Goal: Task Accomplishment & Management: Complete application form

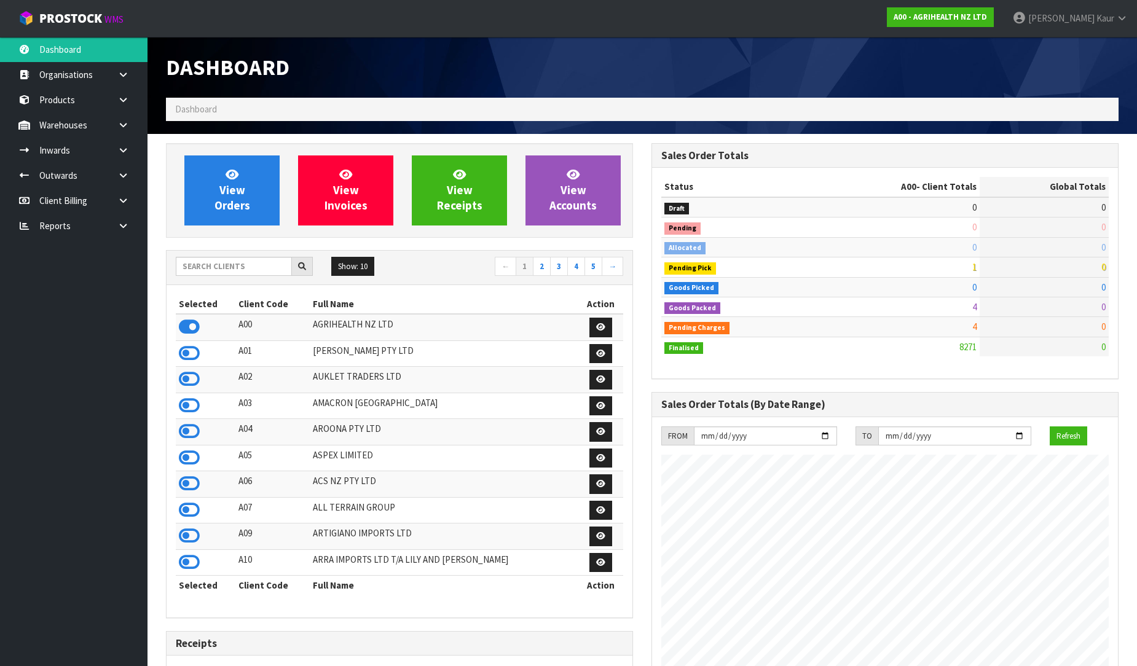
scroll to position [931, 485]
click at [195, 261] on input "text" at bounding box center [234, 266] width 116 height 19
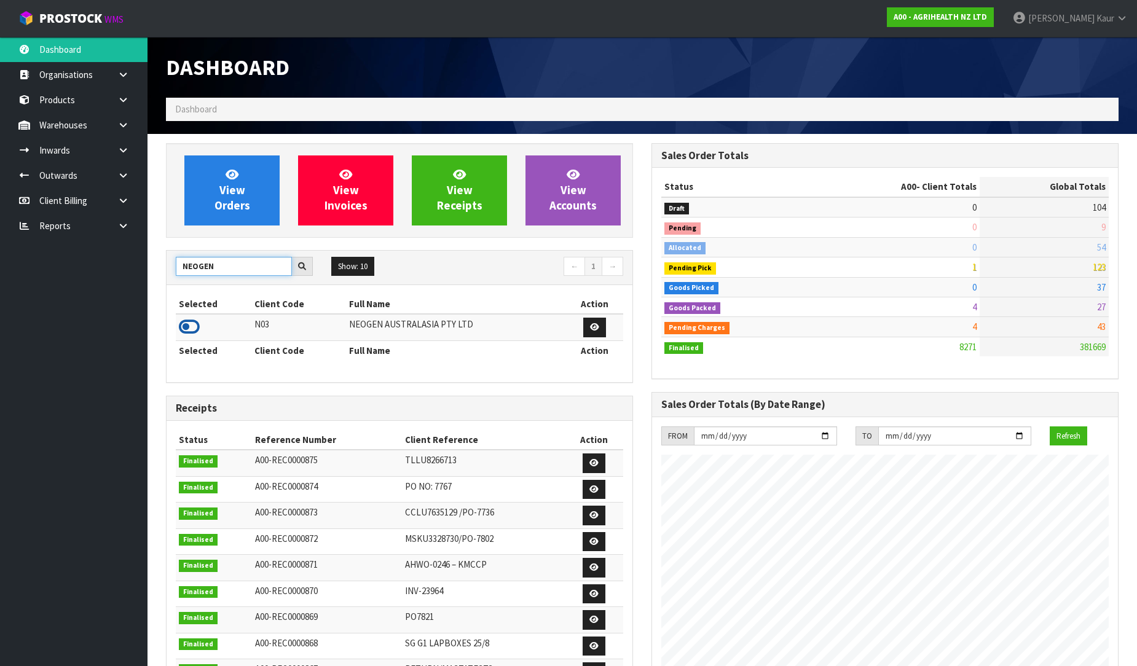
type input "NEOGEN"
click at [182, 326] on icon at bounding box center [189, 327] width 21 height 18
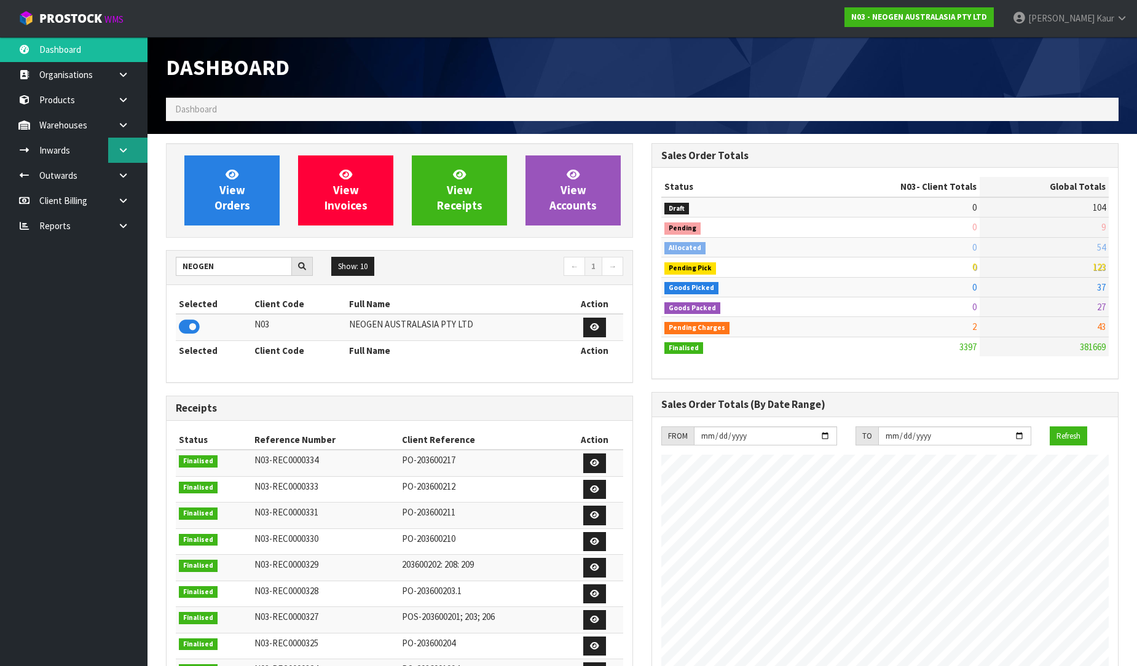
click at [114, 146] on link at bounding box center [127, 150] width 39 height 25
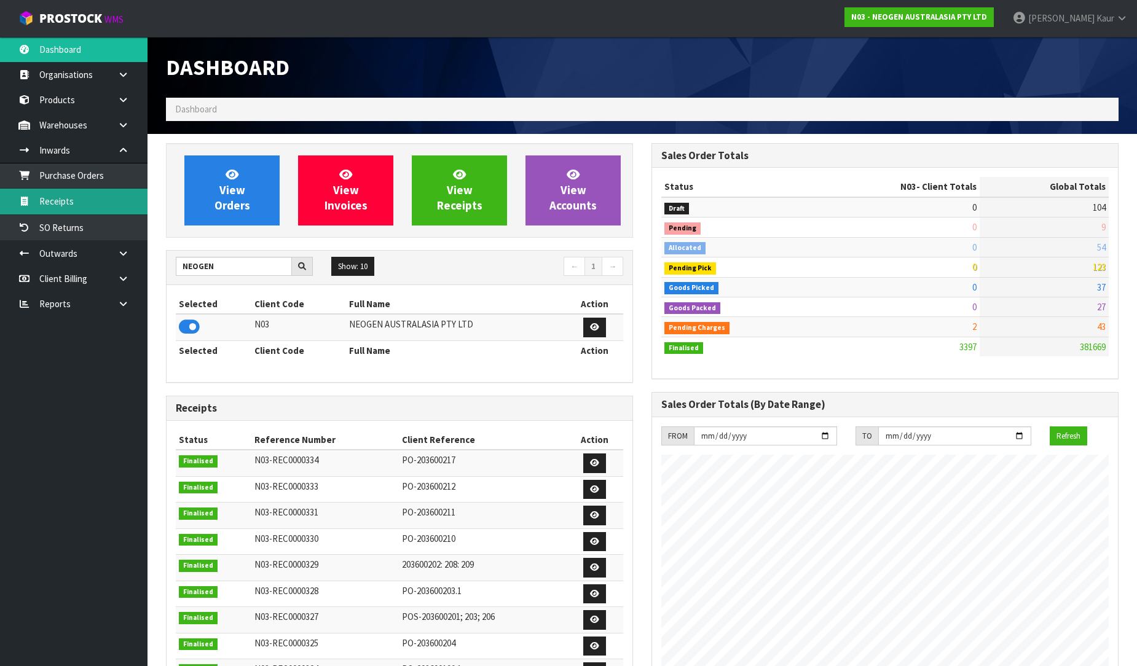
click at [91, 198] on link "Receipts" at bounding box center [73, 201] width 147 height 25
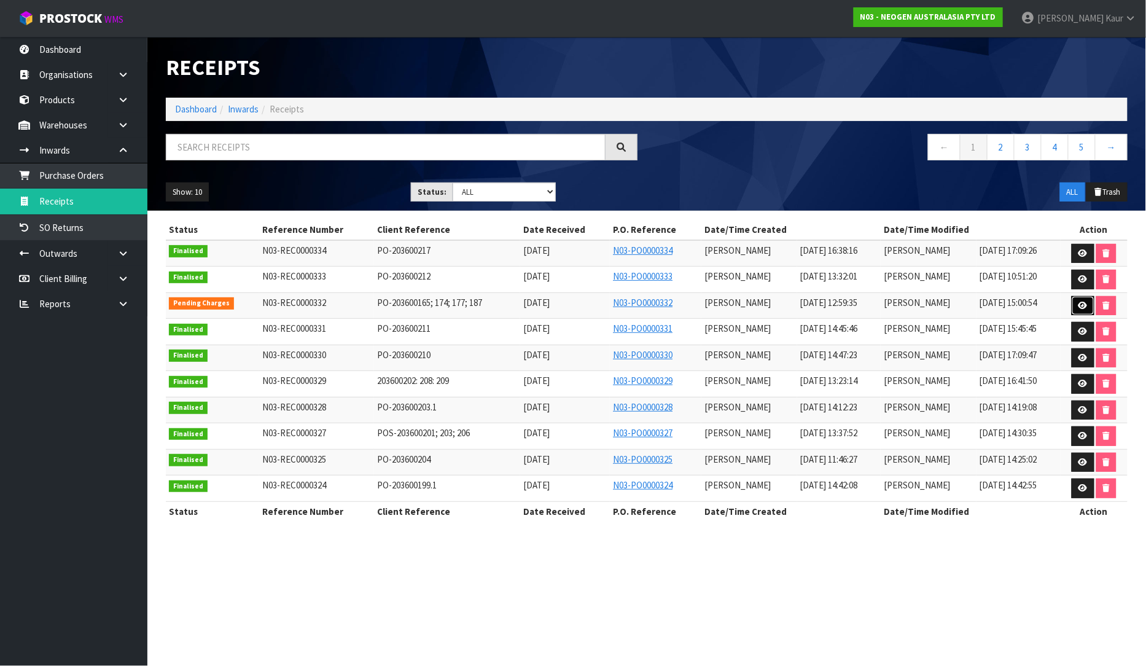
click at [1078, 304] on link at bounding box center [1083, 306] width 23 height 20
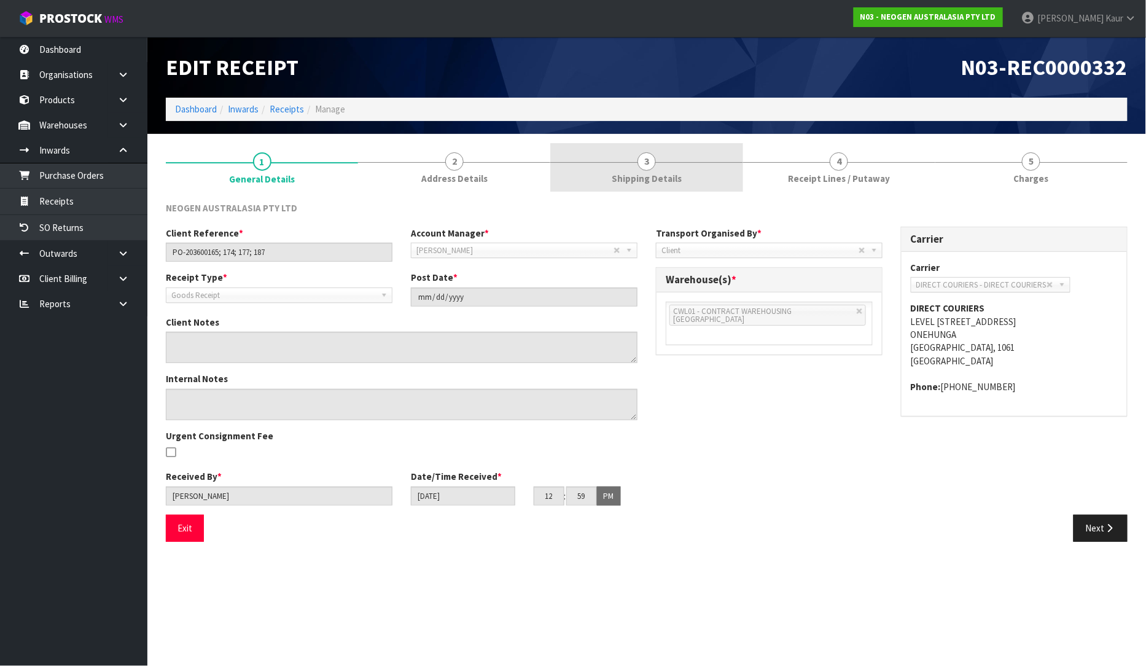
click at [637, 173] on span "Shipping Details" at bounding box center [647, 178] width 70 height 13
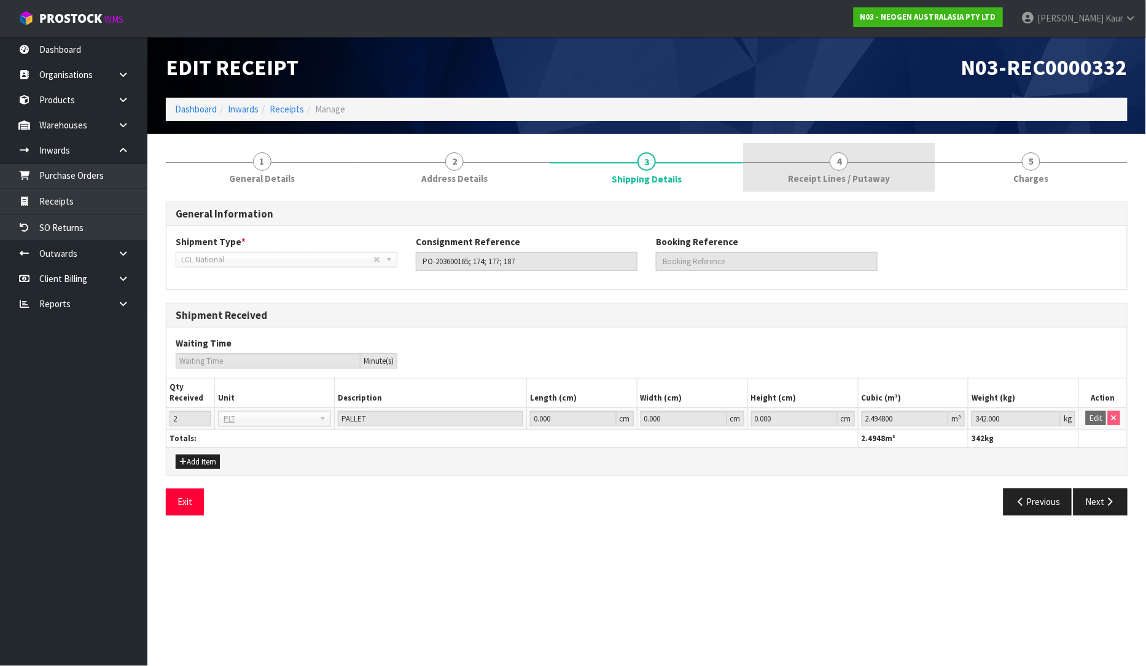
click at [858, 178] on span "Receipt Lines / Putaway" at bounding box center [839, 178] width 102 height 13
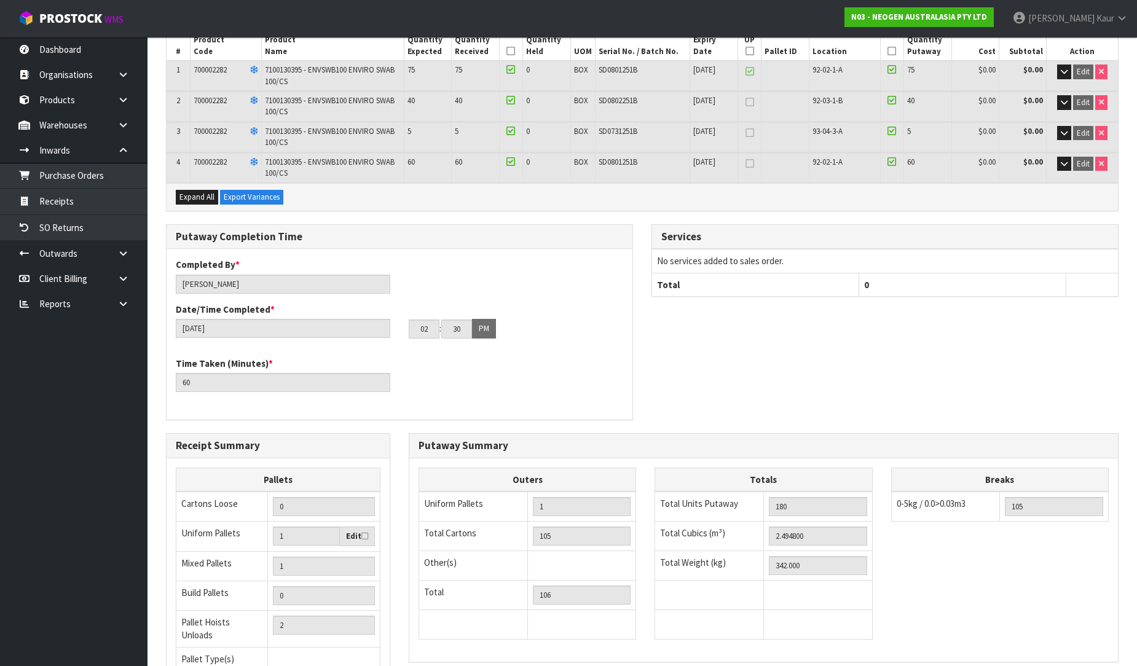
scroll to position [305, 0]
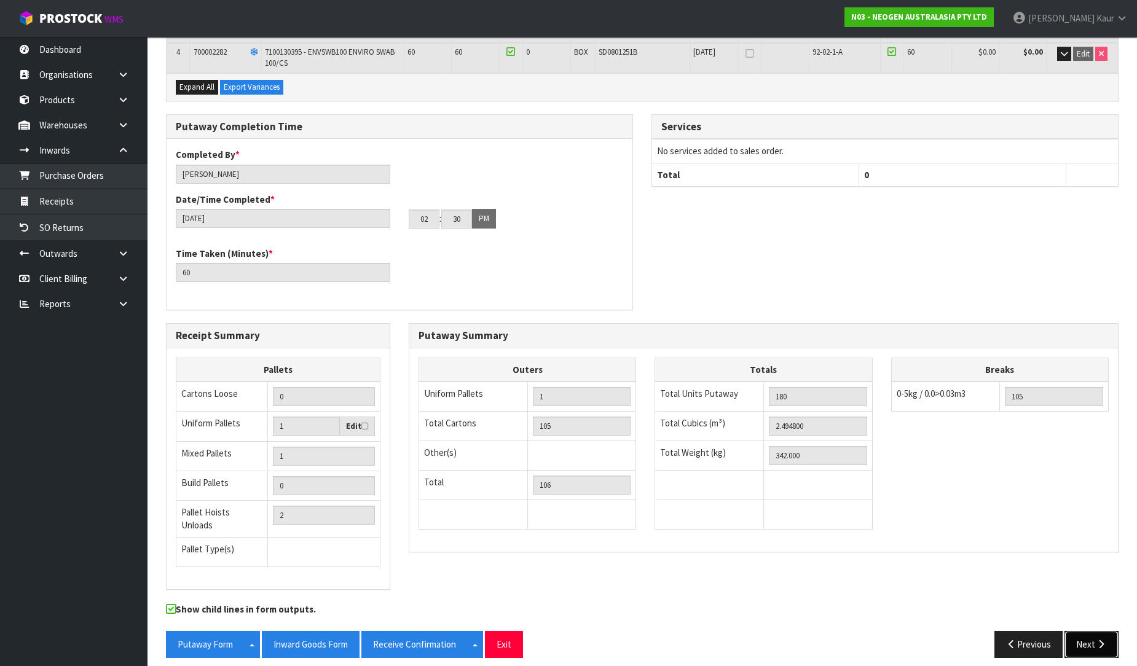
click at [1083, 638] on button "Next" at bounding box center [1091, 644] width 54 height 26
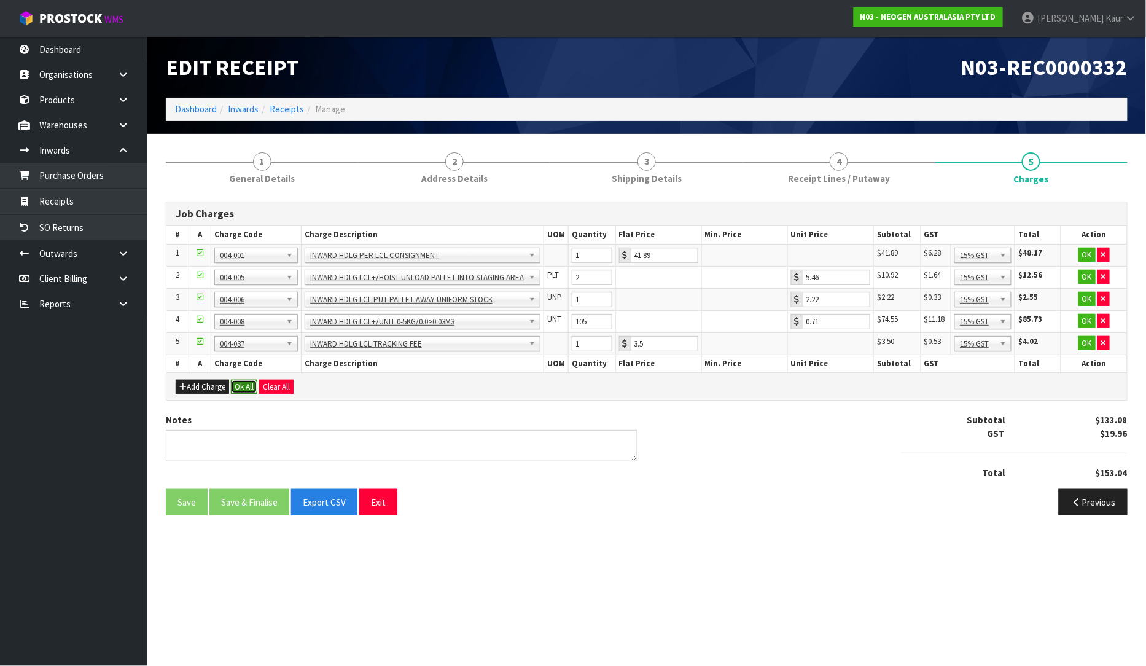
click at [242, 391] on button "Ok All" at bounding box center [244, 387] width 26 height 15
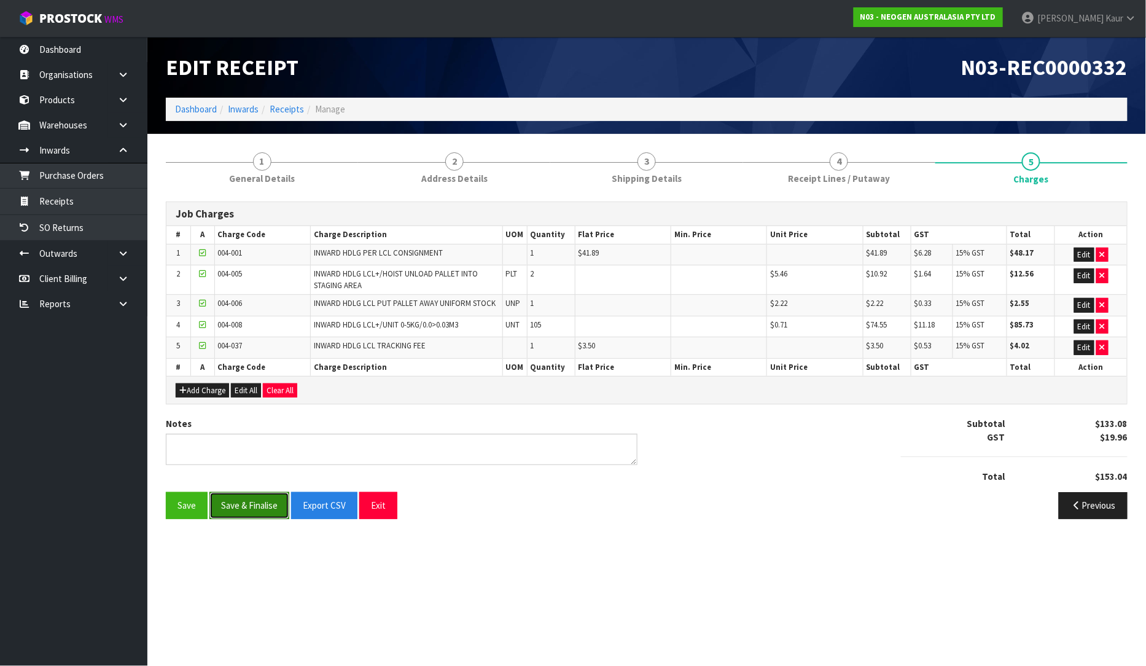
click at [241, 503] on button "Save & Finalise" at bounding box center [250, 505] width 80 height 26
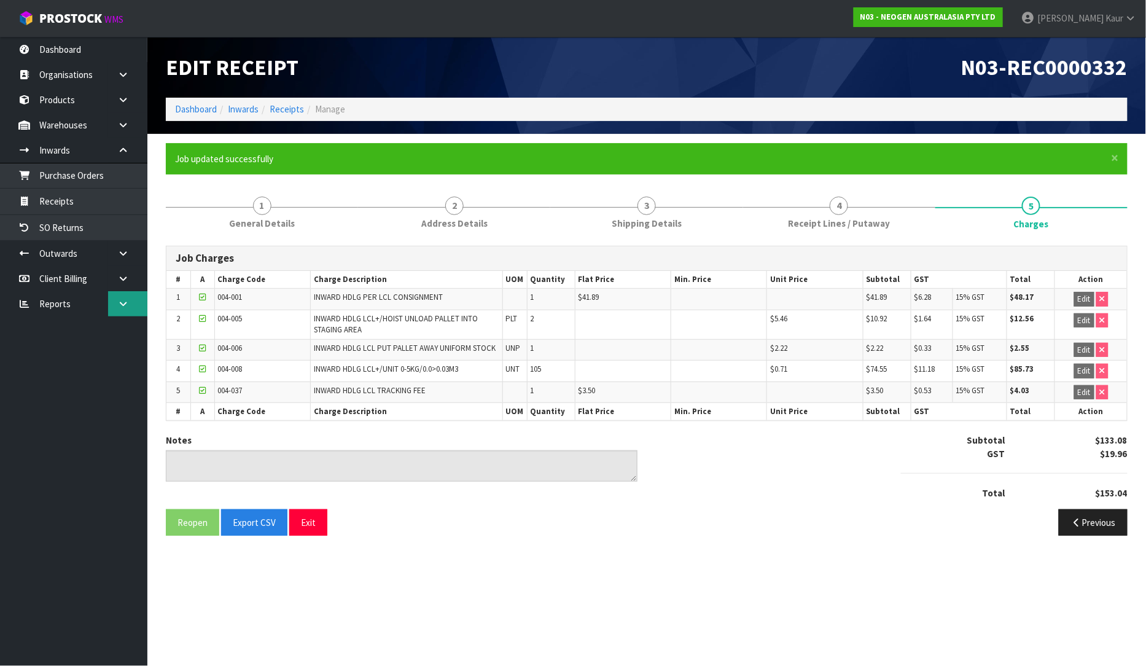
click at [117, 296] on link at bounding box center [127, 303] width 39 height 25
click at [93, 359] on link "CWL" at bounding box center [73, 355] width 147 height 25
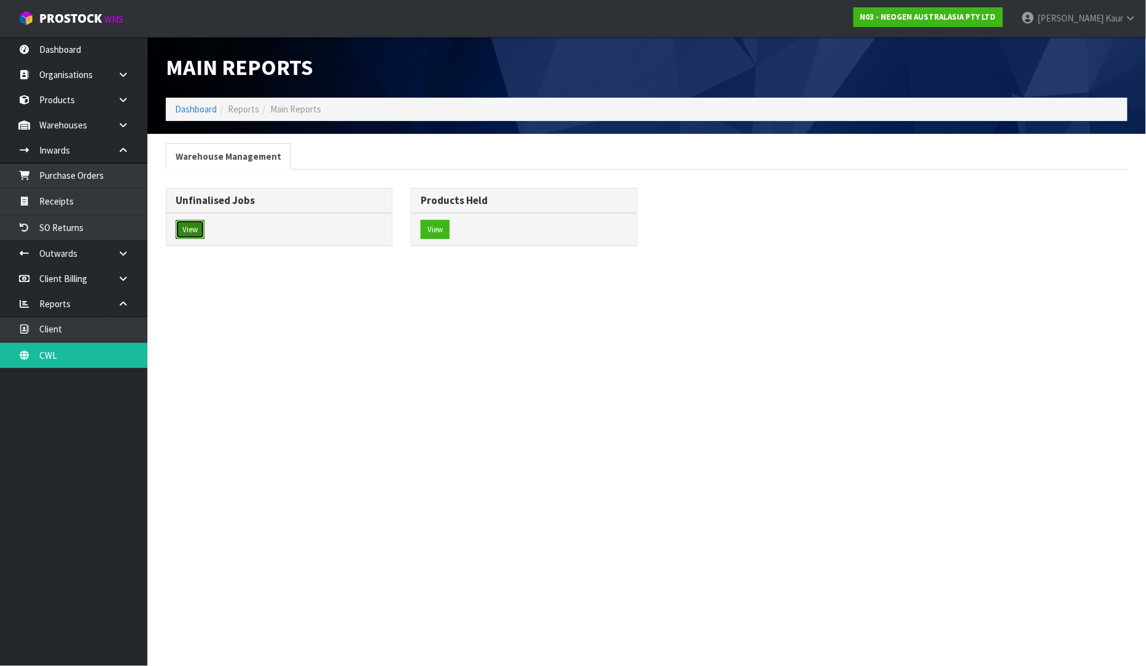
click at [197, 224] on button "View" at bounding box center [190, 230] width 29 height 20
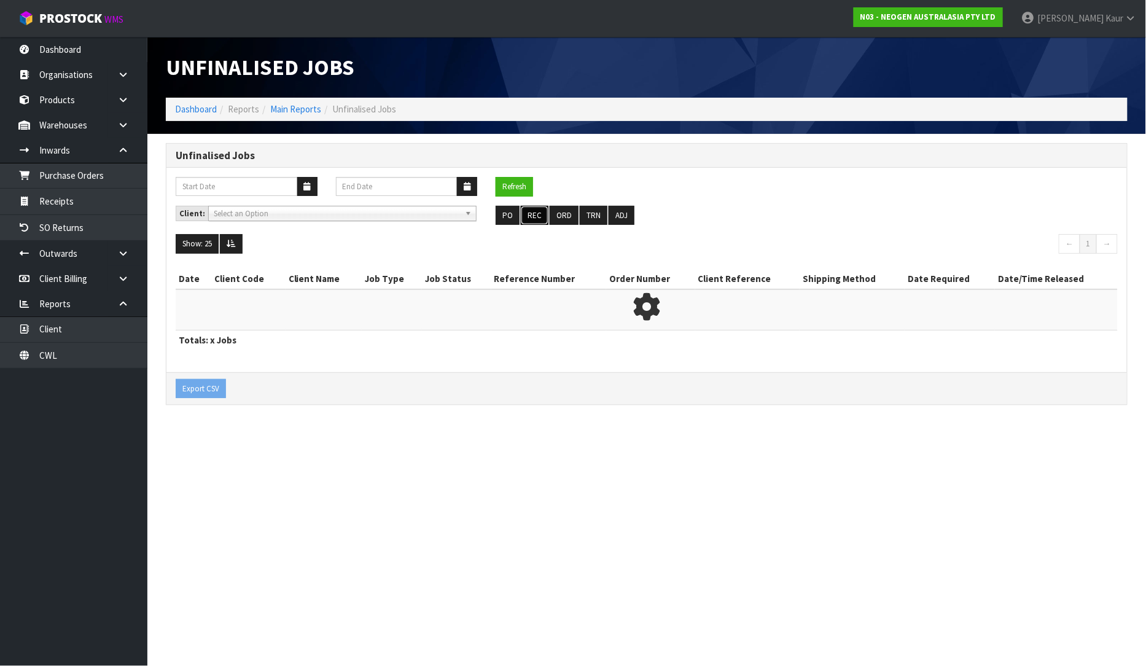
click at [526, 219] on button "REC" at bounding box center [535, 216] width 28 height 20
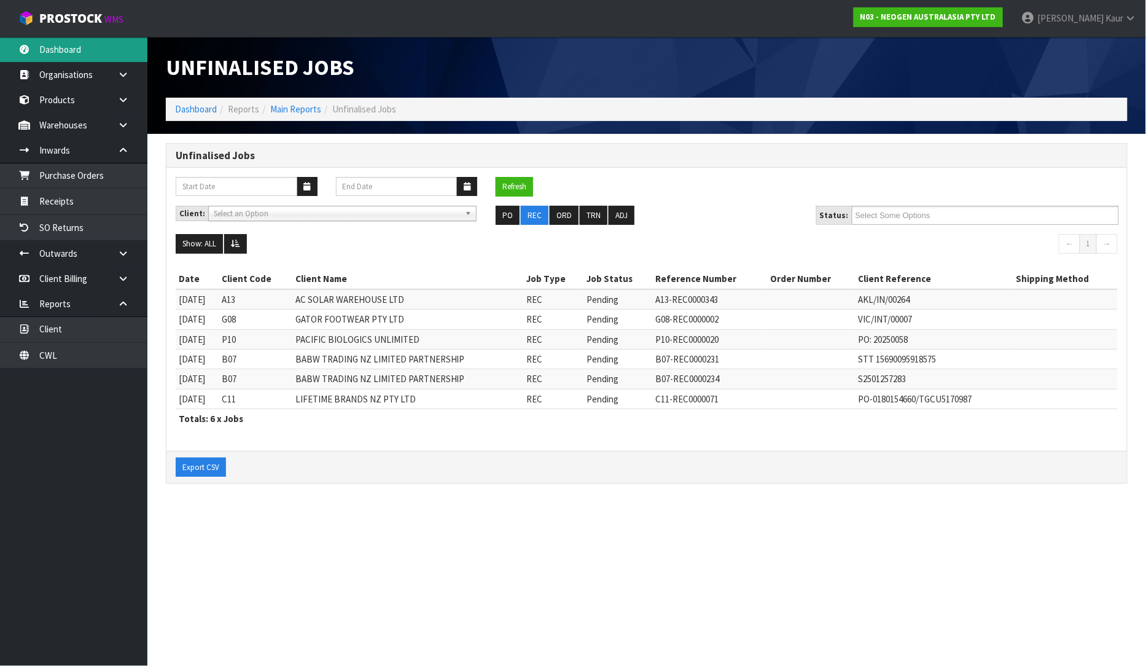
click at [99, 57] on link "Dashboard" at bounding box center [73, 49] width 147 height 25
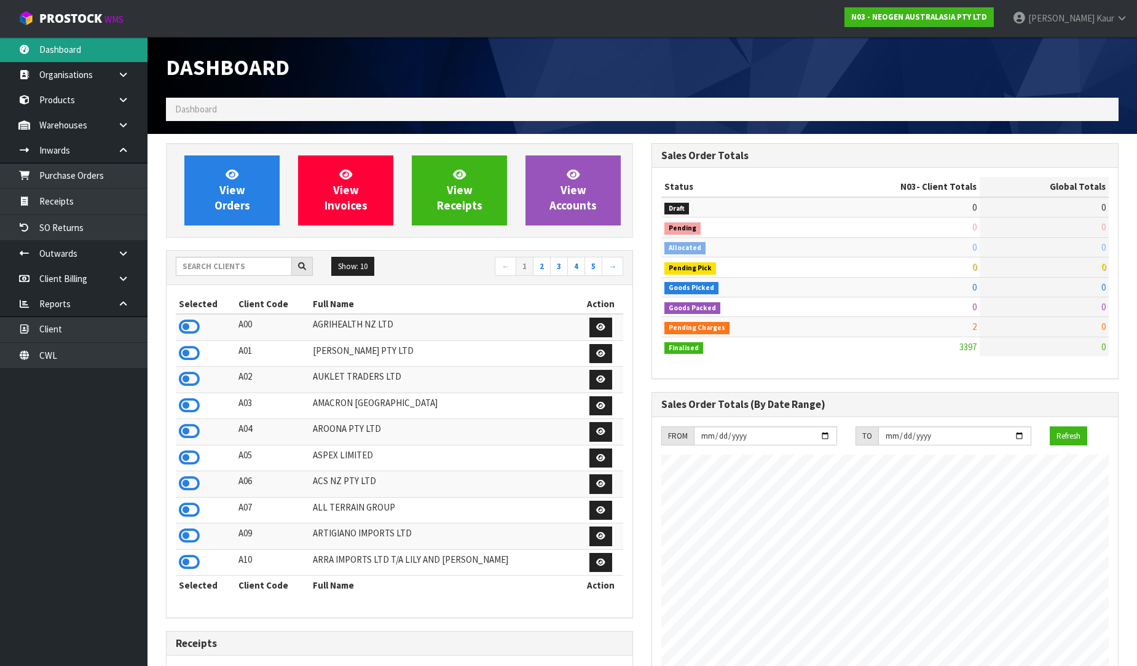
scroll to position [931, 485]
click at [221, 265] on input "text" at bounding box center [234, 266] width 116 height 19
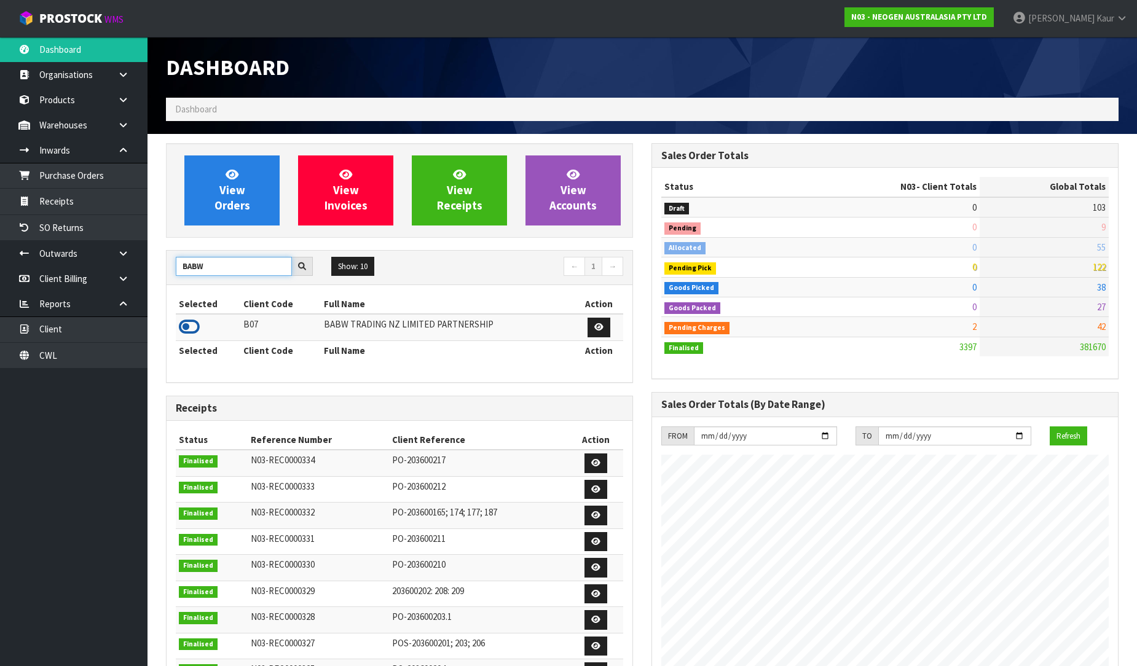
type input "BABW"
click at [192, 324] on icon at bounding box center [189, 327] width 21 height 18
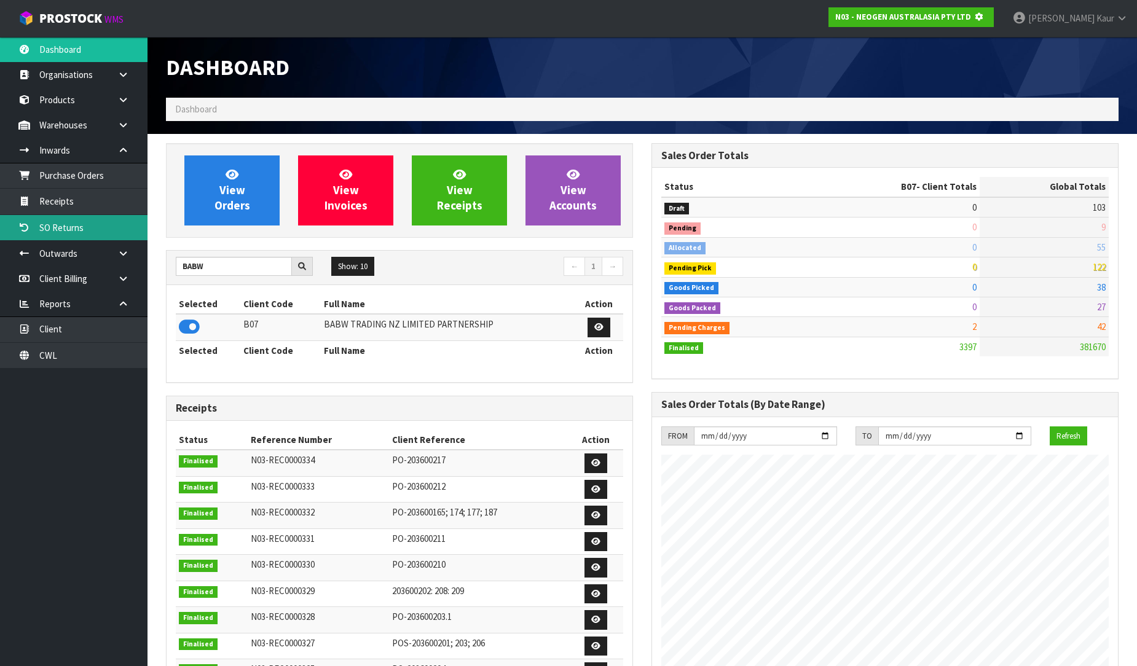
scroll to position [766, 485]
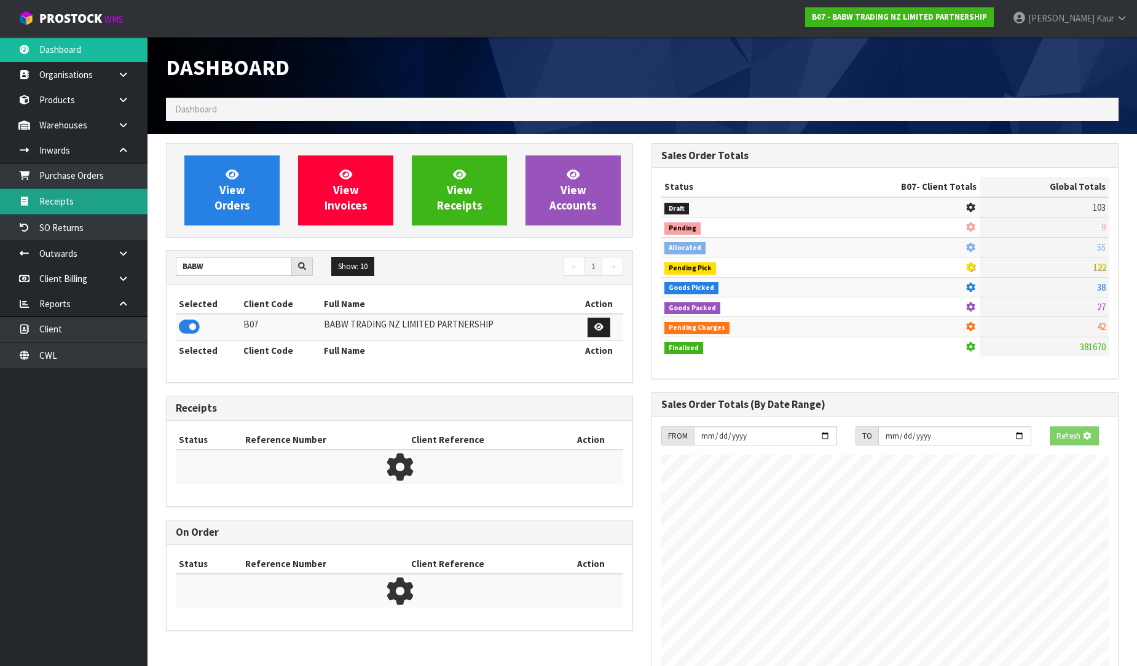
click at [69, 193] on link "Receipts" at bounding box center [73, 201] width 147 height 25
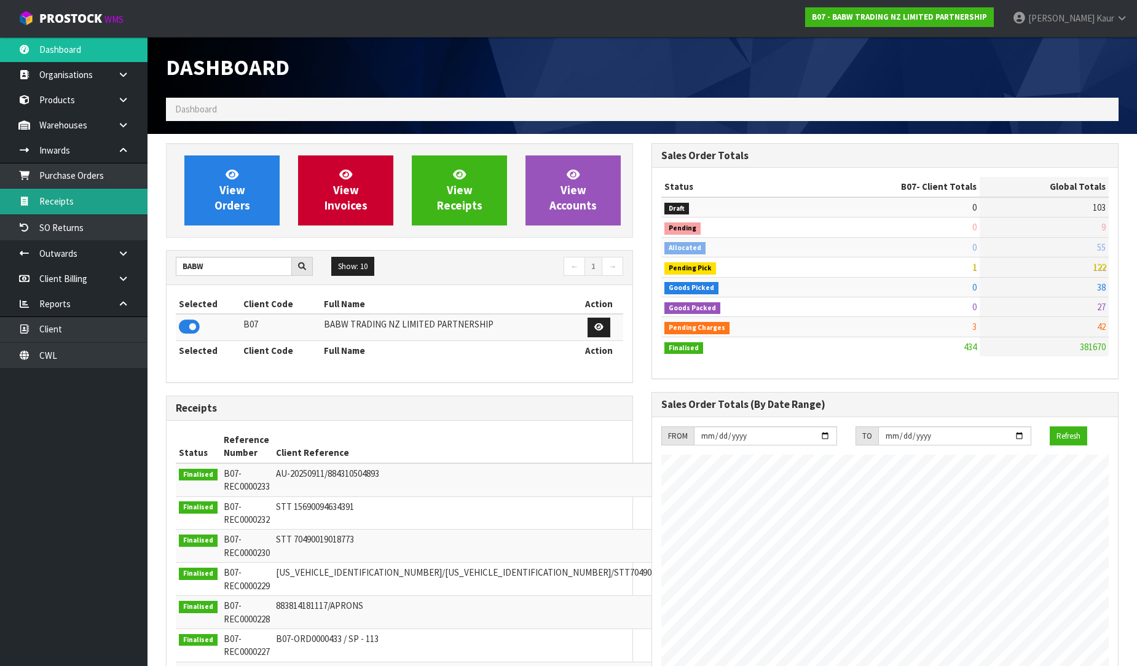
scroll to position [931, 485]
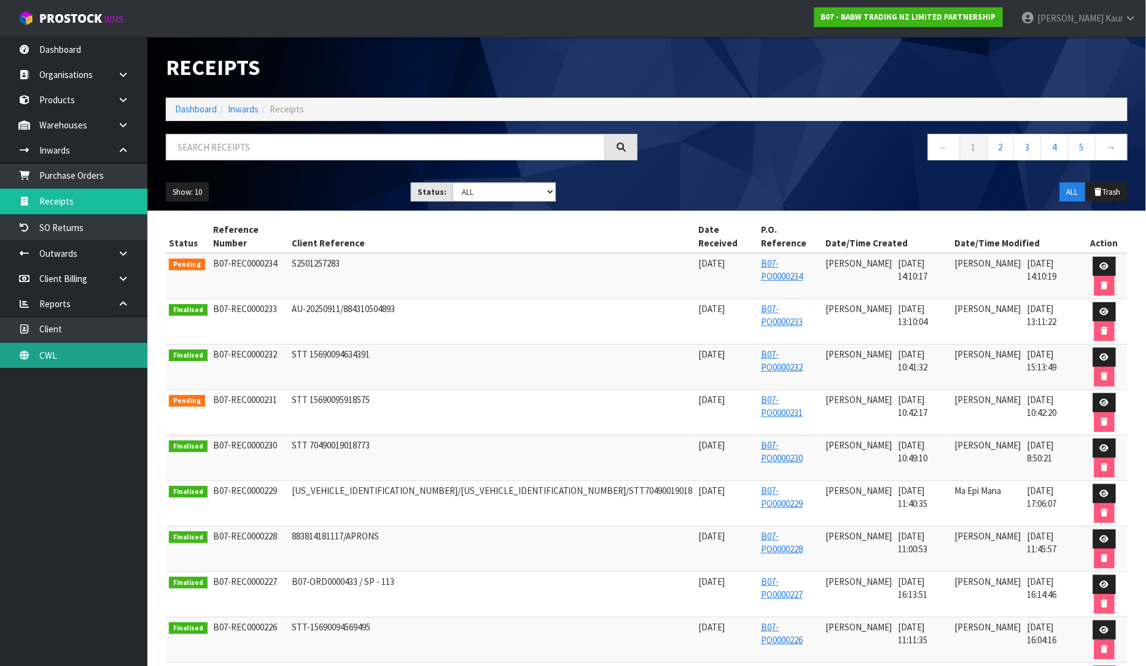
click at [102, 354] on link "CWL" at bounding box center [73, 355] width 147 height 25
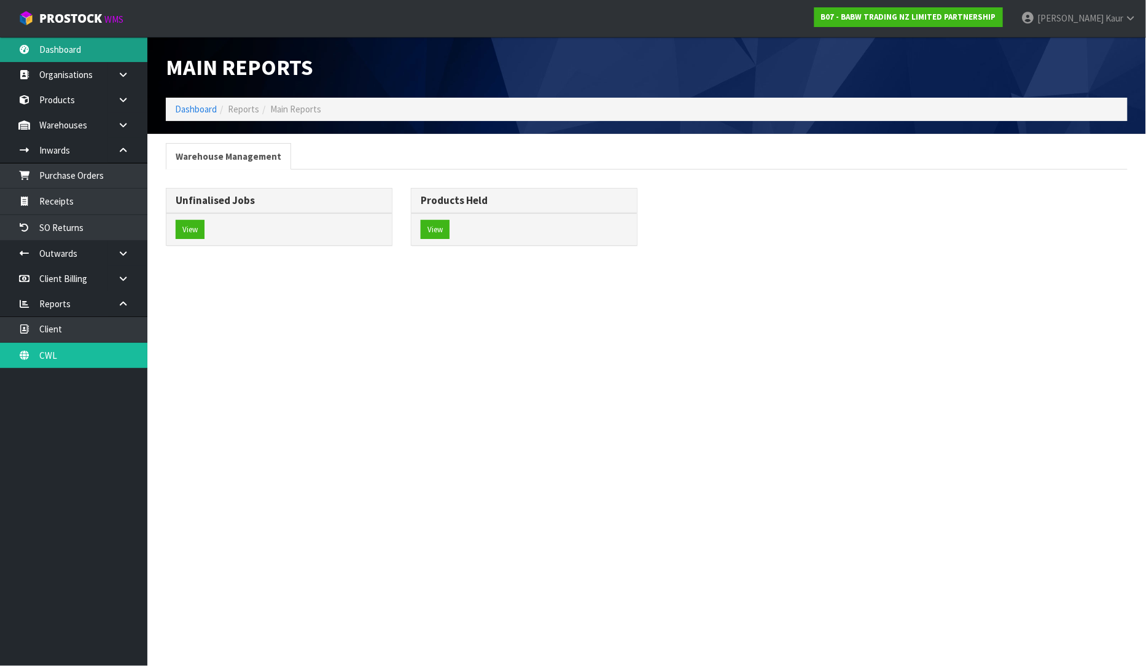
click at [96, 57] on link "Dashboard" at bounding box center [73, 49] width 147 height 25
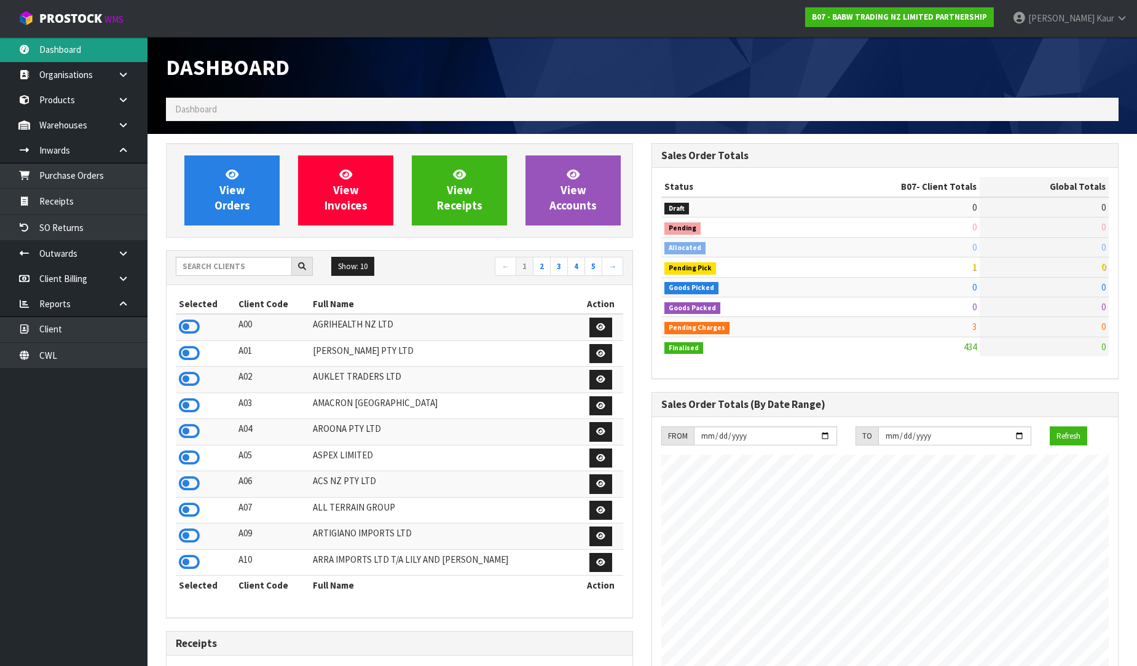
scroll to position [931, 485]
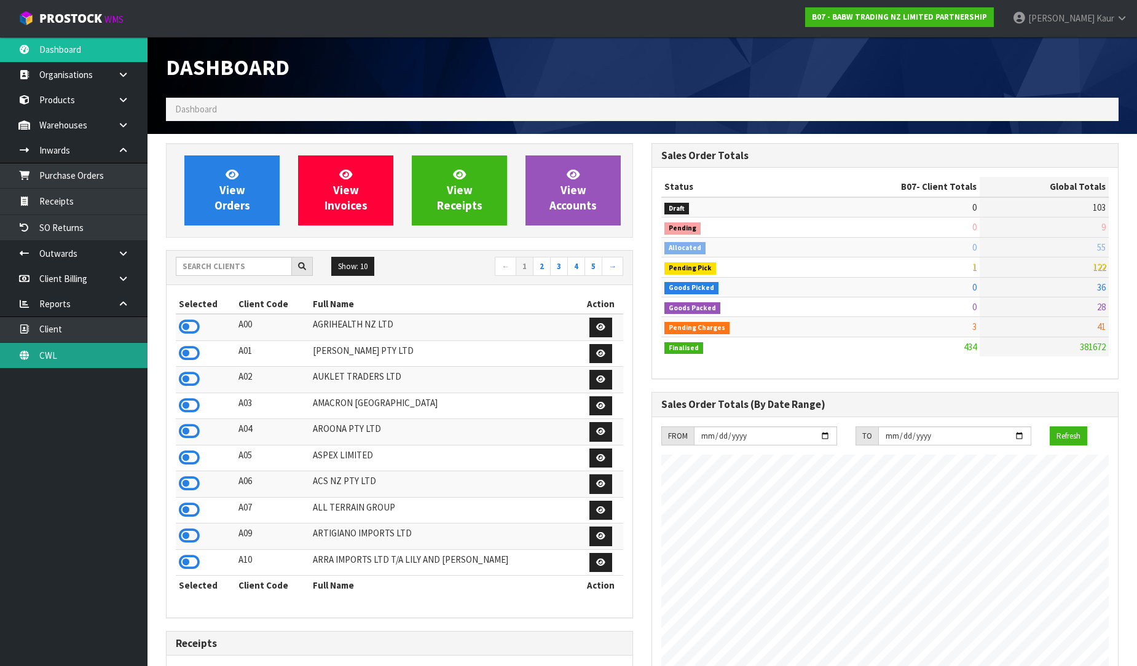
click at [29, 361] on link "CWL" at bounding box center [73, 355] width 147 height 25
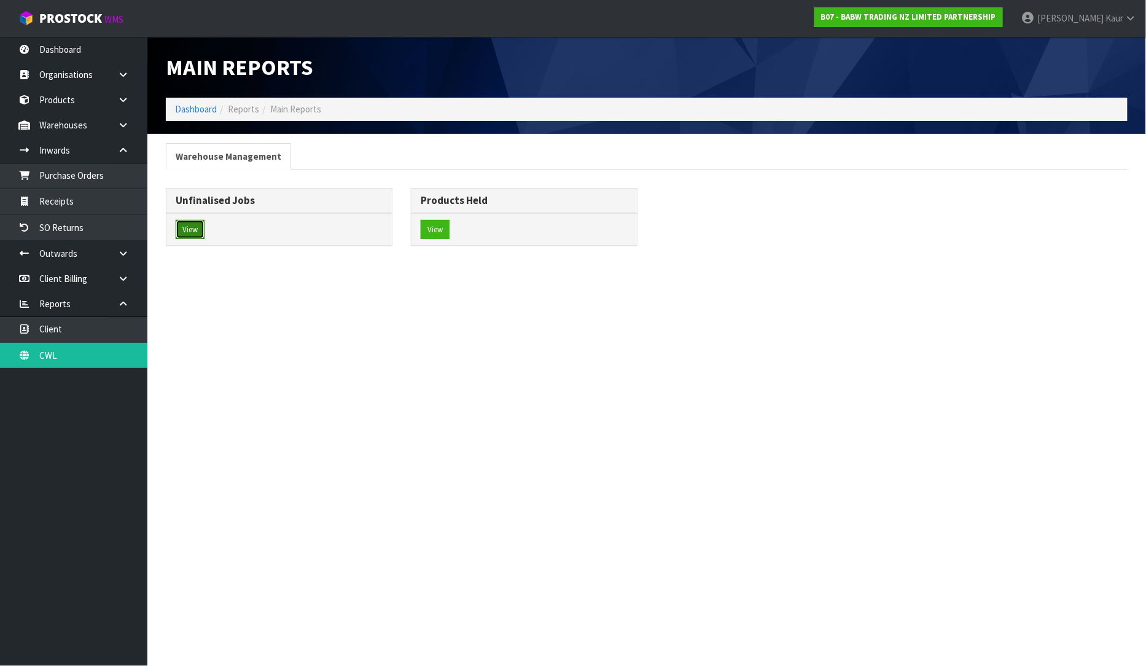
click at [197, 229] on button "View" at bounding box center [190, 230] width 29 height 20
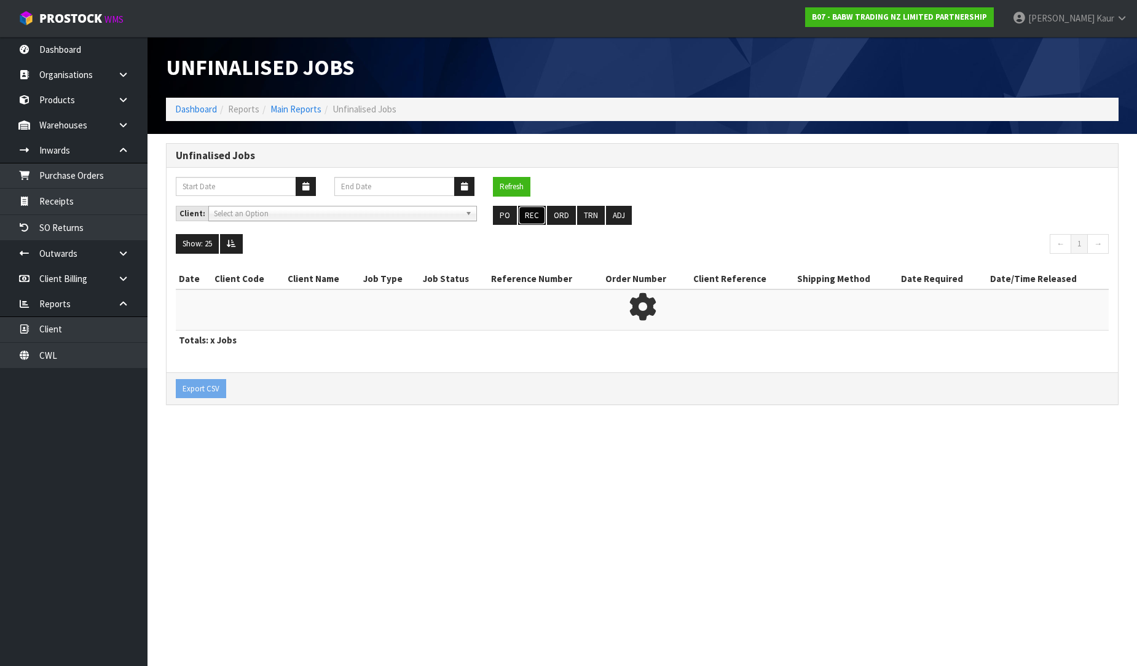
click at [538, 216] on button "REC" at bounding box center [532, 216] width 28 height 20
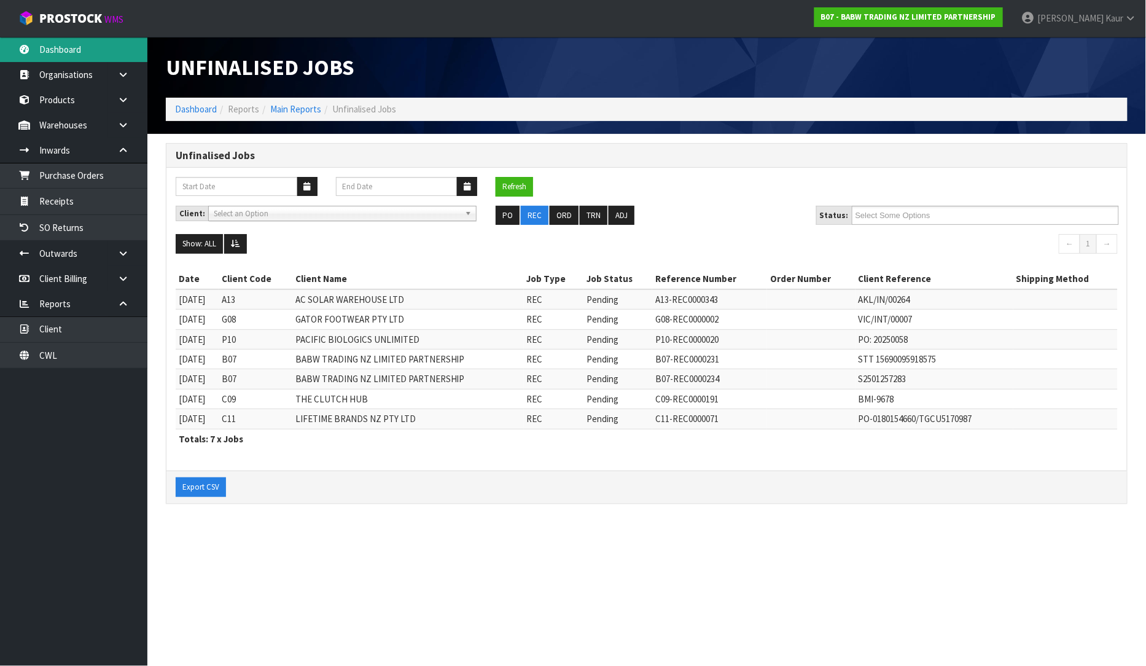
click at [76, 45] on link "Dashboard" at bounding box center [73, 49] width 147 height 25
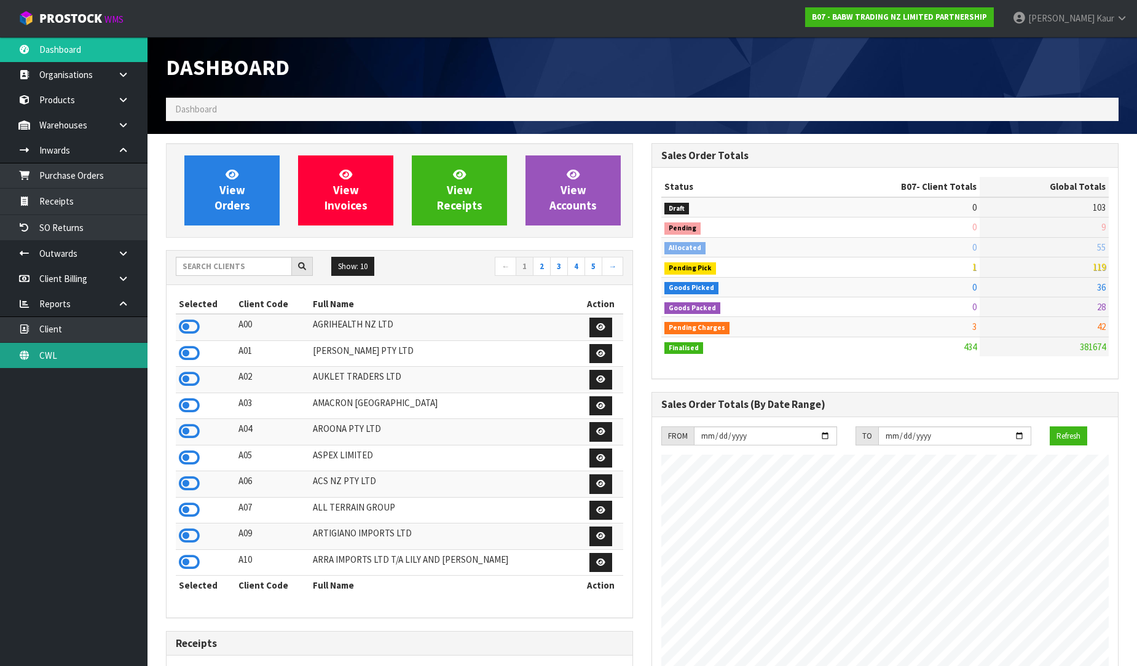
click at [82, 351] on link "CWL" at bounding box center [73, 355] width 147 height 25
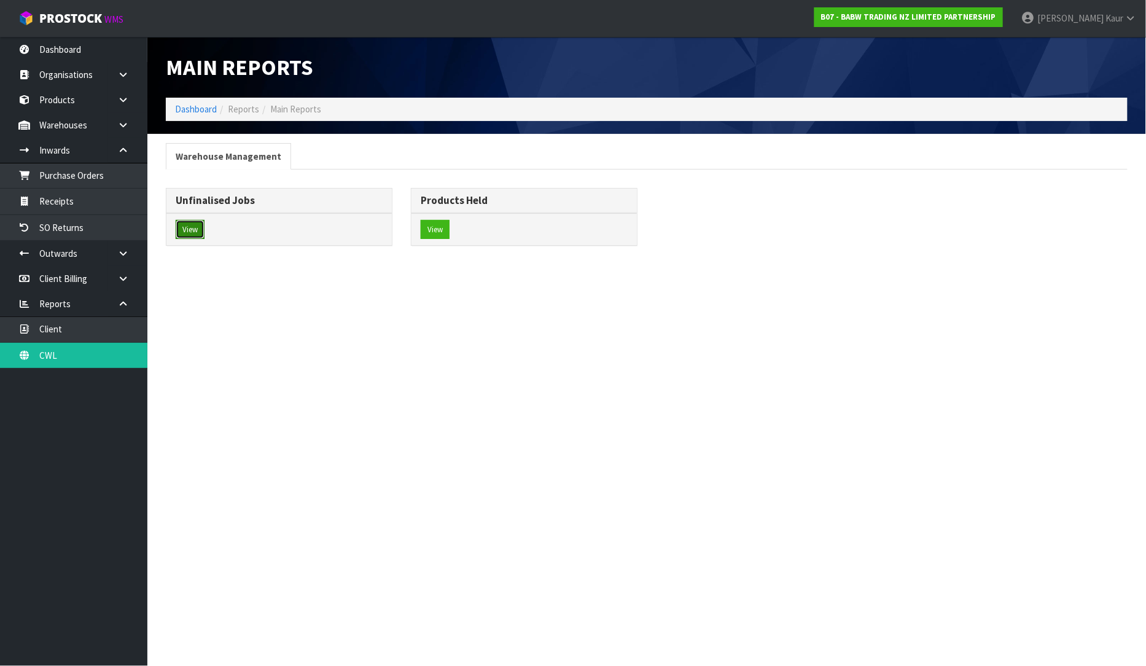
click at [194, 233] on button "View" at bounding box center [190, 230] width 29 height 20
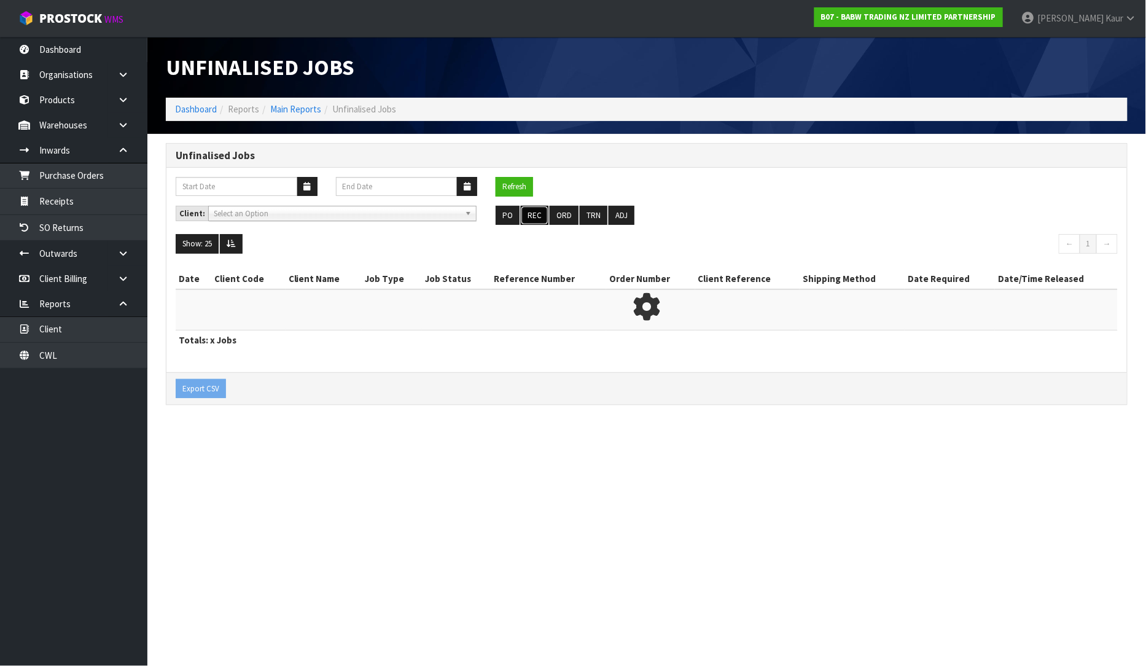
click at [543, 217] on button "REC" at bounding box center [535, 216] width 28 height 20
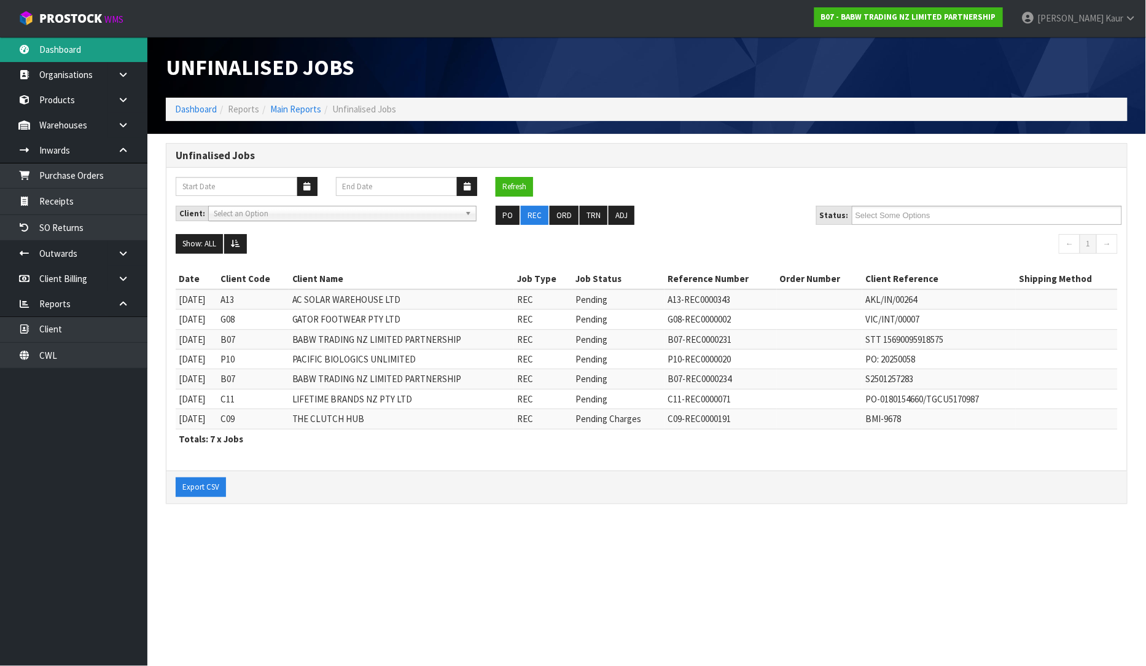
click at [78, 46] on link "Dashboard" at bounding box center [73, 49] width 147 height 25
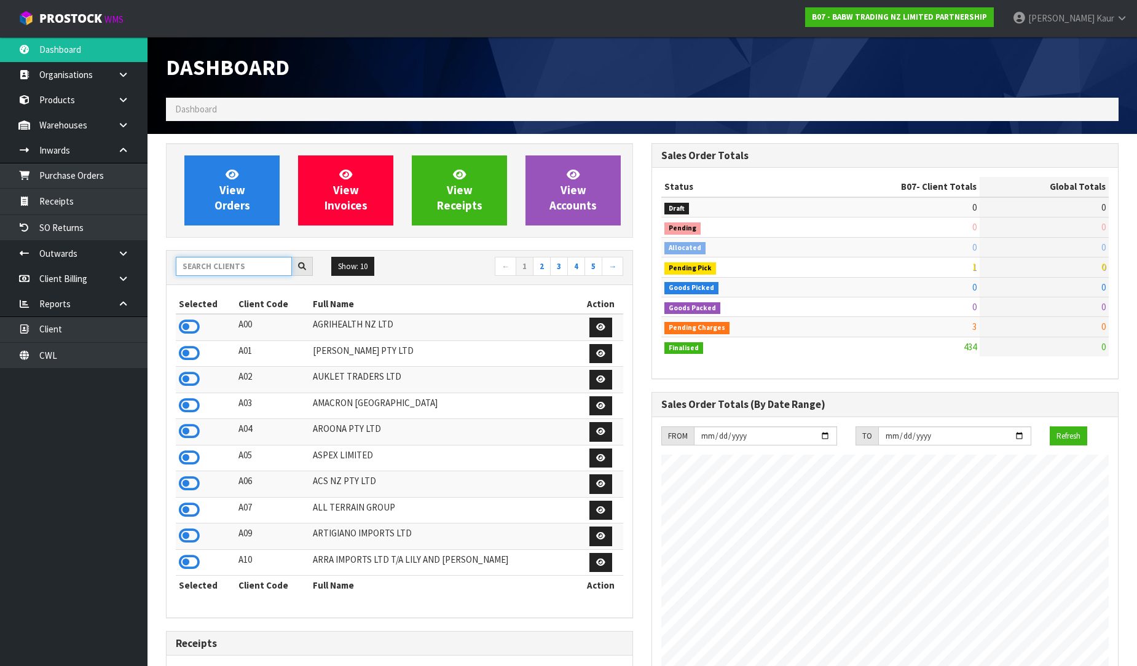
scroll to position [931, 485]
click at [192, 264] on input "text" at bounding box center [234, 266] width 116 height 19
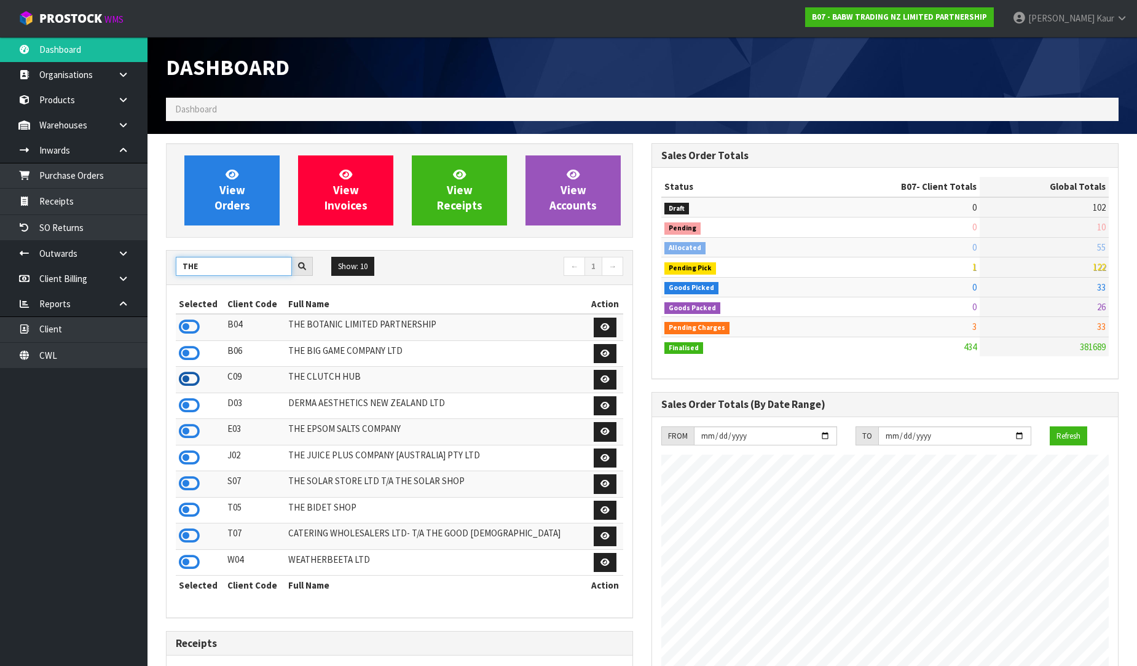
type input "THE"
click at [192, 380] on icon at bounding box center [189, 379] width 21 height 18
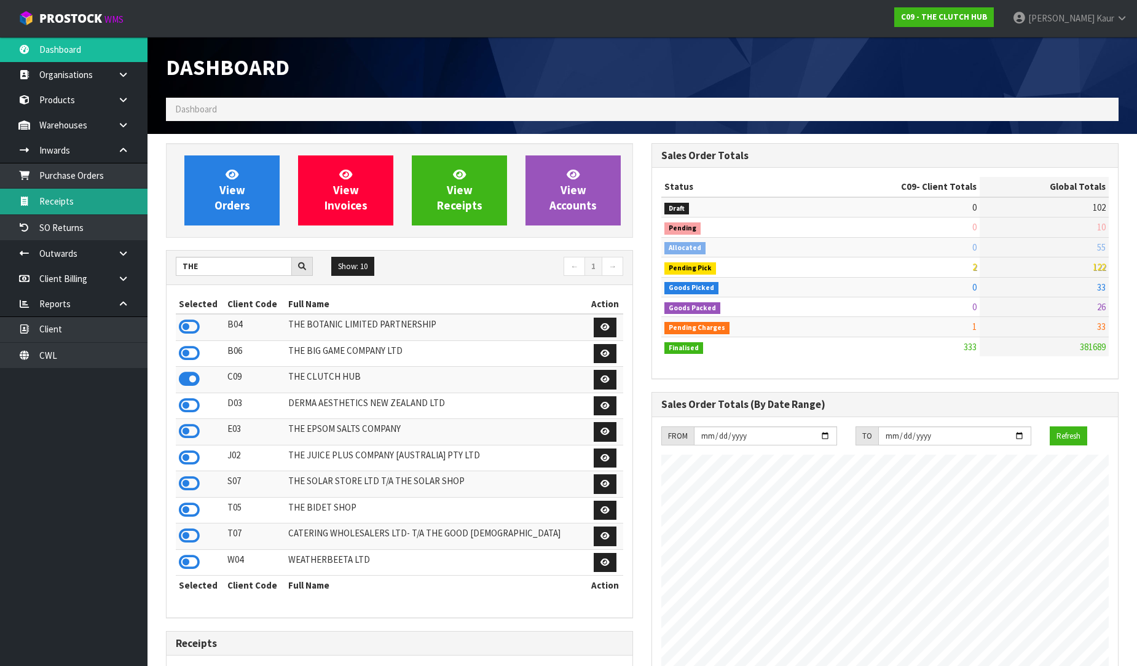
click at [80, 200] on link "Receipts" at bounding box center [73, 201] width 147 height 25
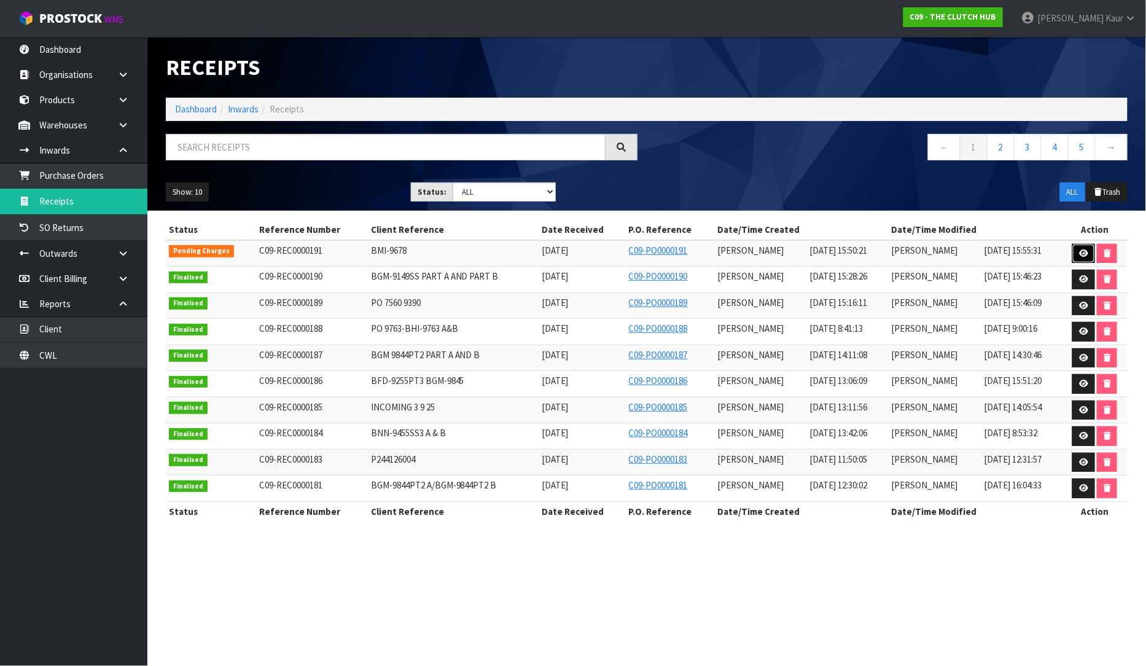
click at [1090, 254] on link at bounding box center [1084, 254] width 23 height 20
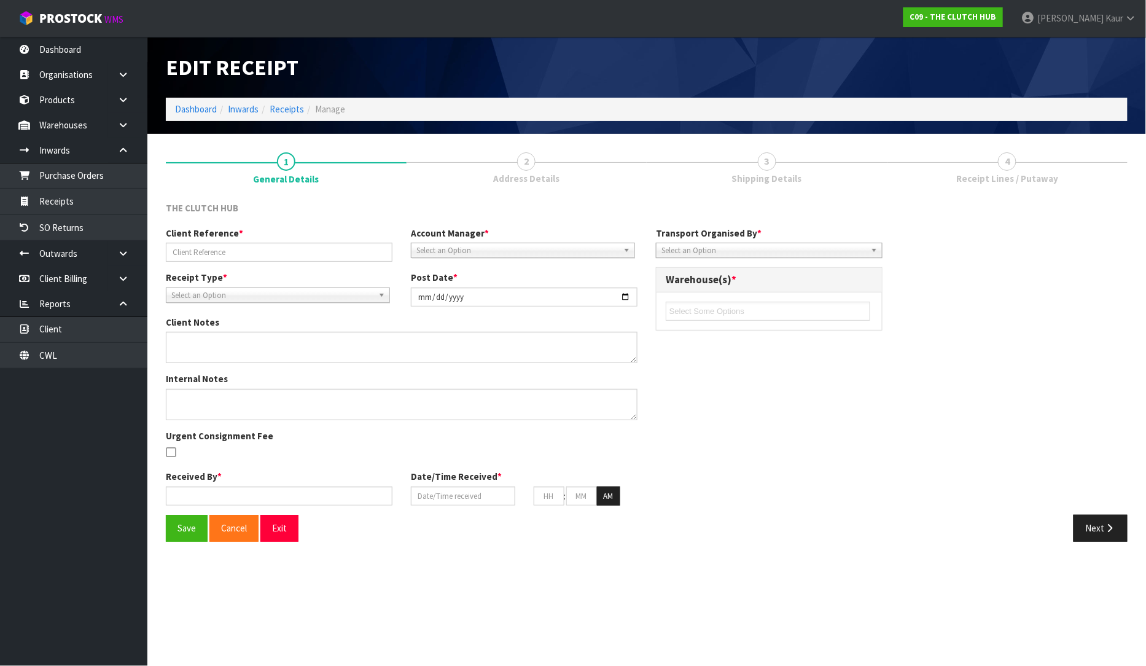
type input "BMI-9678"
type input "2025-09-17"
type input "Michael Drugan"
type input "17/09/2025"
type input "03"
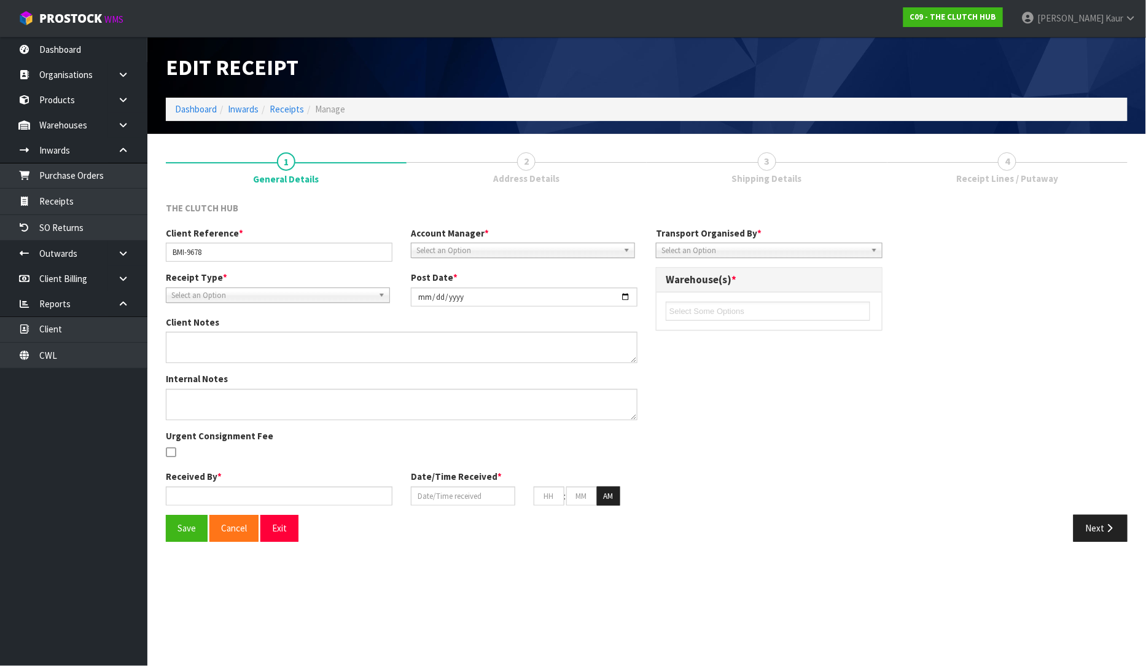
type input "50"
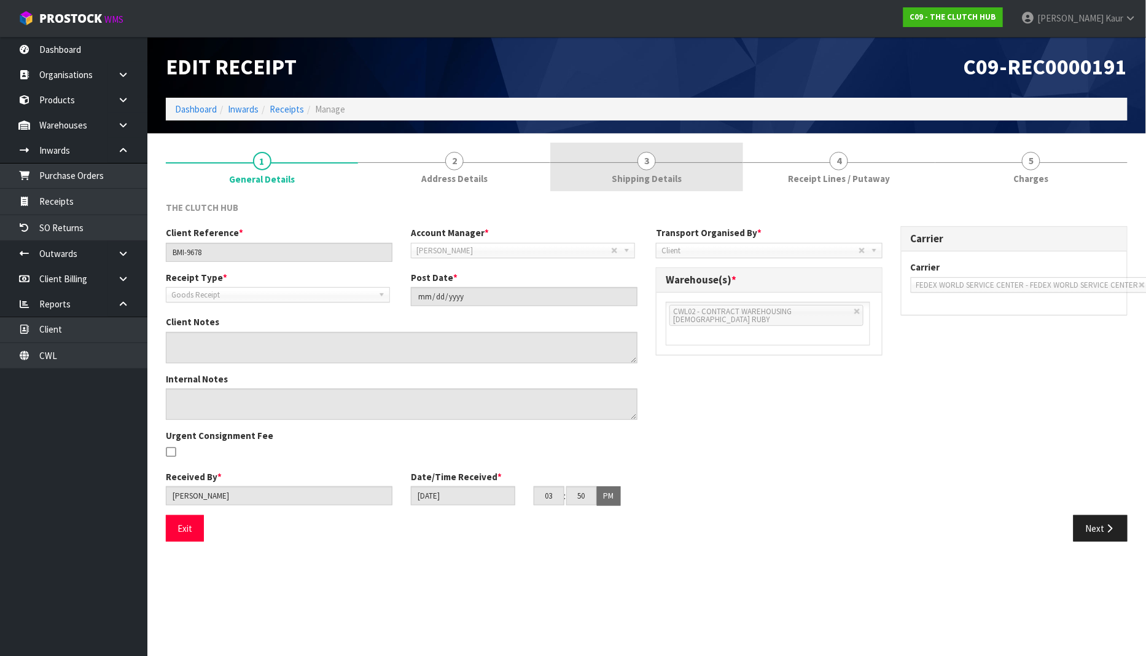
click at [649, 152] on span "3" at bounding box center [647, 161] width 18 height 18
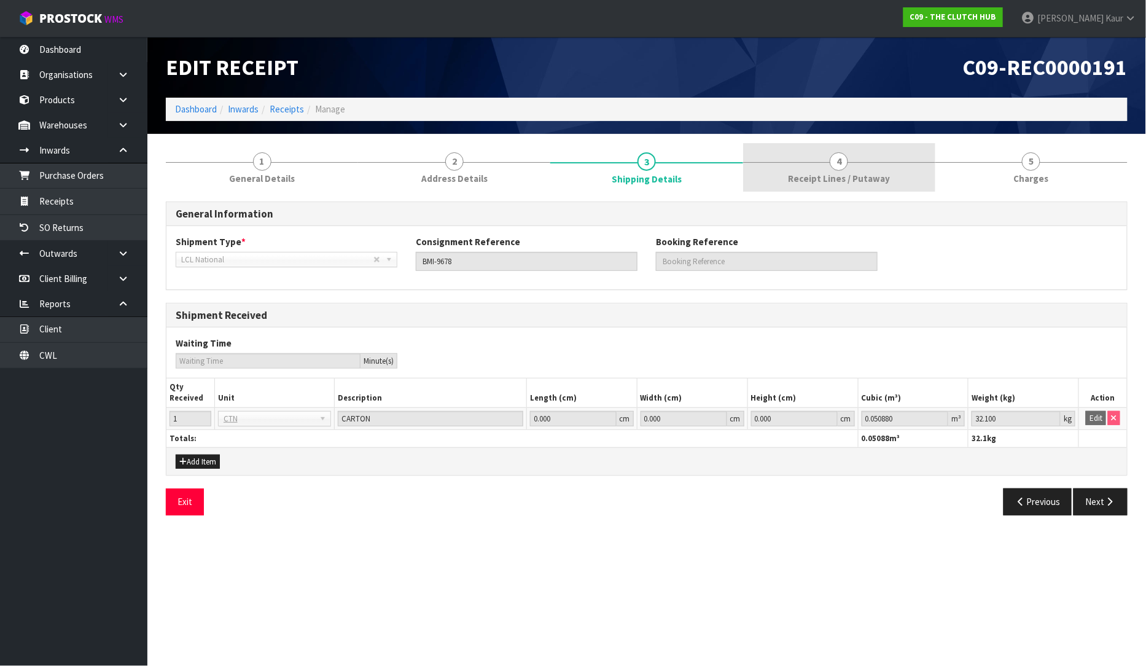
click at [859, 175] on span "Receipt Lines / Putaway" at bounding box center [839, 178] width 102 height 13
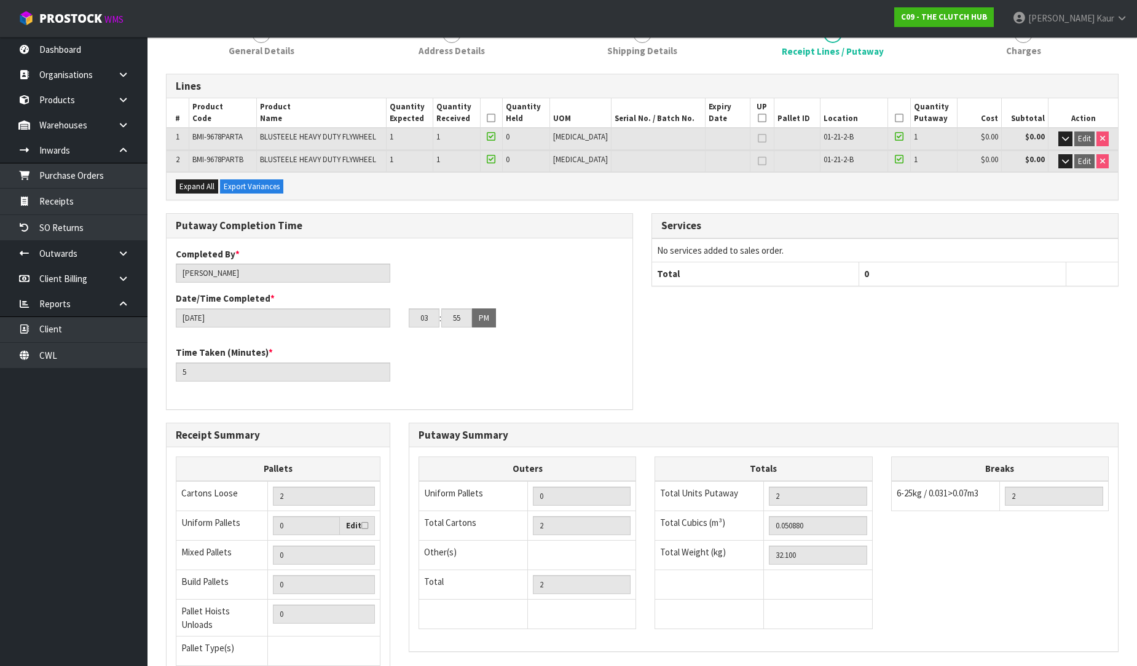
scroll to position [229, 0]
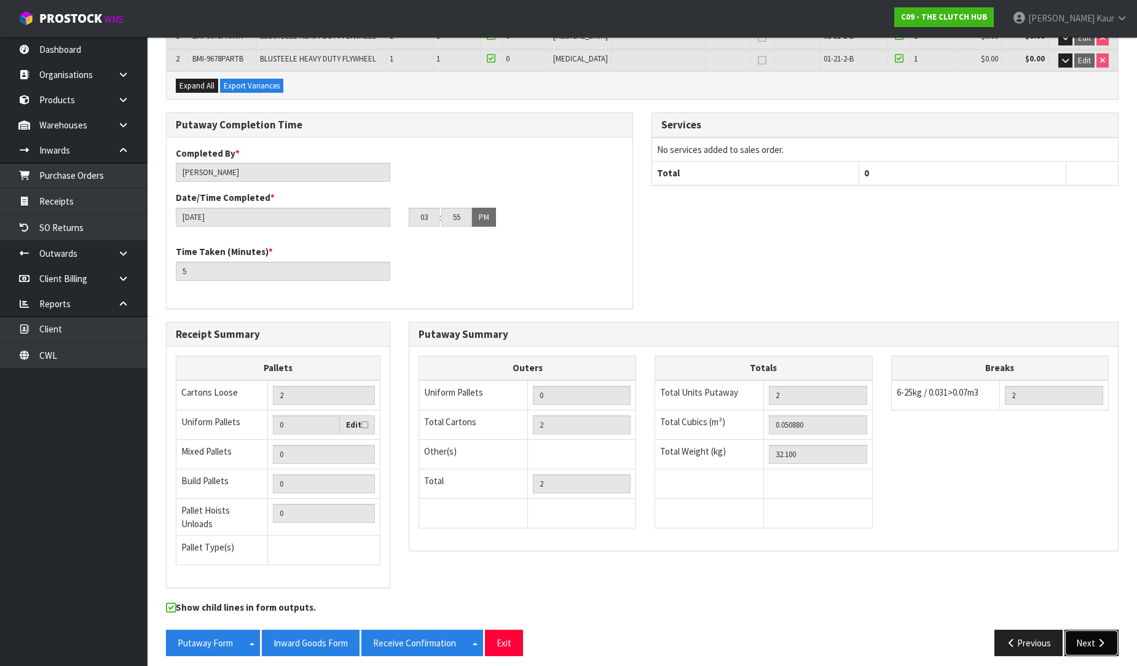
click at [1105, 638] on icon "button" at bounding box center [1101, 642] width 12 height 9
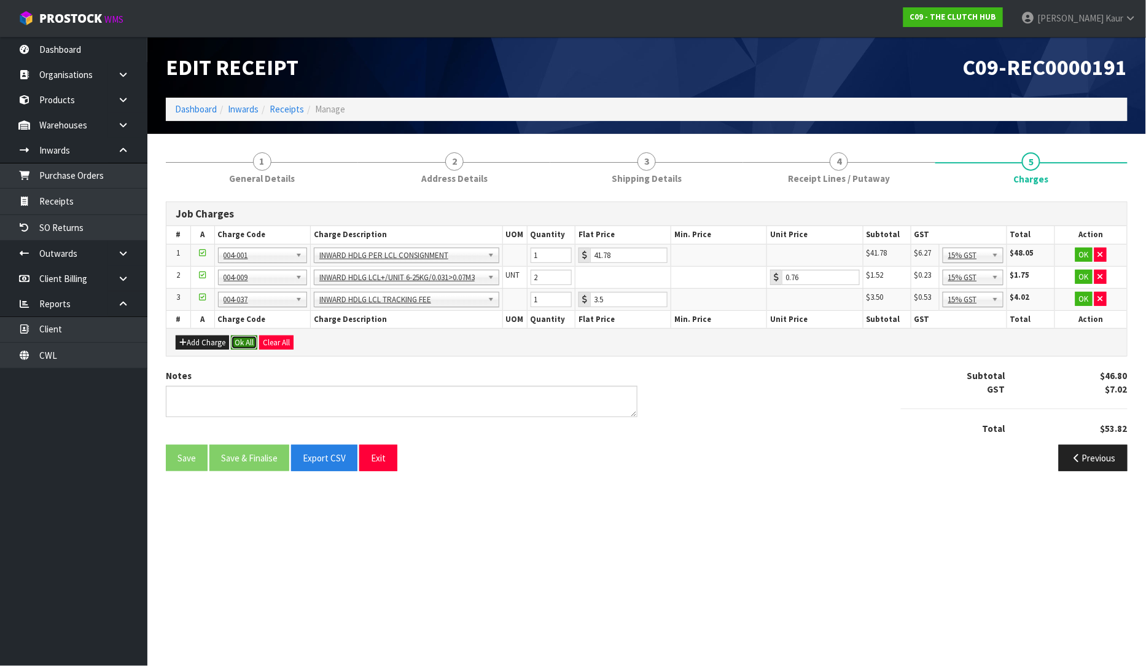
click at [243, 342] on button "Ok All" at bounding box center [244, 342] width 26 height 15
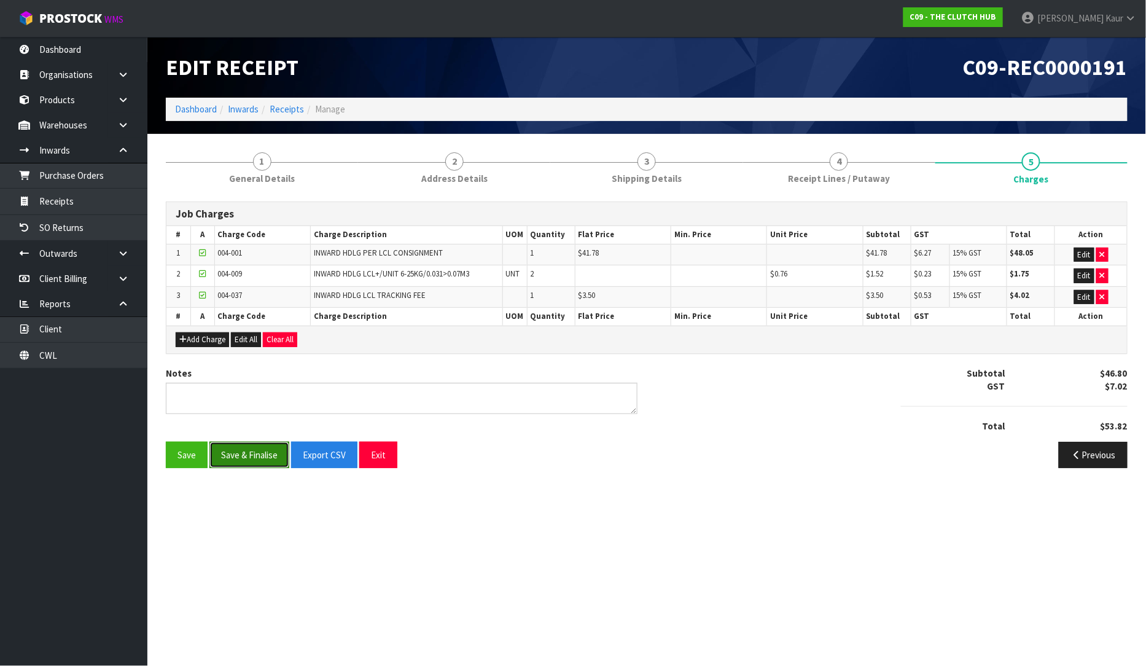
click at [246, 453] on button "Save & Finalise" at bounding box center [250, 455] width 80 height 26
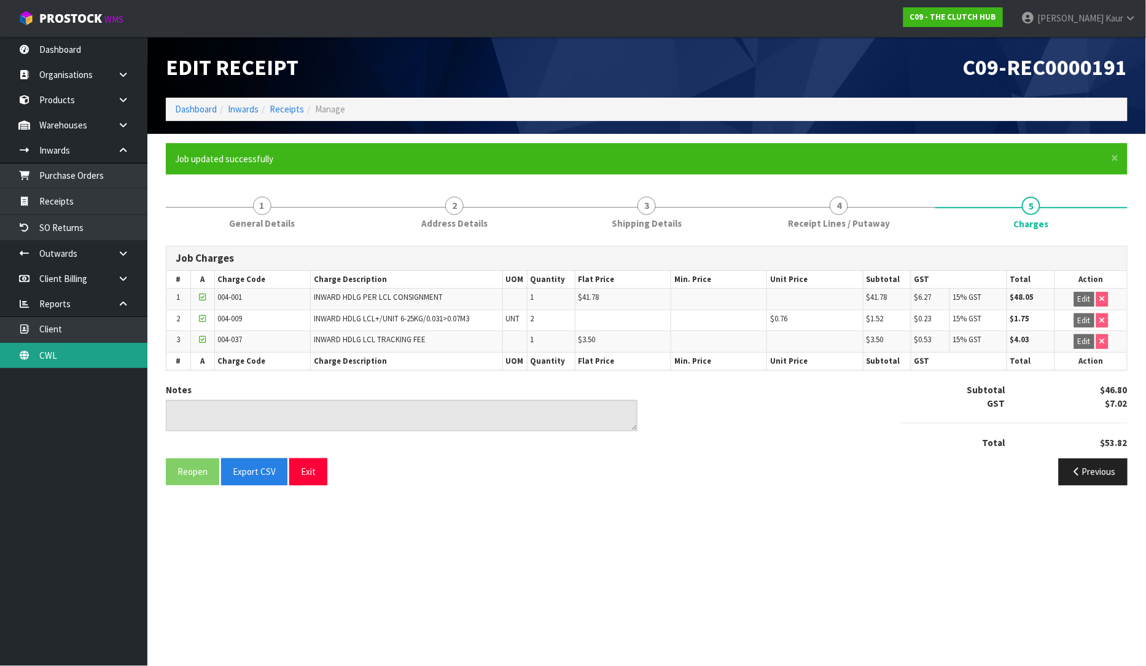
click at [66, 360] on link "CWL" at bounding box center [73, 355] width 147 height 25
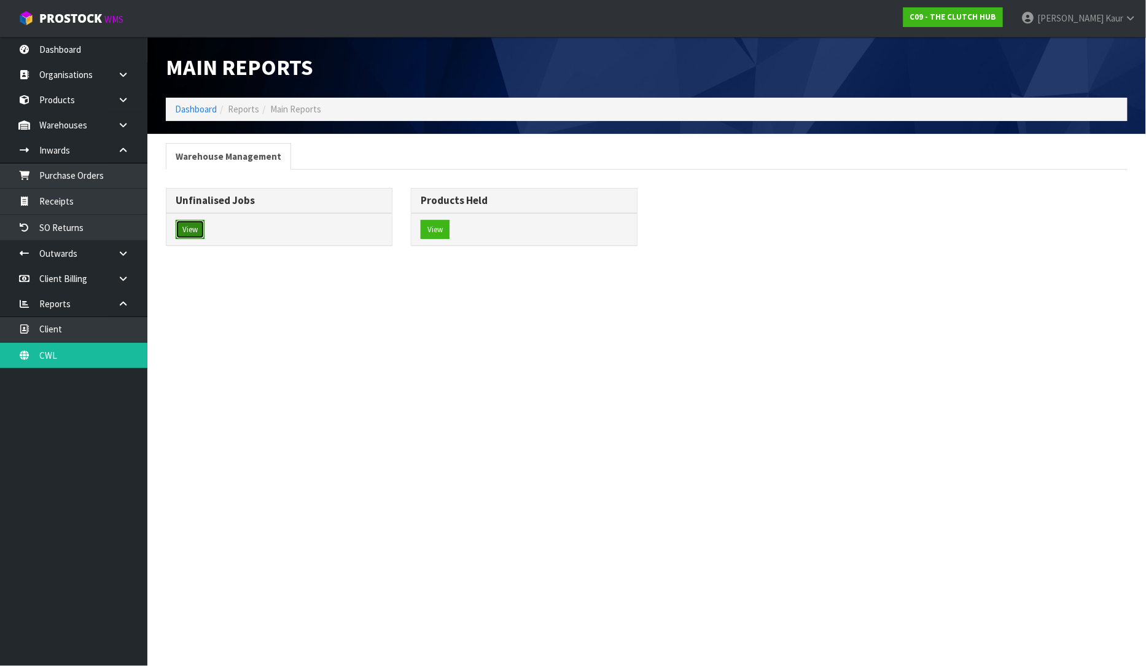
click at [191, 228] on button "View" at bounding box center [190, 230] width 29 height 20
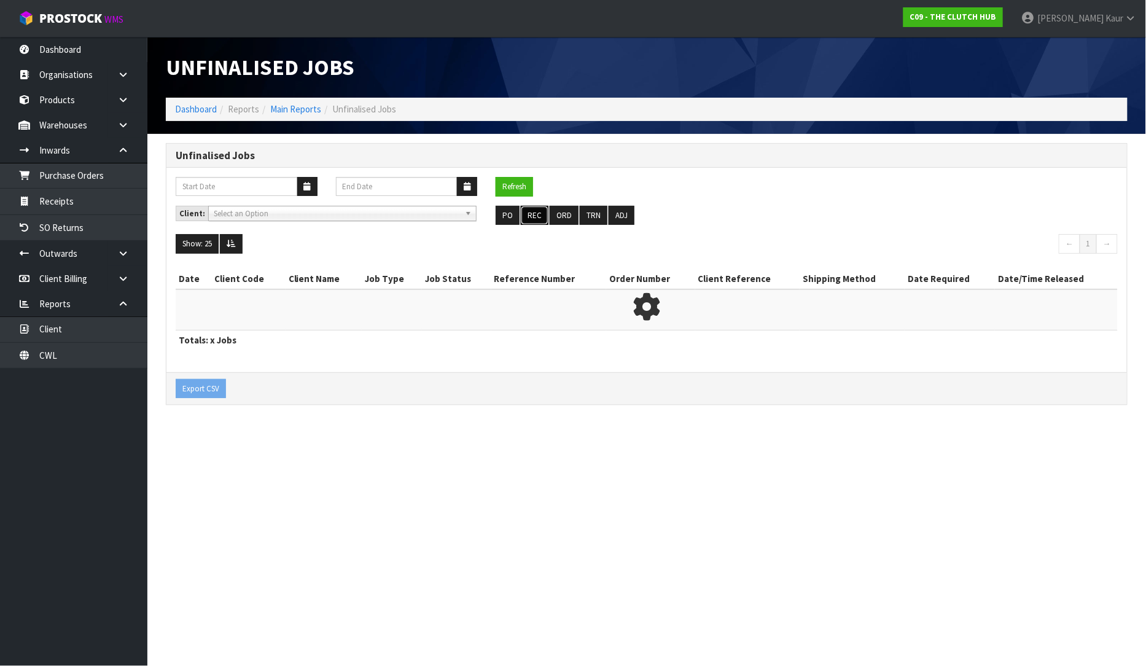
click at [526, 210] on button "REC" at bounding box center [535, 216] width 28 height 20
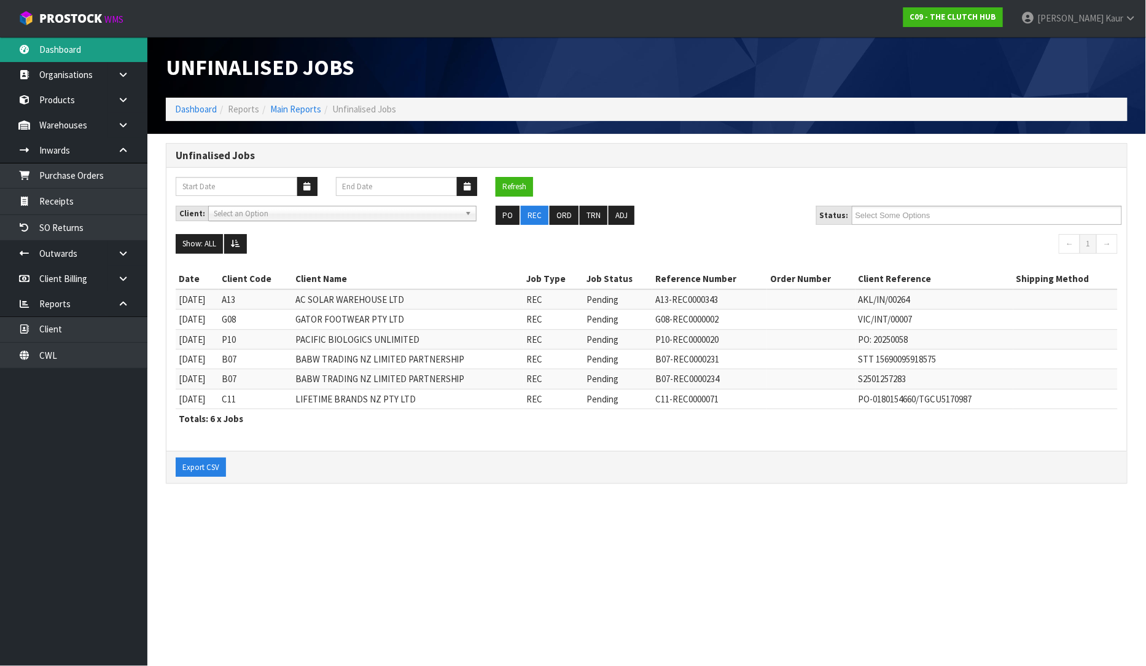
drag, startPoint x: 93, startPoint y: 42, endPoint x: 103, endPoint y: 82, distance: 41.3
click at [92, 42] on link "Dashboard" at bounding box center [73, 49] width 147 height 25
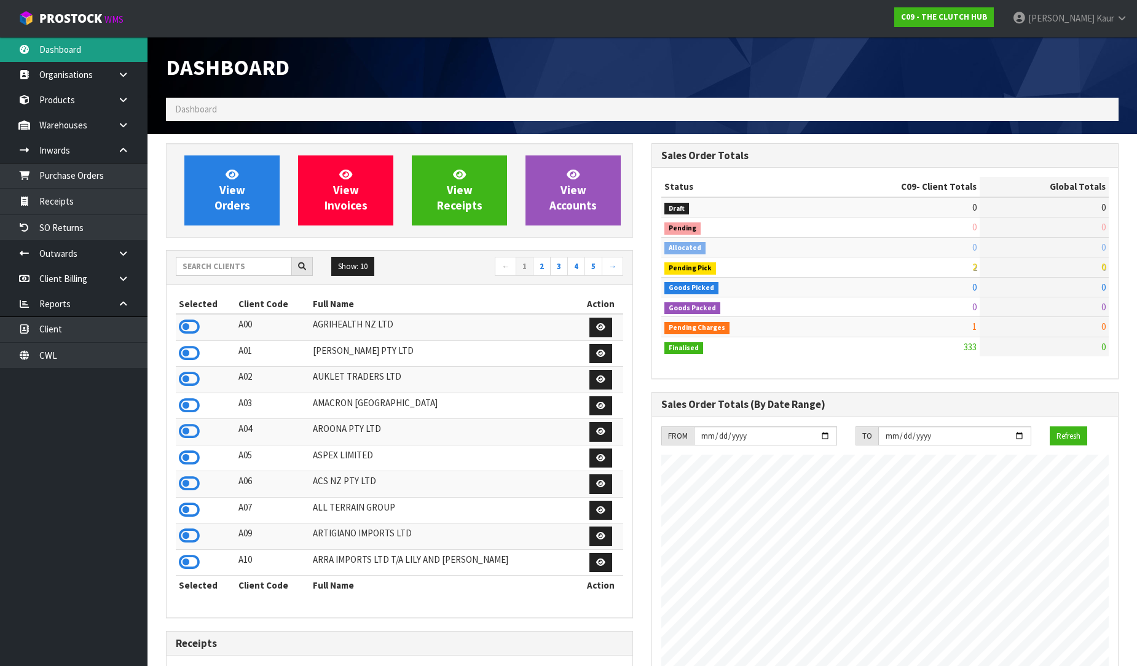
scroll to position [931, 485]
click at [209, 259] on input "text" at bounding box center [234, 266] width 116 height 19
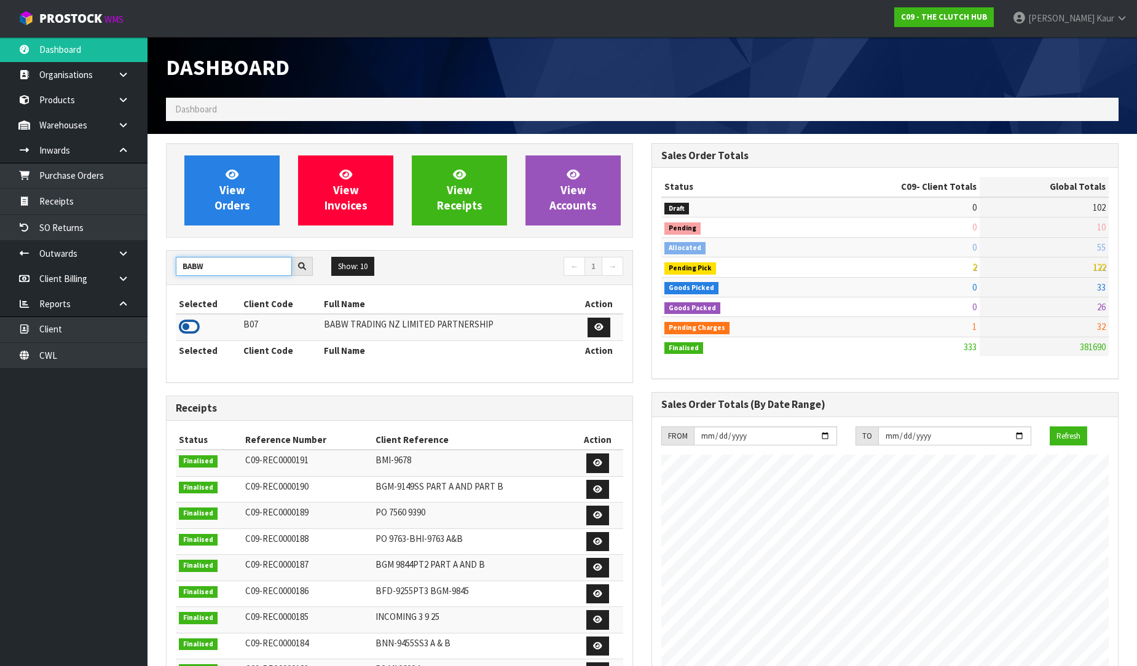
type input "BABW"
click at [182, 330] on icon at bounding box center [189, 327] width 21 height 18
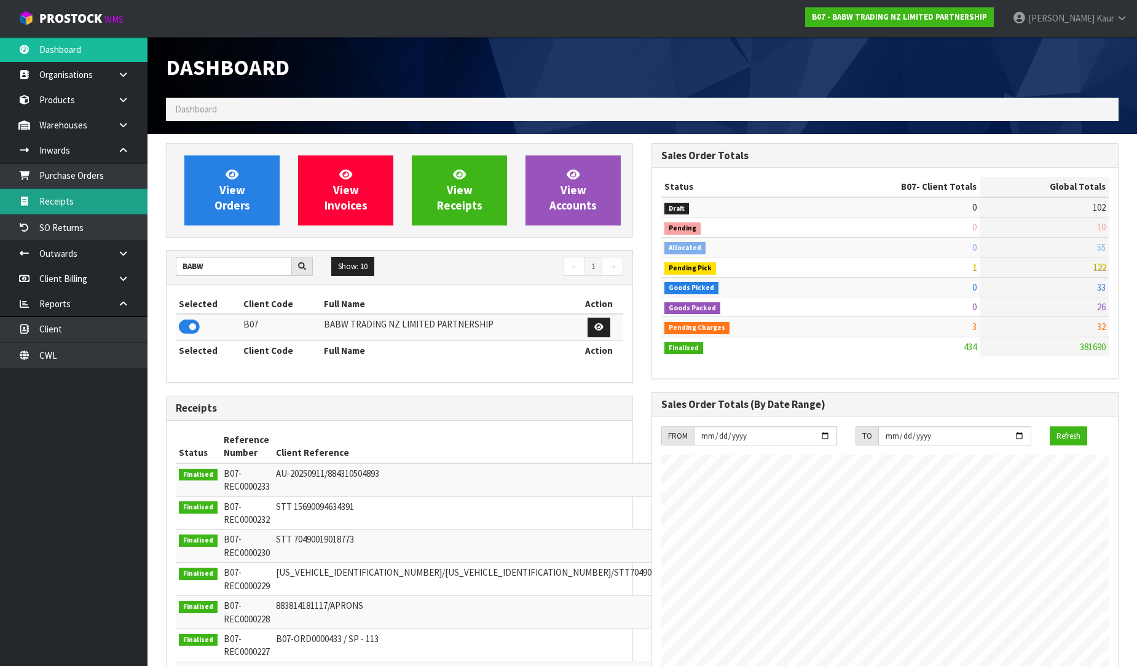
click at [66, 197] on link "Receipts" at bounding box center [73, 201] width 147 height 25
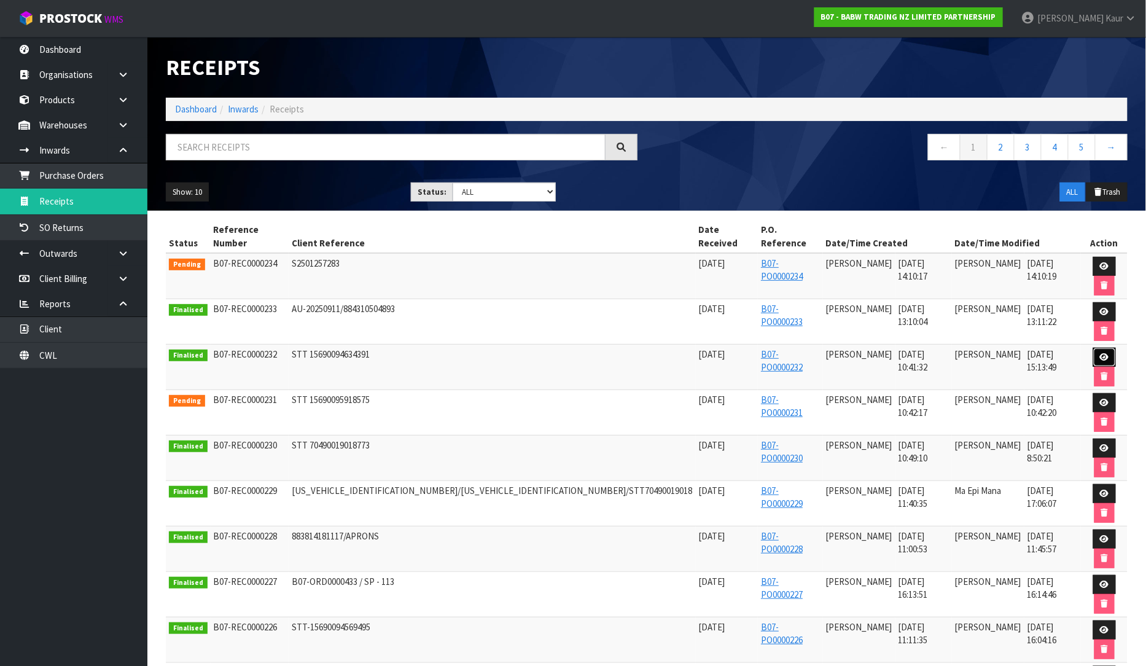
click at [1100, 353] on icon at bounding box center [1104, 357] width 9 height 8
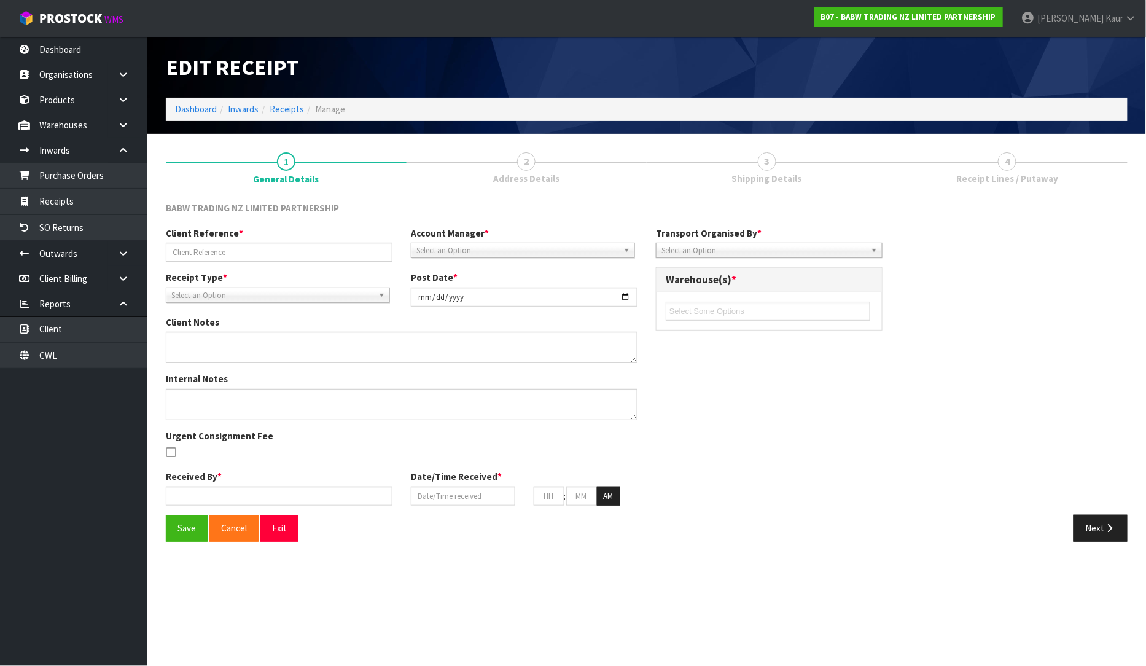
type input "STT 15690094634391"
type input "2025-09-16"
type input "Prabhneet Kaur"
type input "16/09/2025"
type input "10"
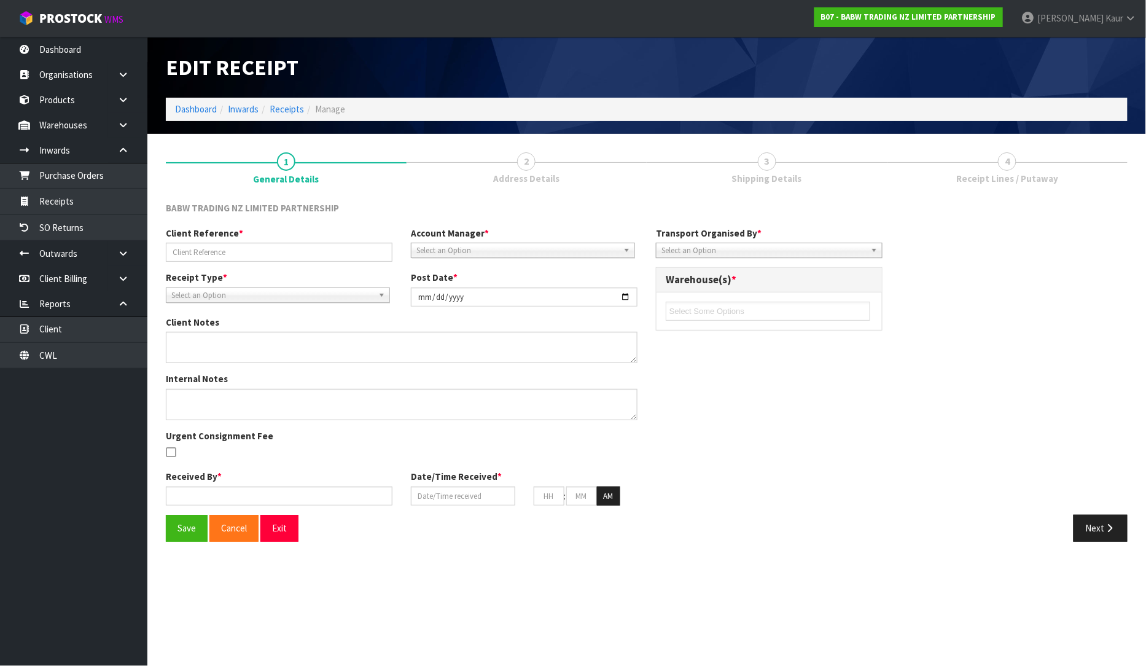
type input "41"
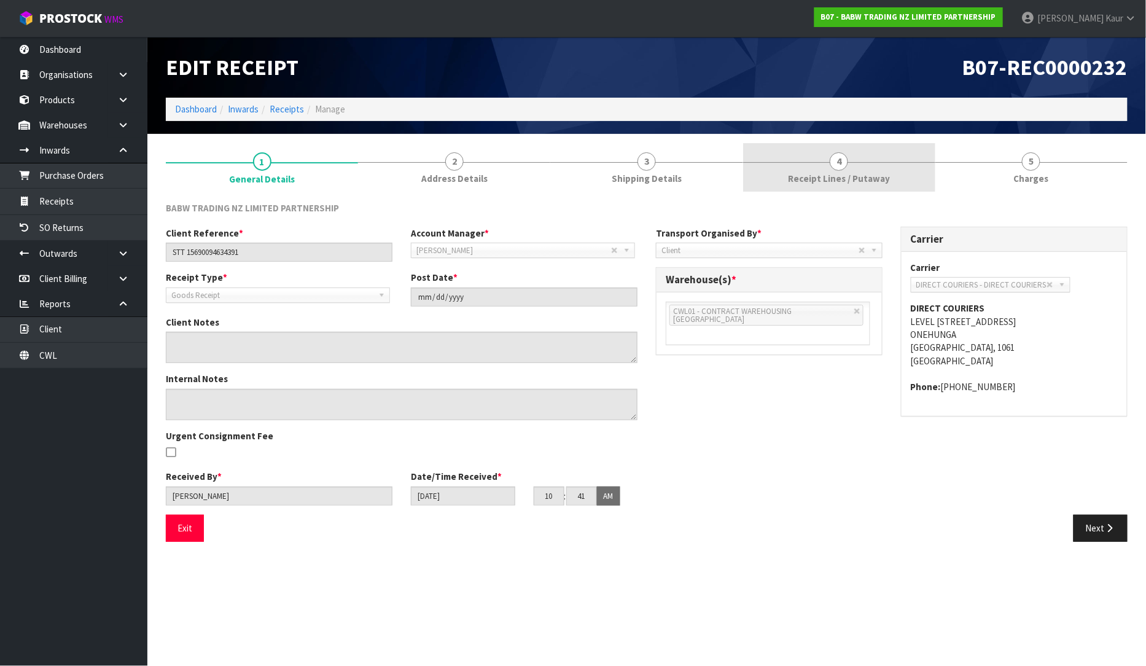
click at [845, 174] on span "Receipt Lines / Putaway" at bounding box center [839, 178] width 102 height 13
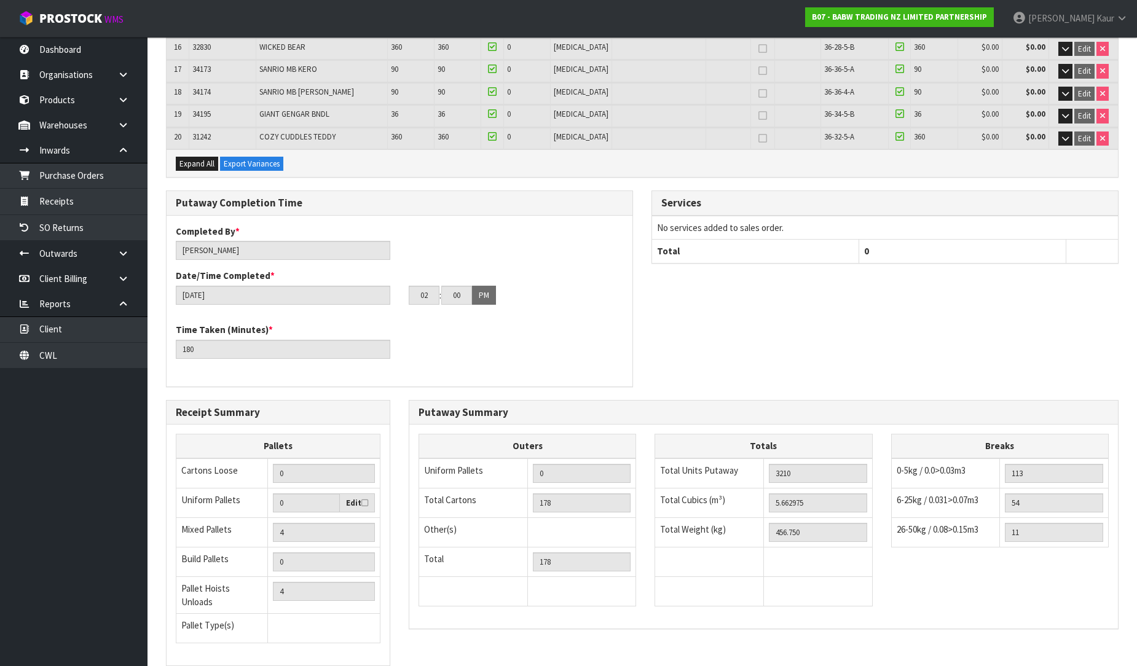
scroll to position [625, 0]
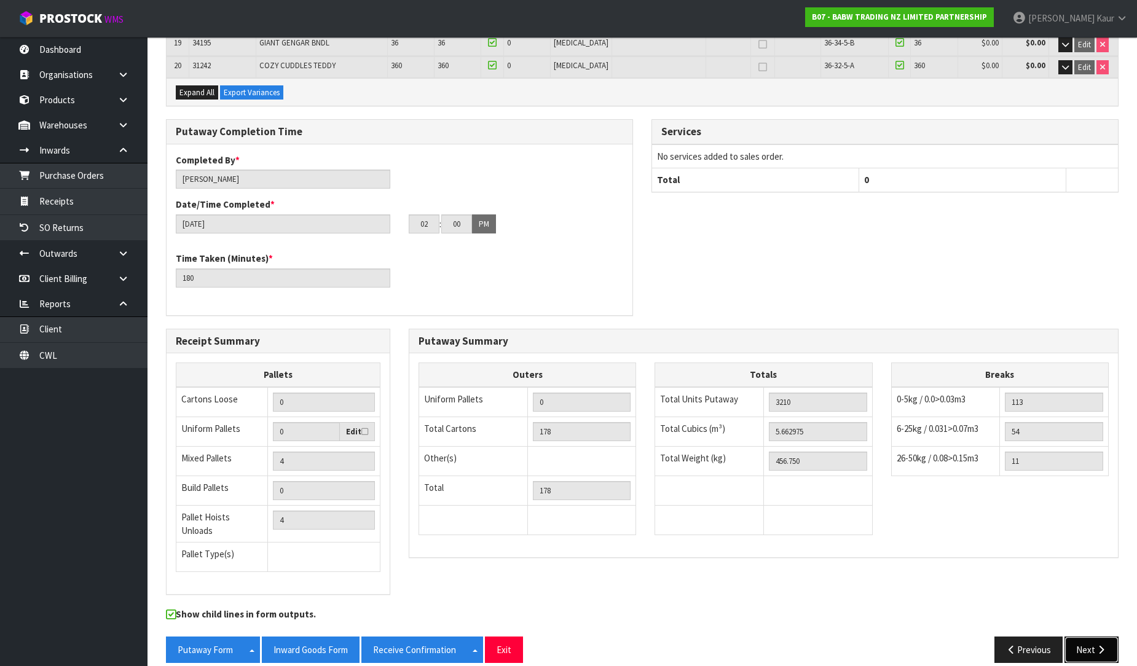
click at [1083, 641] on button "Next" at bounding box center [1091, 650] width 54 height 26
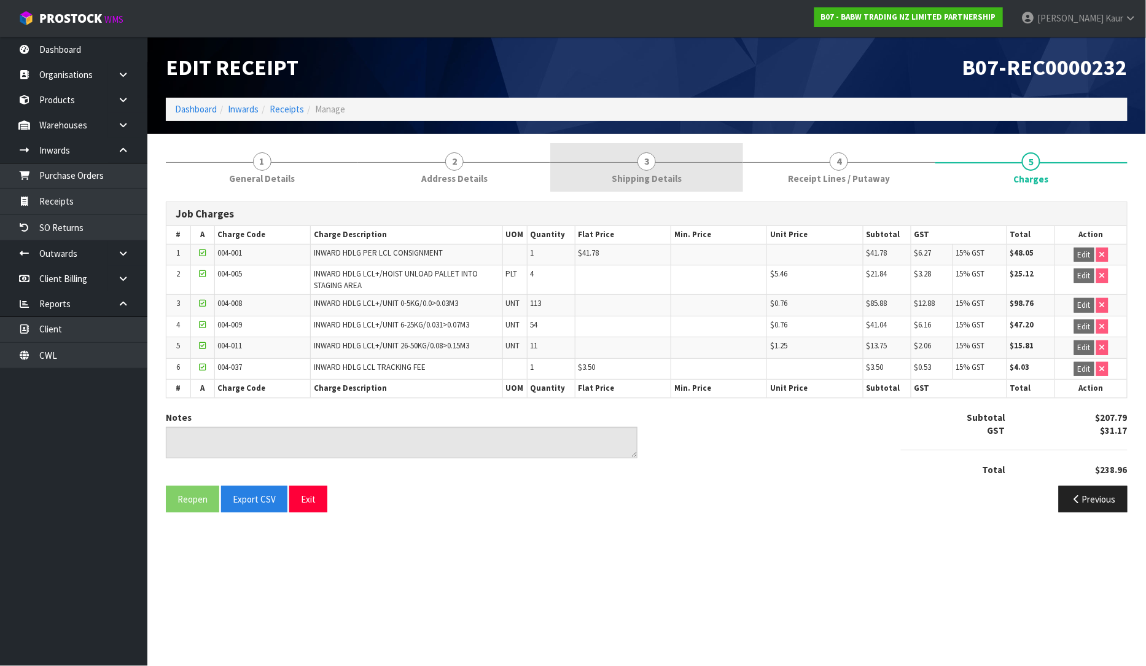
click at [670, 186] on link "3 Shipping Details" at bounding box center [646, 167] width 192 height 49
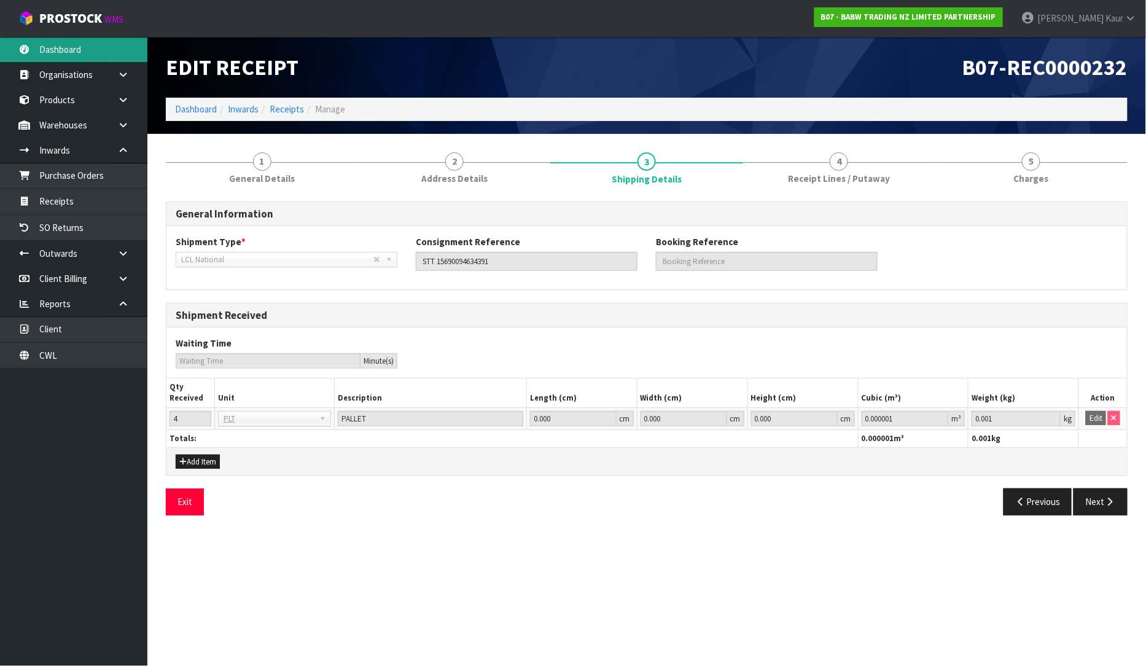
click at [70, 58] on link "Dashboard" at bounding box center [73, 49] width 147 height 25
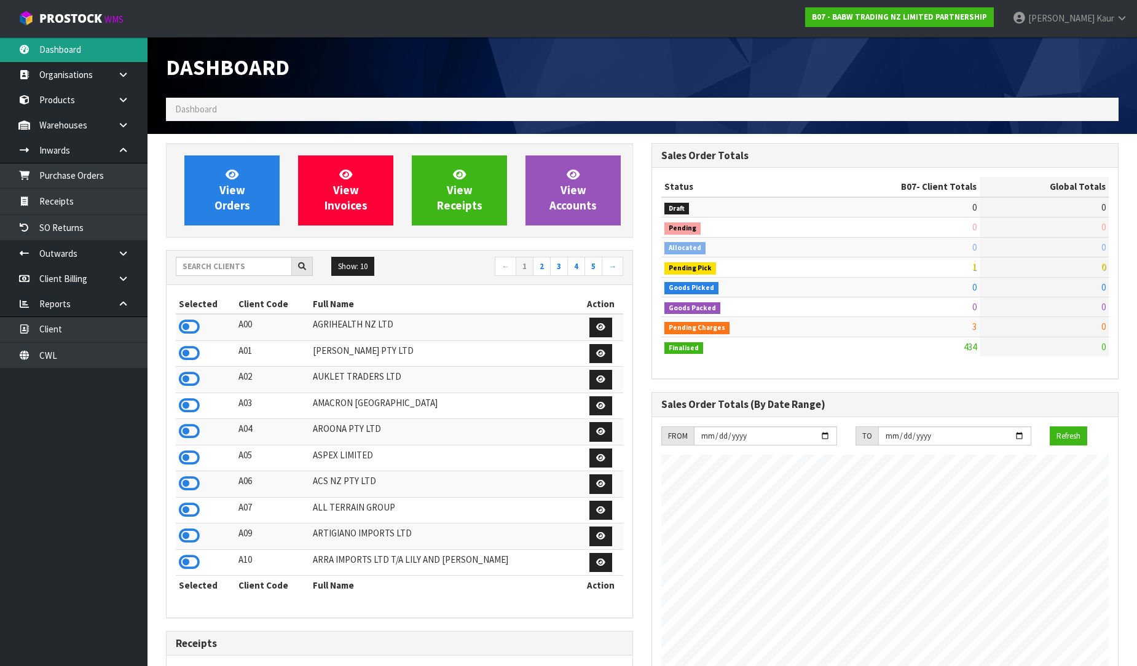
scroll to position [931, 485]
click at [258, 262] on input "text" at bounding box center [234, 266] width 116 height 19
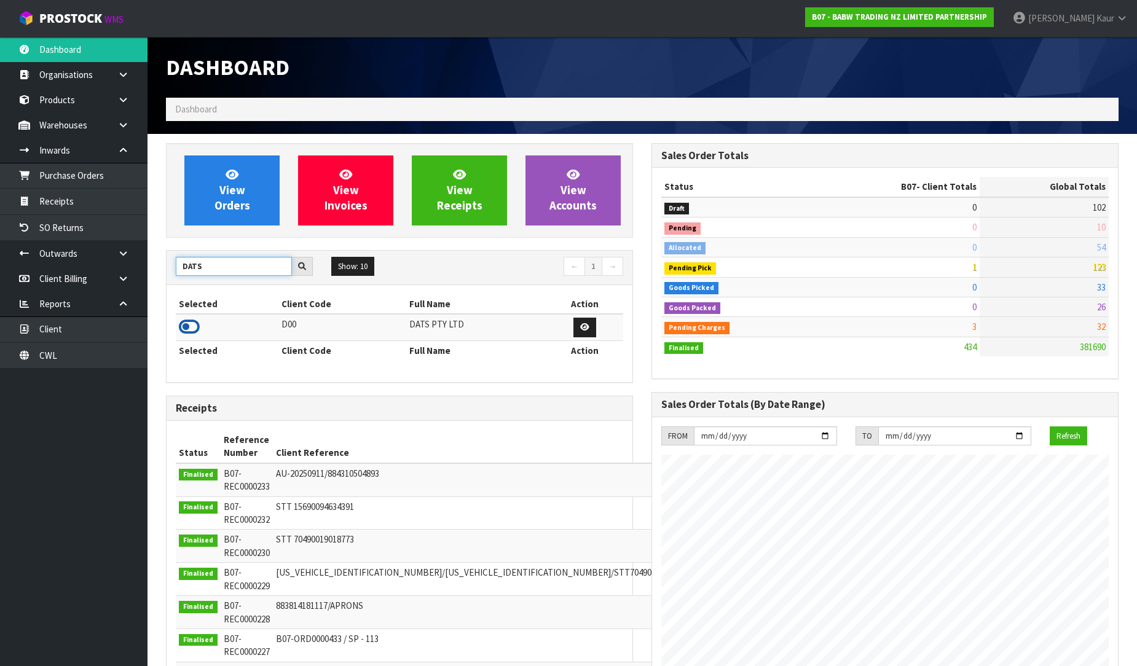
type input "DATS"
click at [197, 326] on icon at bounding box center [189, 327] width 21 height 18
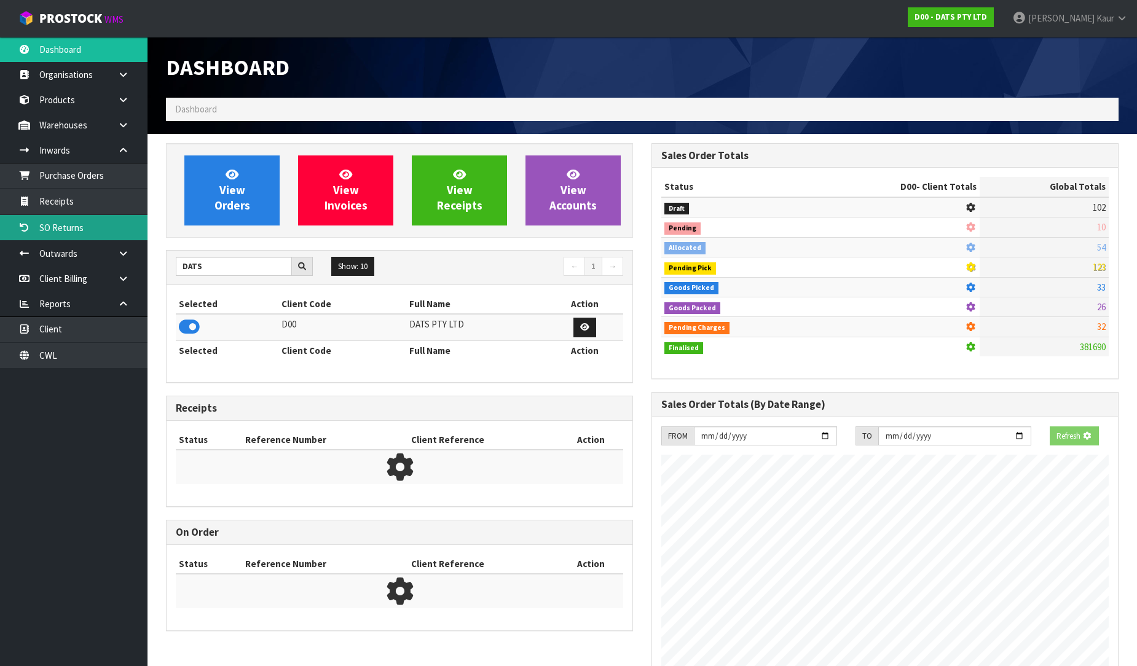
scroll to position [766, 485]
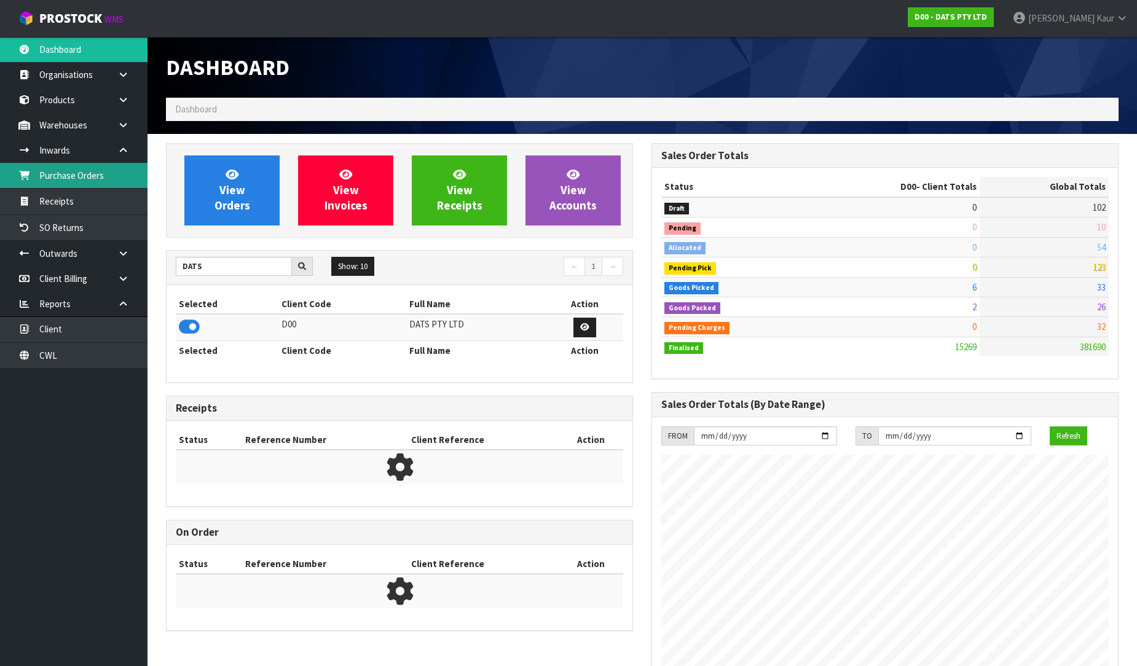
click at [120, 176] on link "Purchase Orders" at bounding box center [73, 175] width 147 height 25
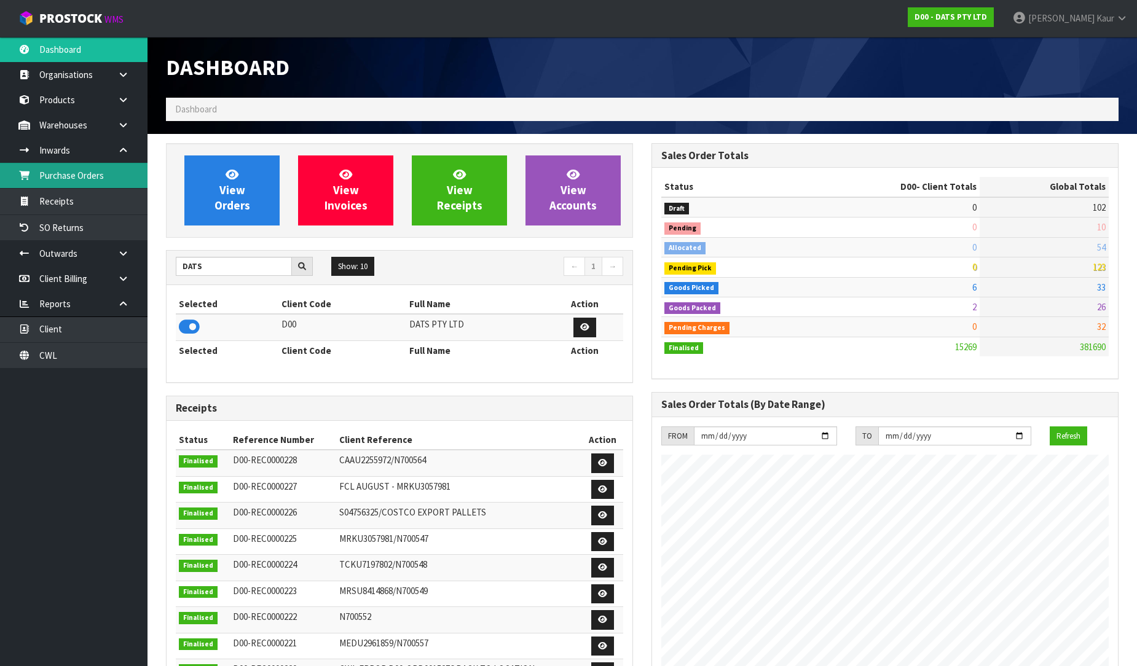
scroll to position [931, 485]
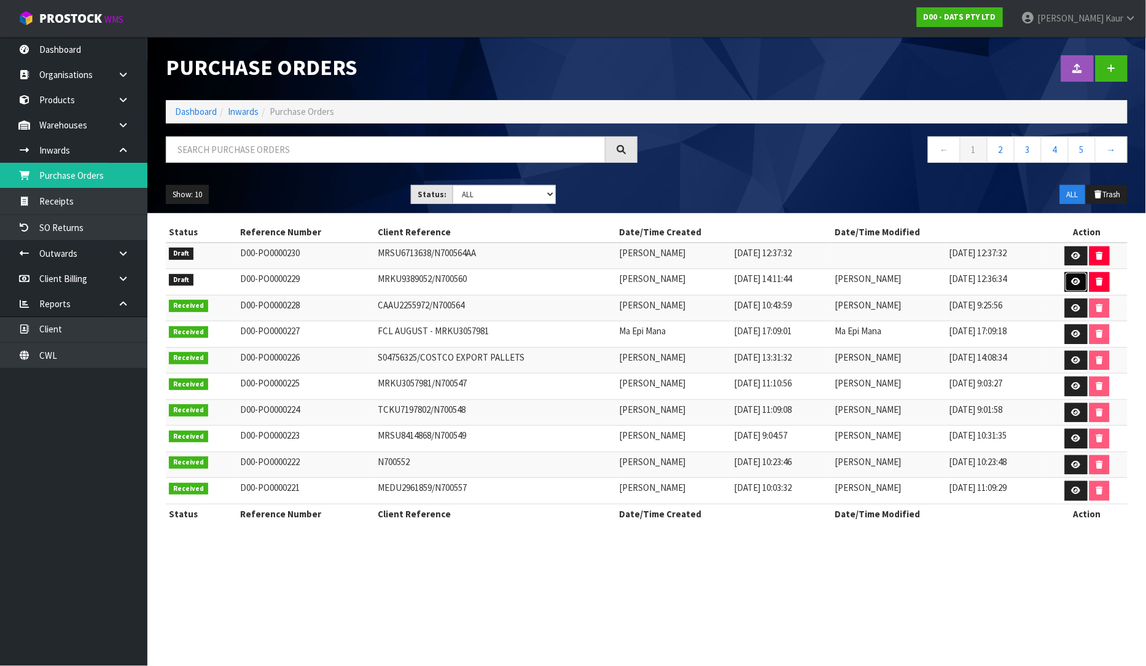
click at [1083, 284] on link at bounding box center [1076, 282] width 23 height 20
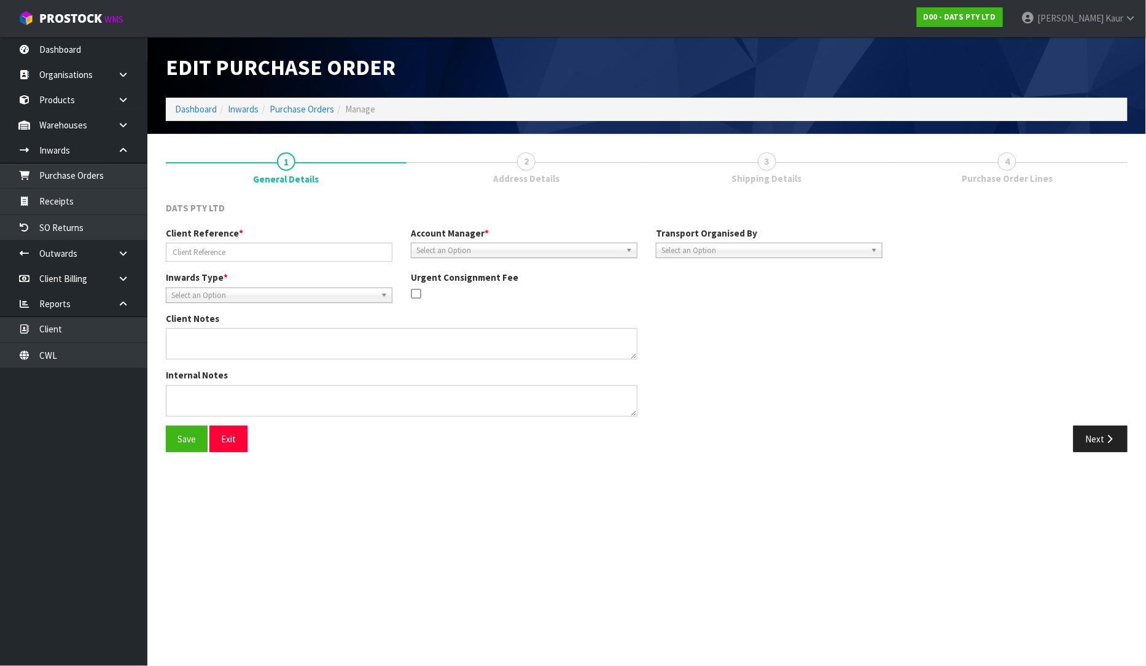
type input "MRKU9389052/N700560"
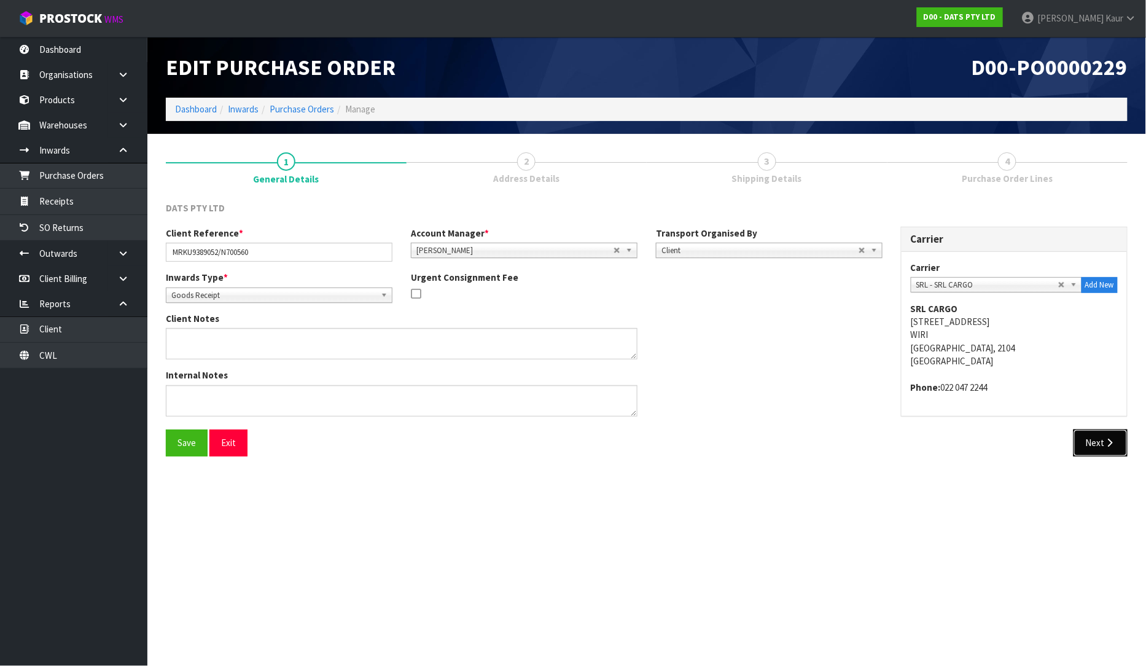
click at [1088, 441] on button "Next" at bounding box center [1101, 442] width 54 height 26
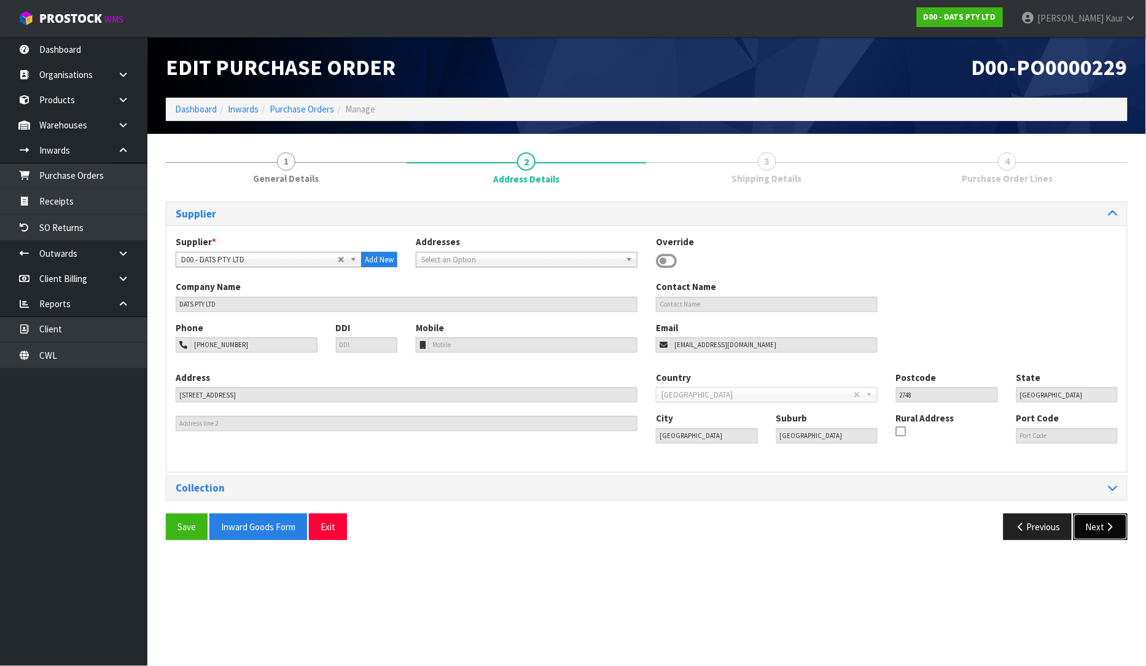
click at [1115, 521] on button "Next" at bounding box center [1101, 527] width 54 height 26
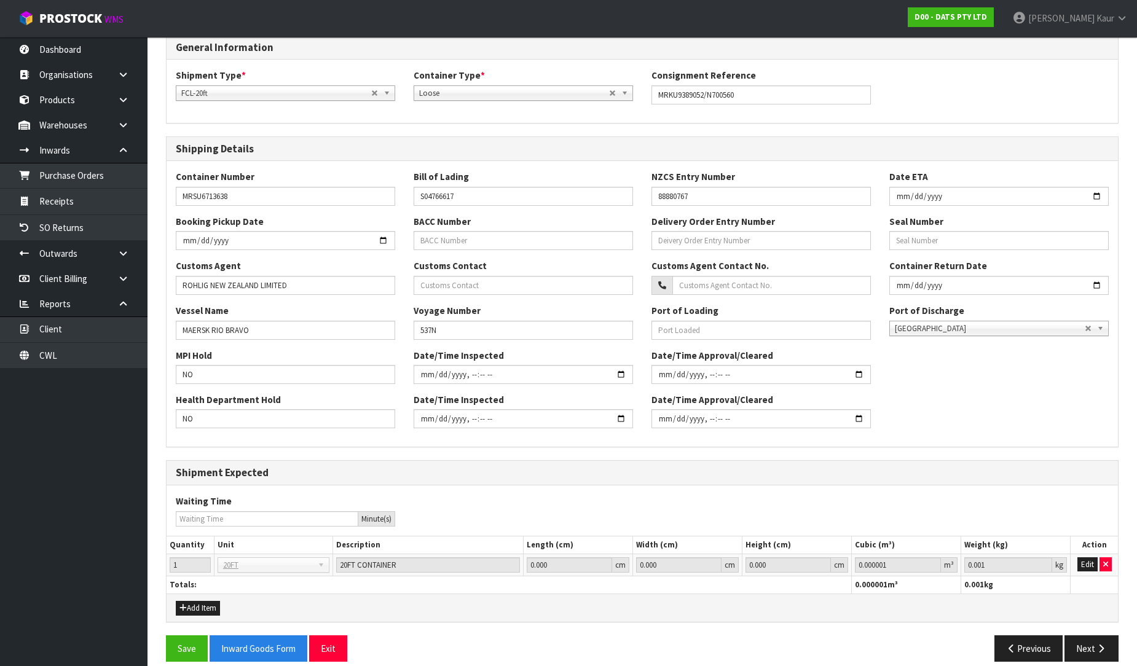
scroll to position [181, 0]
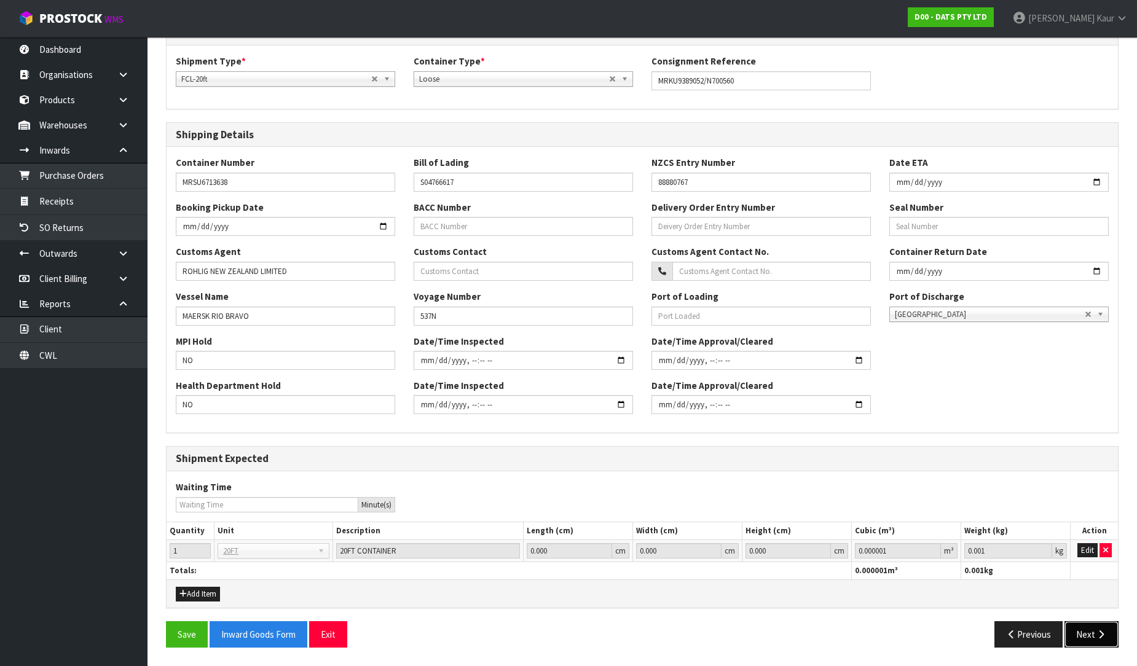
click at [1105, 630] on icon "button" at bounding box center [1101, 634] width 12 height 9
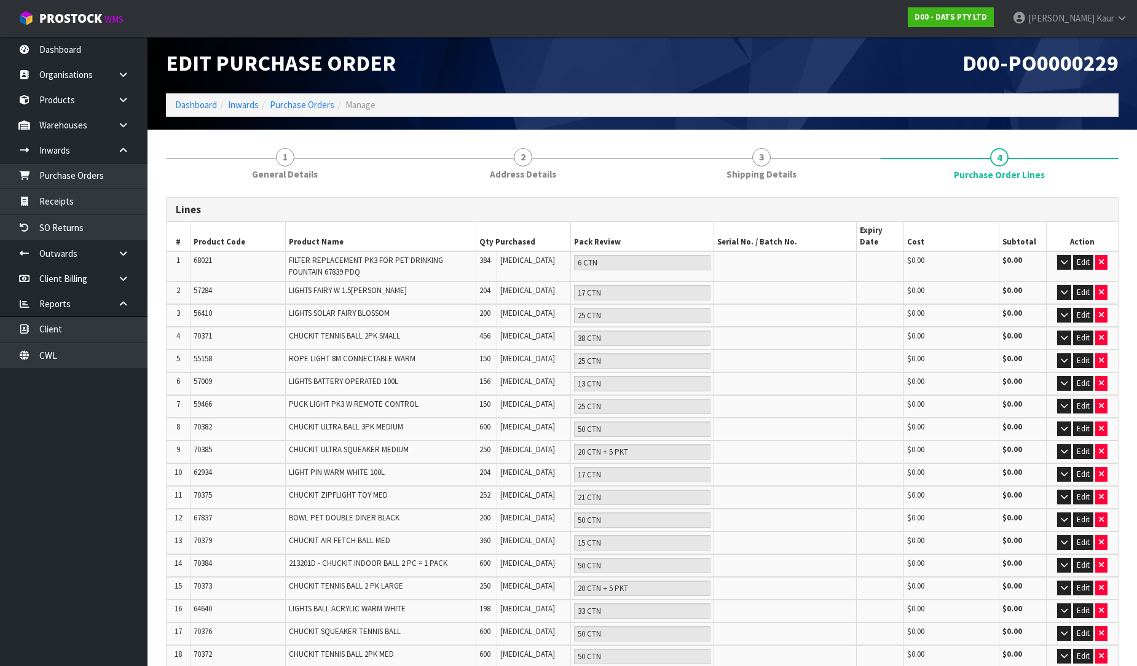
scroll to position [0, 0]
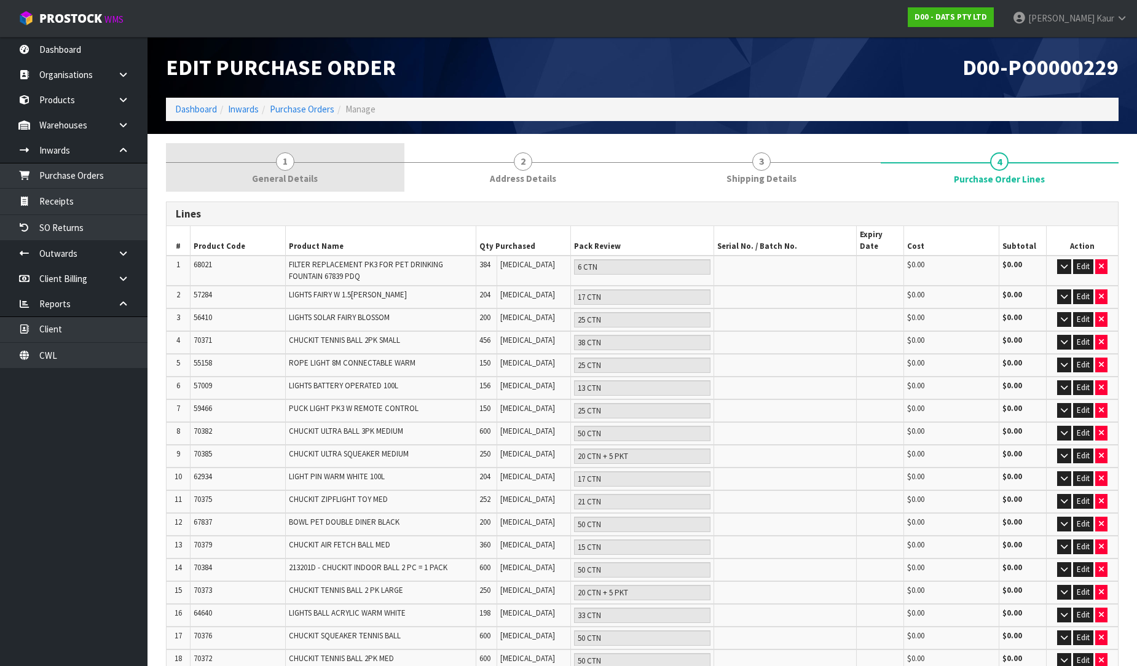
click at [278, 173] on span "General Details" at bounding box center [285, 178] width 66 height 13
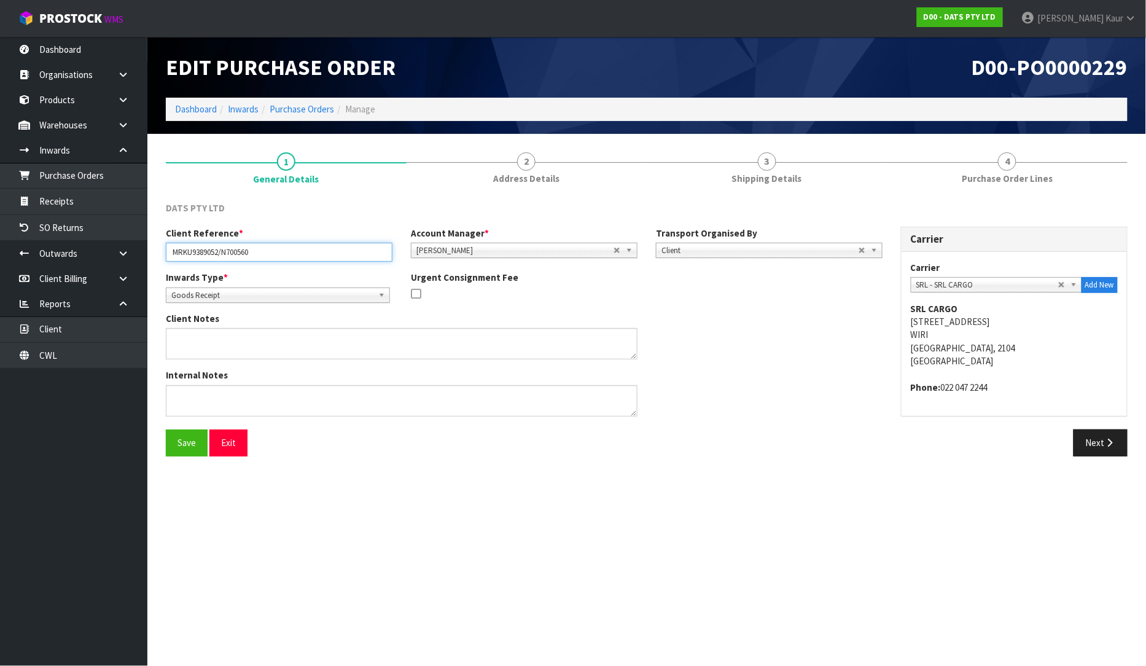
drag, startPoint x: 223, startPoint y: 253, endPoint x: 174, endPoint y: 259, distance: 49.6
click at [160, 257] on div "Client Reference * MRKU9389052/N700560" at bounding box center [279, 244] width 245 height 35
click at [227, 252] on input "MRKU9389052/N700560" at bounding box center [279, 252] width 227 height 19
drag, startPoint x: 219, startPoint y: 252, endPoint x: 162, endPoint y: 260, distance: 57.7
click at [162, 260] on div "Client Reference * MRKU9389052/N700560" at bounding box center [279, 244] width 245 height 35
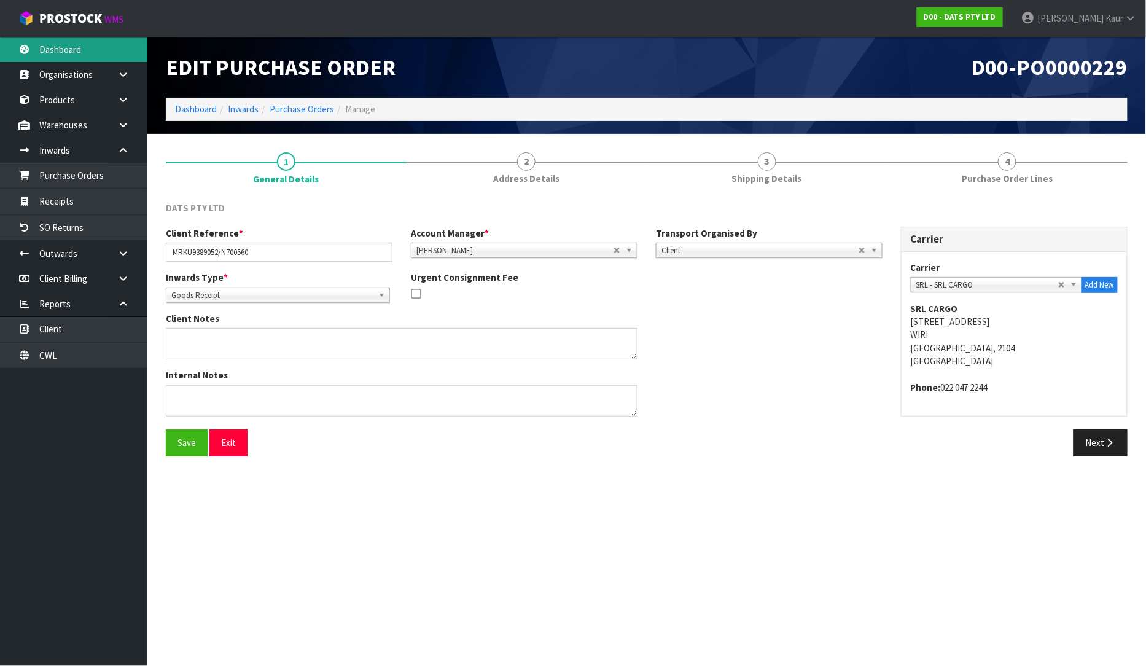
click at [77, 50] on link "Dashboard" at bounding box center [73, 49] width 147 height 25
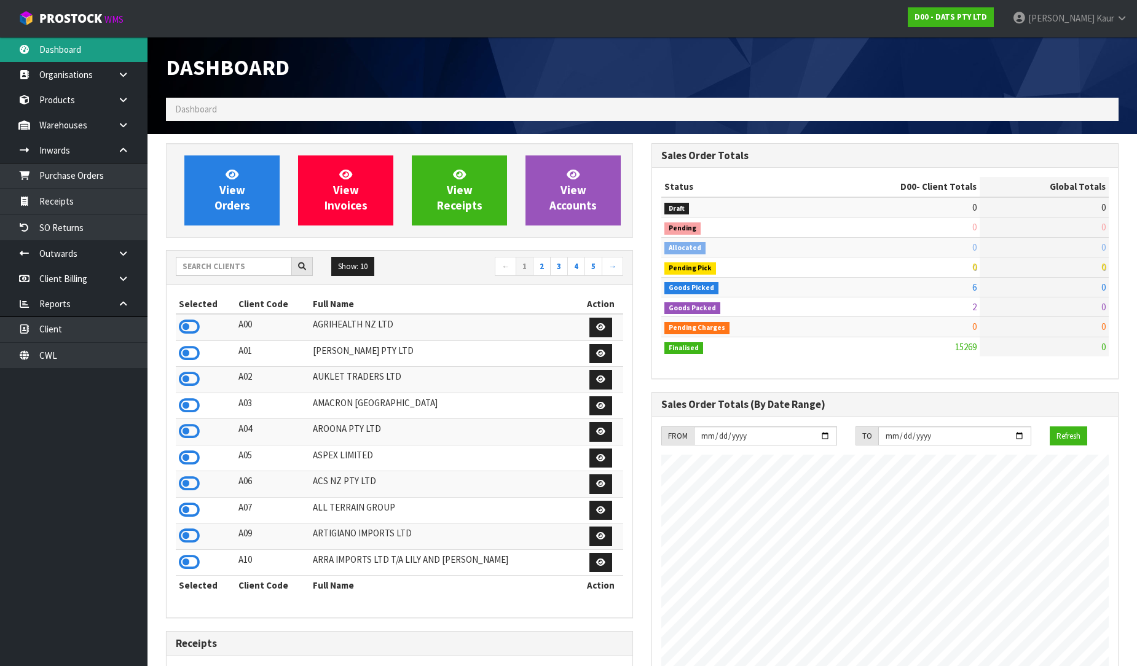
scroll to position [931, 485]
click at [212, 270] on input "text" at bounding box center [234, 266] width 116 height 19
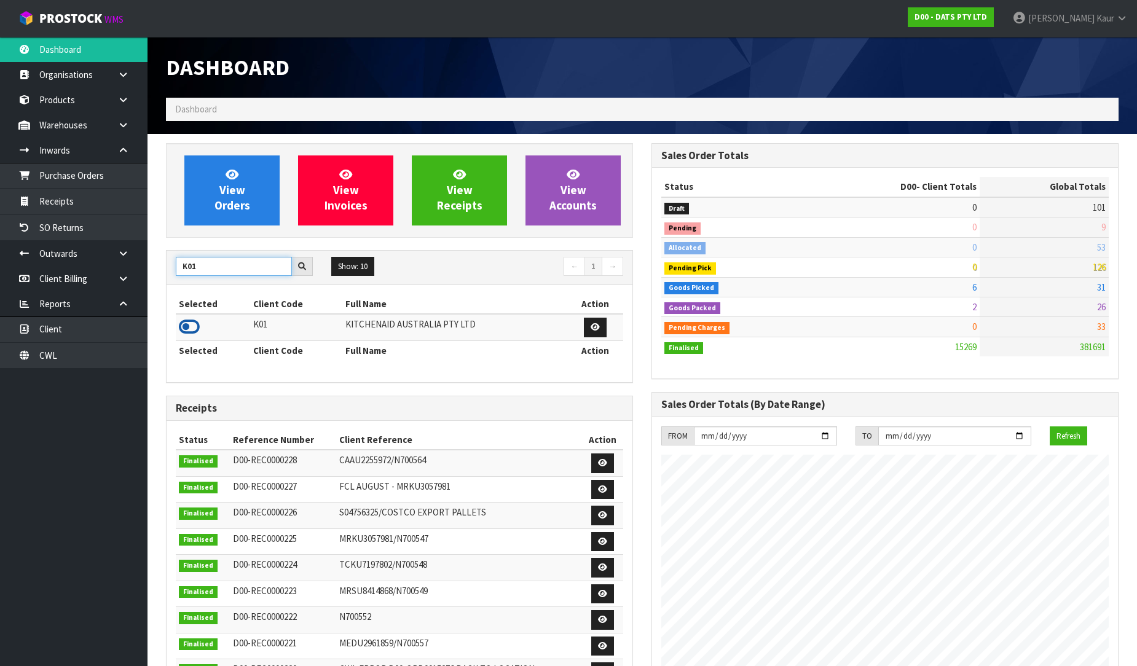
type input "K01"
click at [191, 330] on icon at bounding box center [189, 327] width 21 height 18
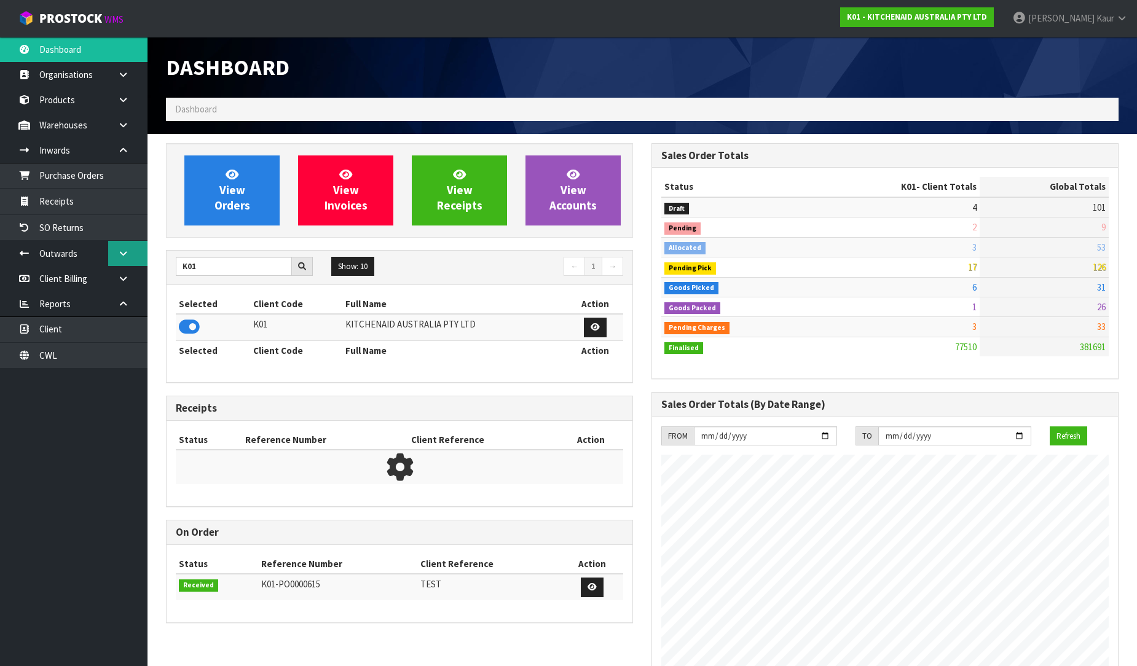
click at [115, 256] on link at bounding box center [127, 253] width 39 height 25
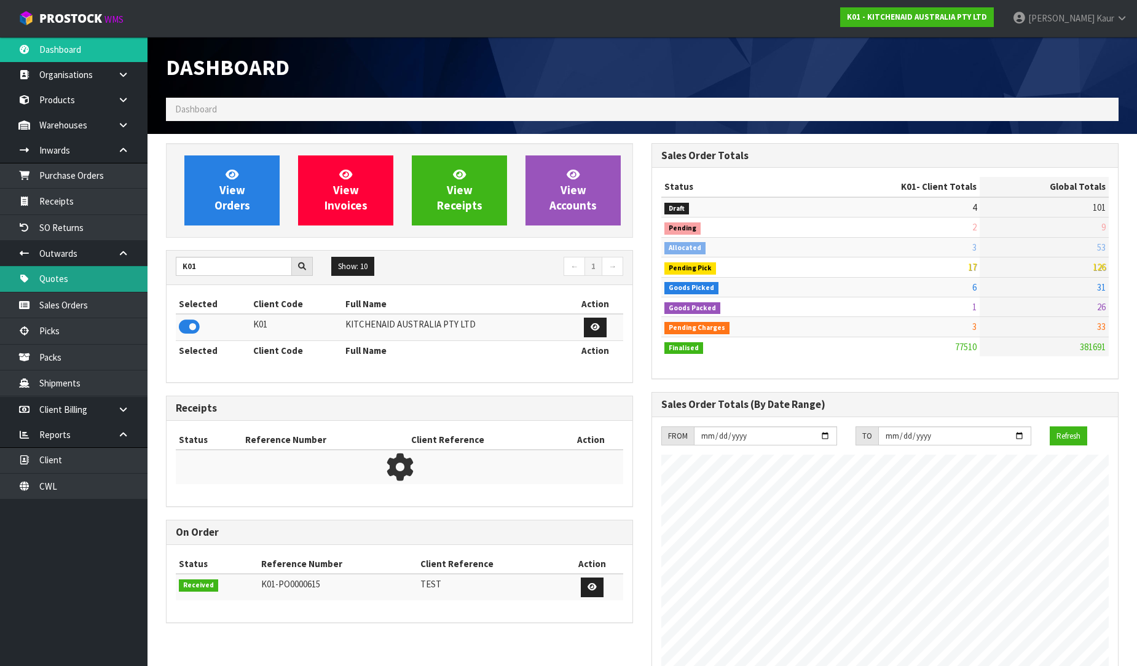
scroll to position [931, 485]
click at [84, 303] on link "Sales Orders" at bounding box center [73, 304] width 147 height 25
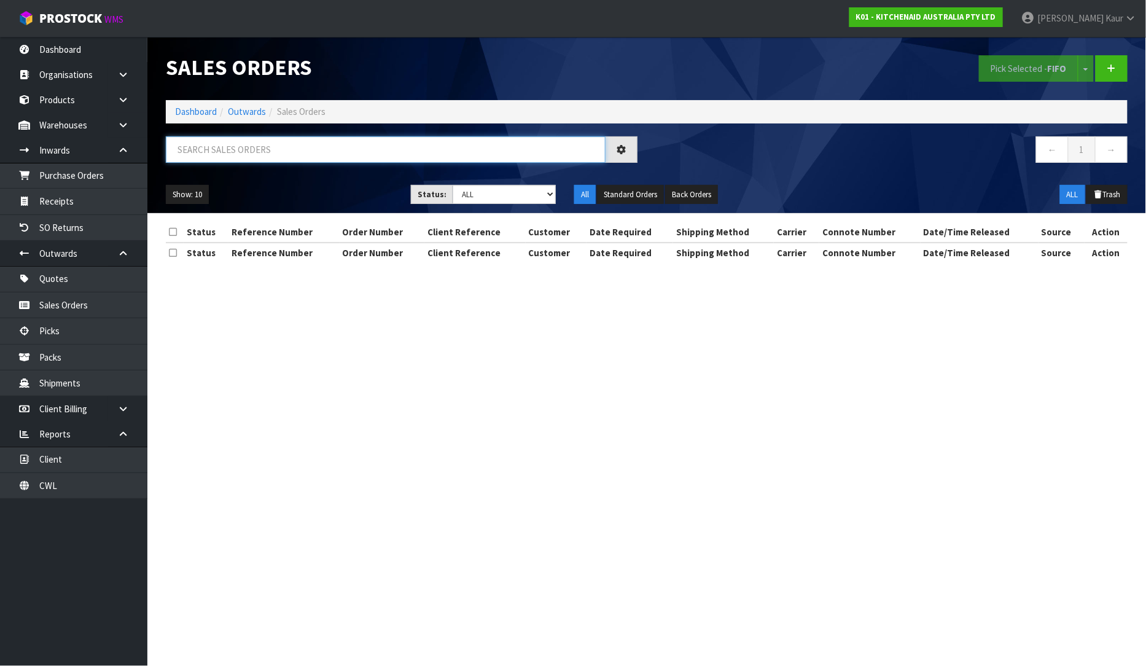
click at [261, 154] on input "text" at bounding box center [386, 149] width 440 height 26
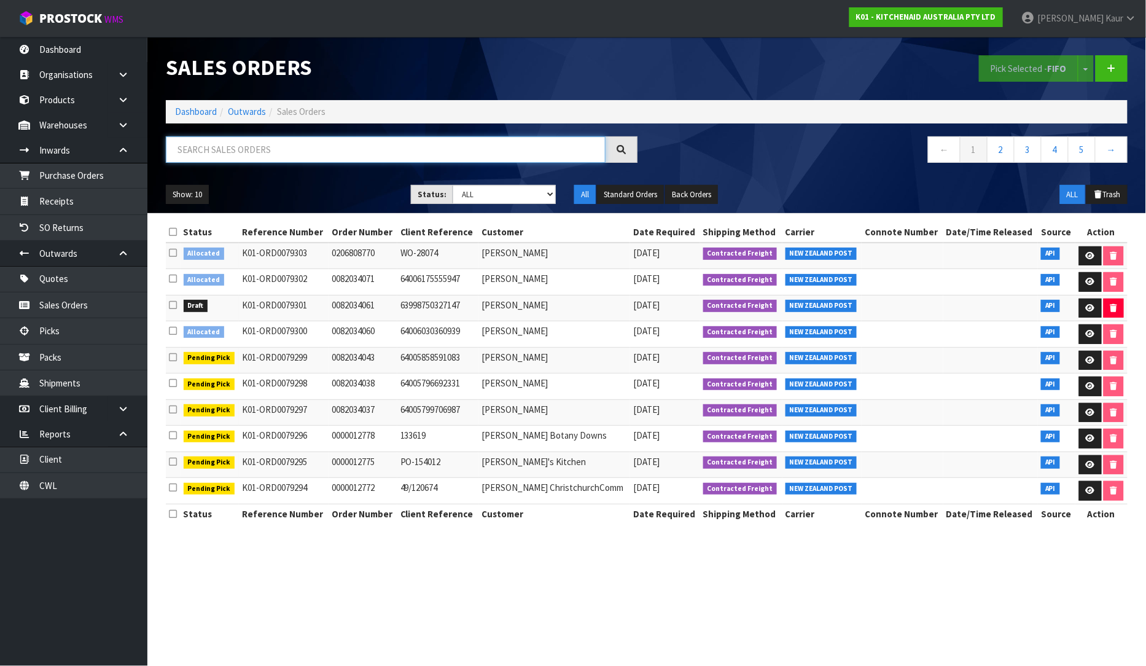
click at [235, 148] on input "text" at bounding box center [386, 149] width 440 height 26
paste input "LEANNE FERGUS/TAIRIKI"
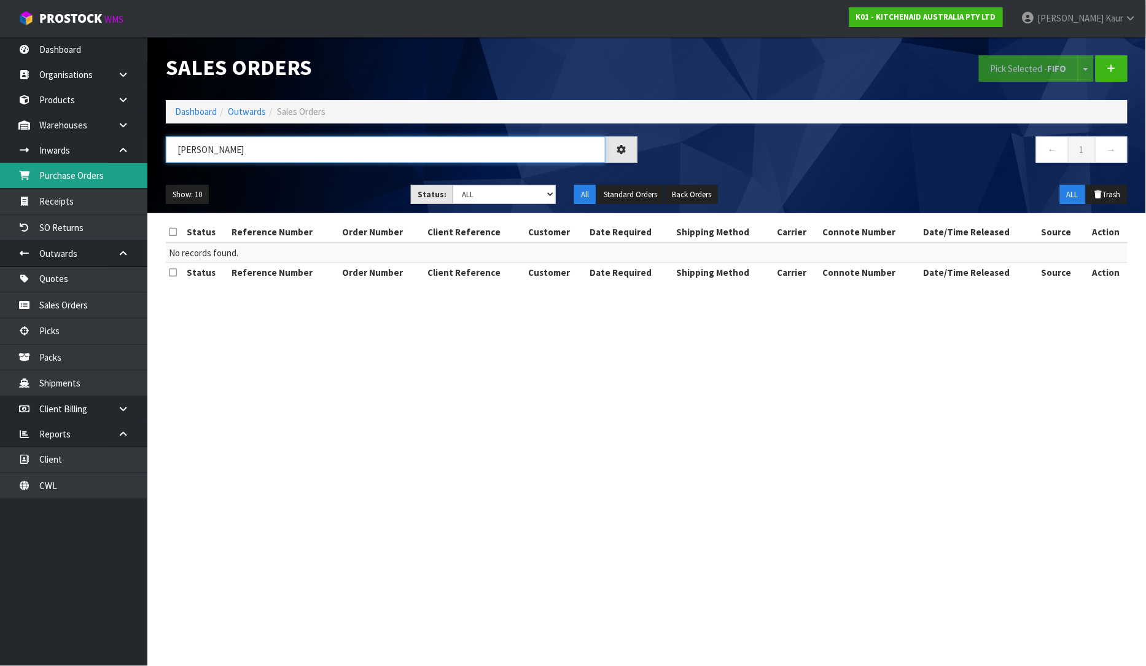
type input "LEANNE FERGUS"
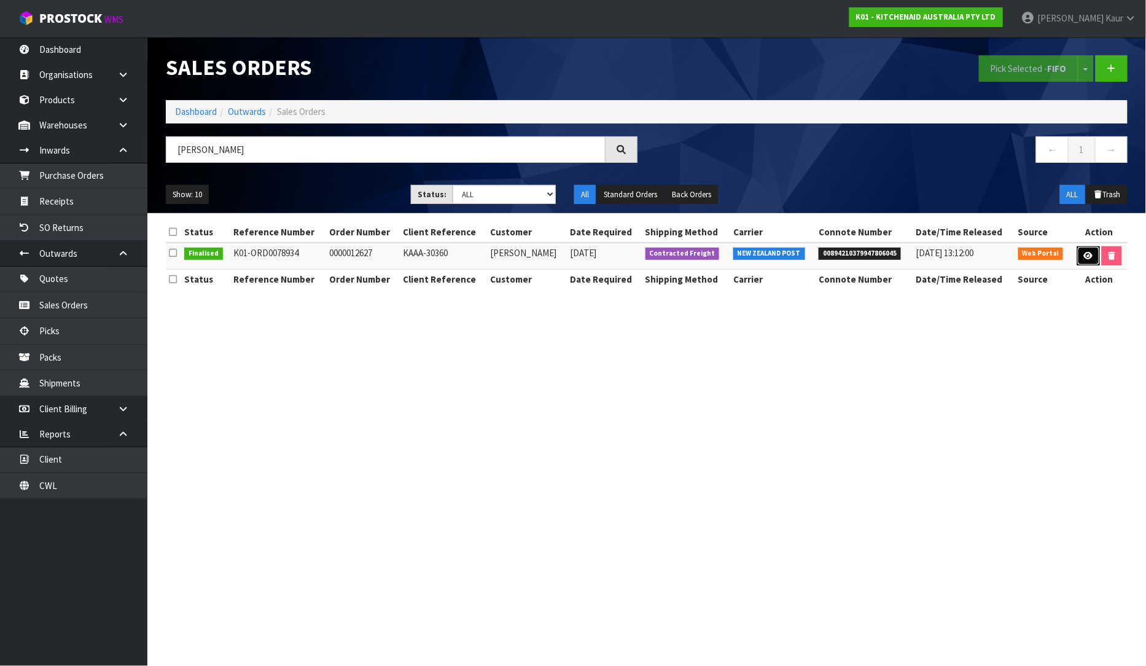
click at [1086, 254] on icon at bounding box center [1088, 256] width 9 height 8
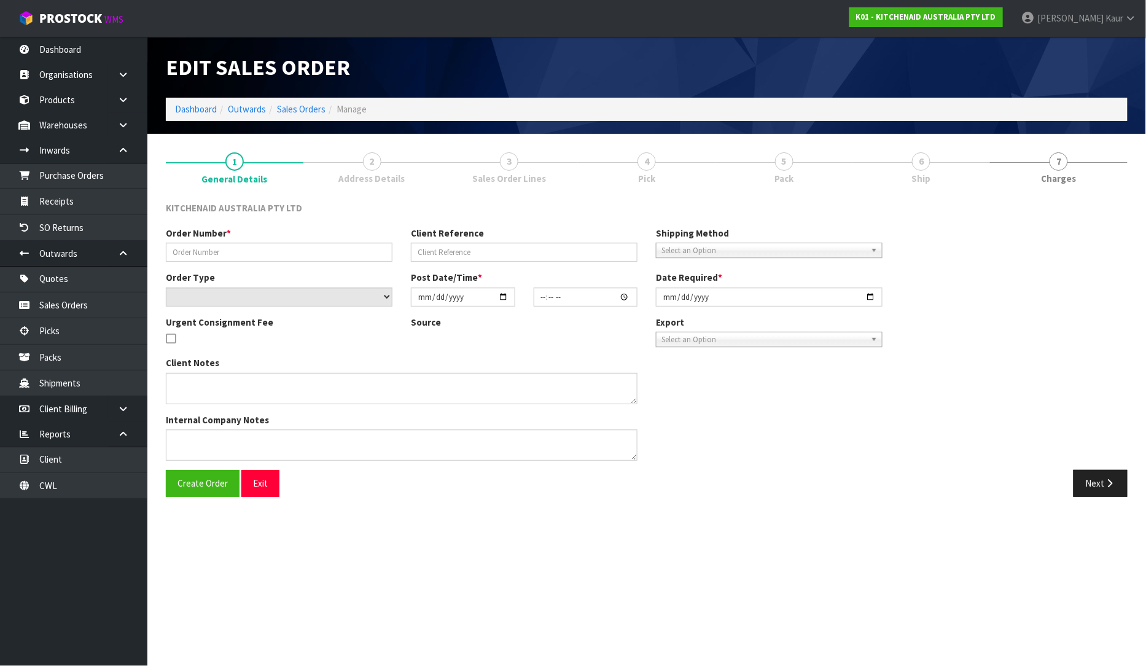
type input "0000012627"
type input "KAAA-30360"
select select "number:0"
type input "2025-09-08"
type input "13:40:00.000"
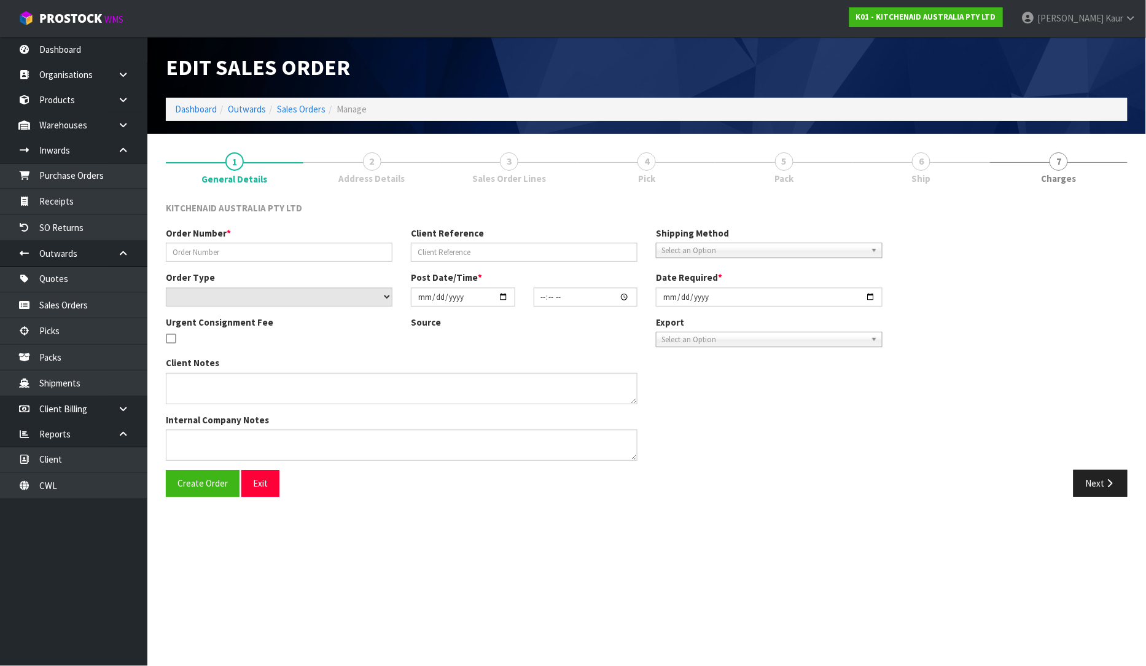
type input "2025-09-08"
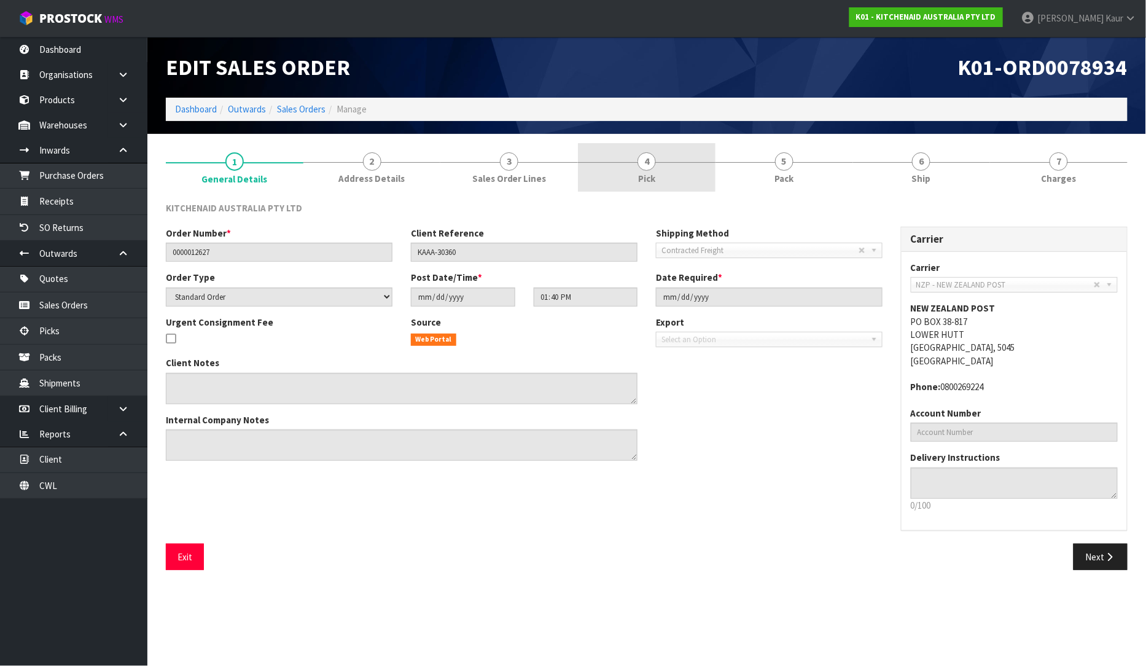
click at [640, 166] on span "4" at bounding box center [647, 161] width 18 height 18
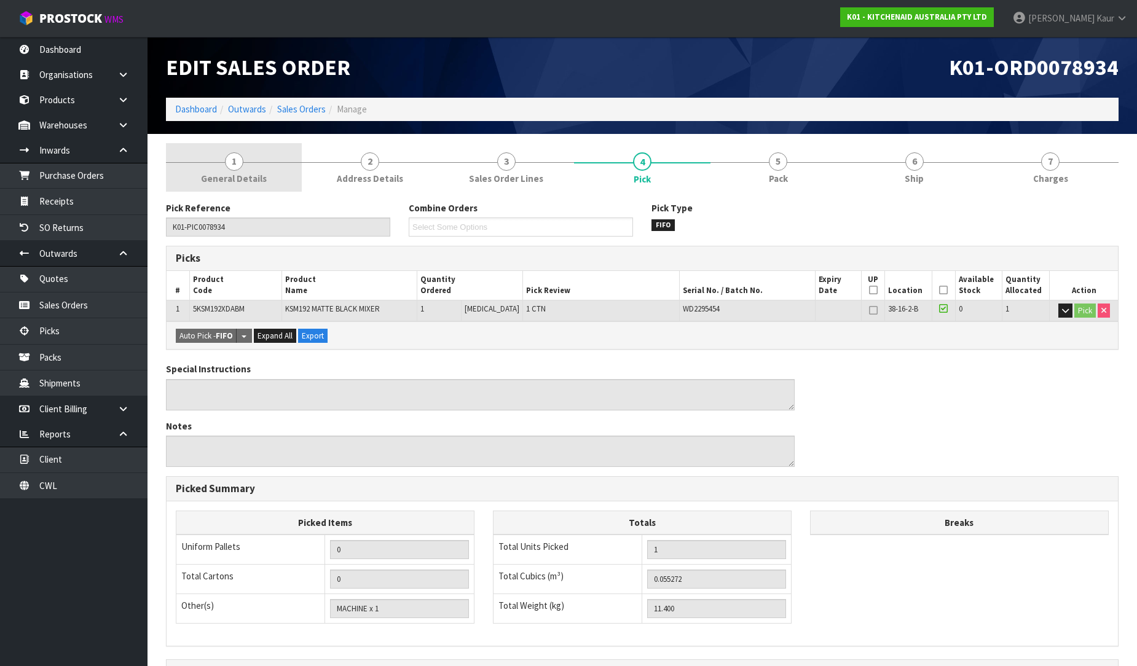
click at [230, 182] on span "General Details" at bounding box center [234, 178] width 66 height 13
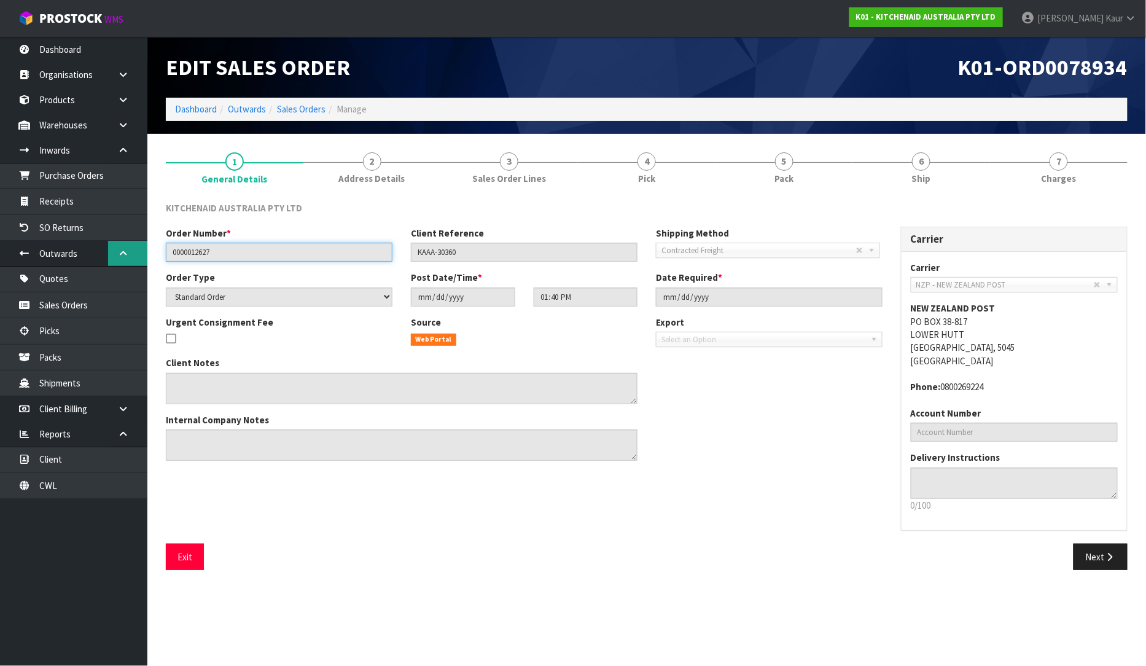
drag, startPoint x: 233, startPoint y: 253, endPoint x: 138, endPoint y: 252, distance: 95.2
click at [138, 252] on body "Toggle navigation ProStock WMS K01 - KITCHENAID AUSTRALIA PTY LTD Prabhneet Kau…" at bounding box center [573, 333] width 1146 height 666
click at [85, 304] on link "Sales Orders" at bounding box center [73, 304] width 147 height 25
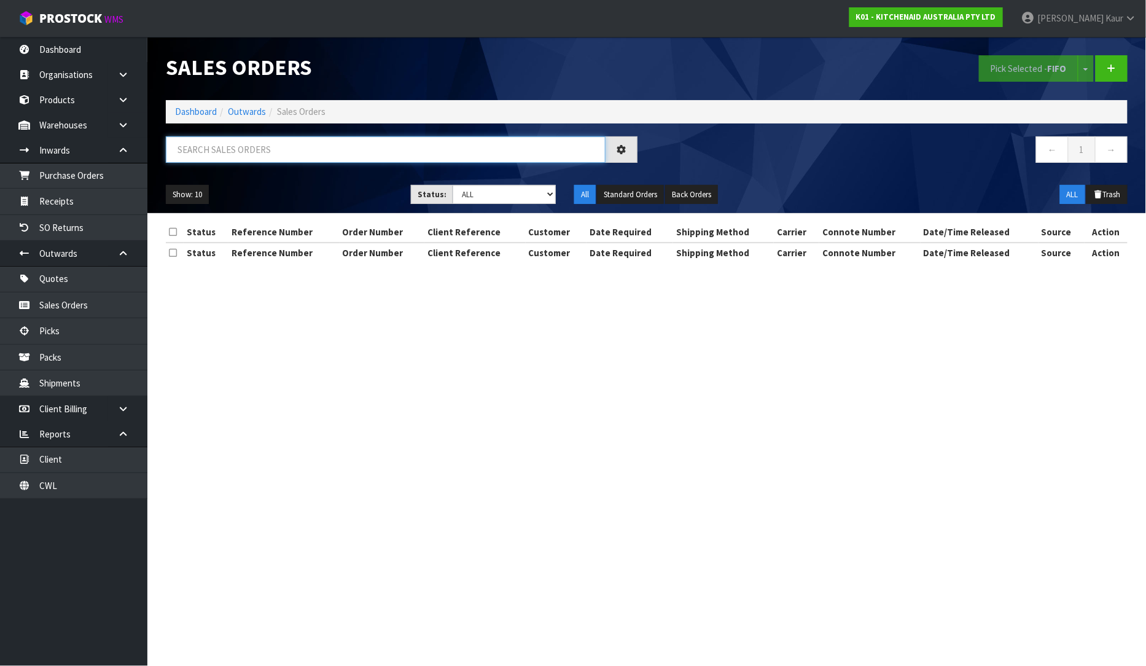
click at [219, 144] on input "text" at bounding box center [386, 149] width 440 height 26
paste input "0000012627"
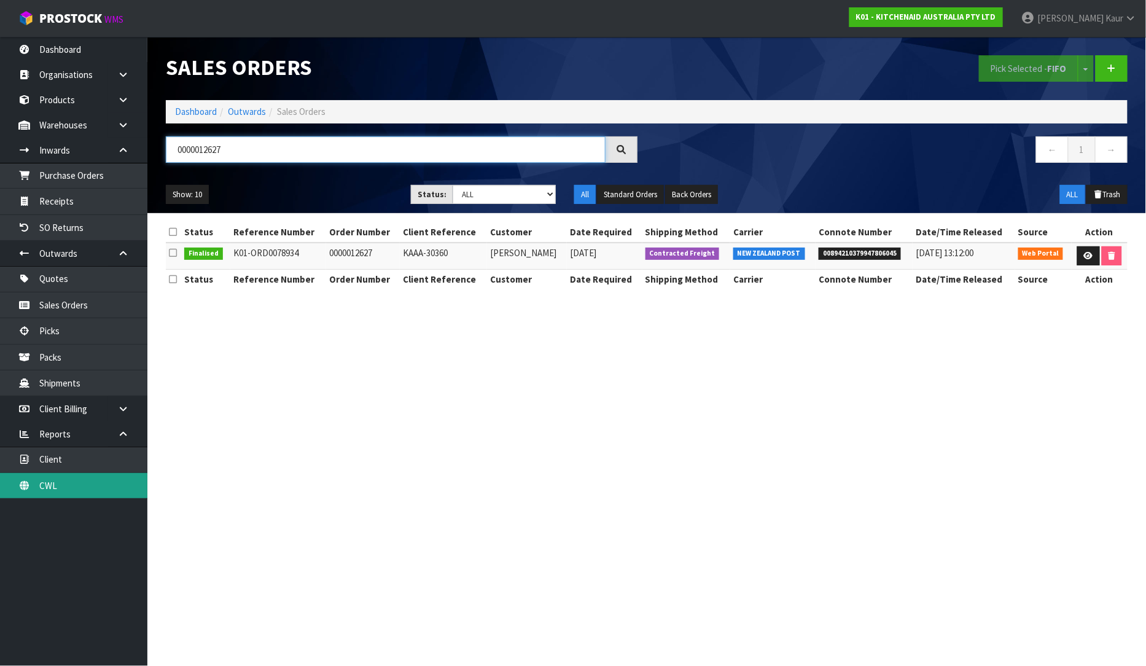
type input "0000012627"
drag, startPoint x: 90, startPoint y: 480, endPoint x: 103, endPoint y: 467, distance: 18.2
click at [89, 480] on link "CWL" at bounding box center [73, 485] width 147 height 25
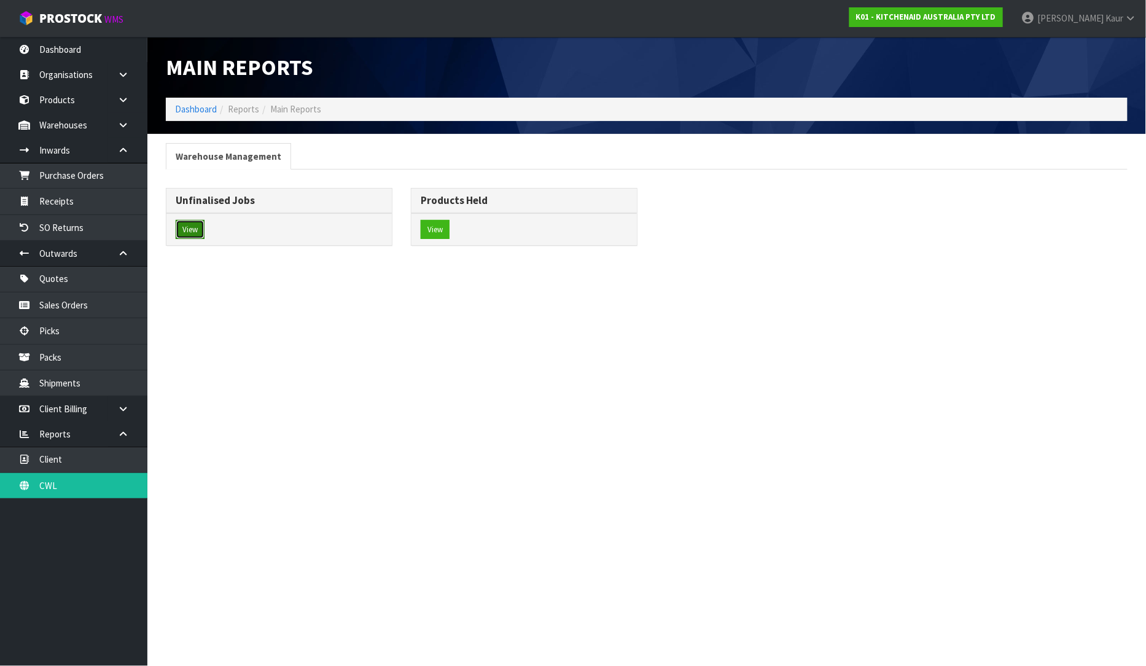
click at [198, 227] on button "View" at bounding box center [190, 230] width 29 height 20
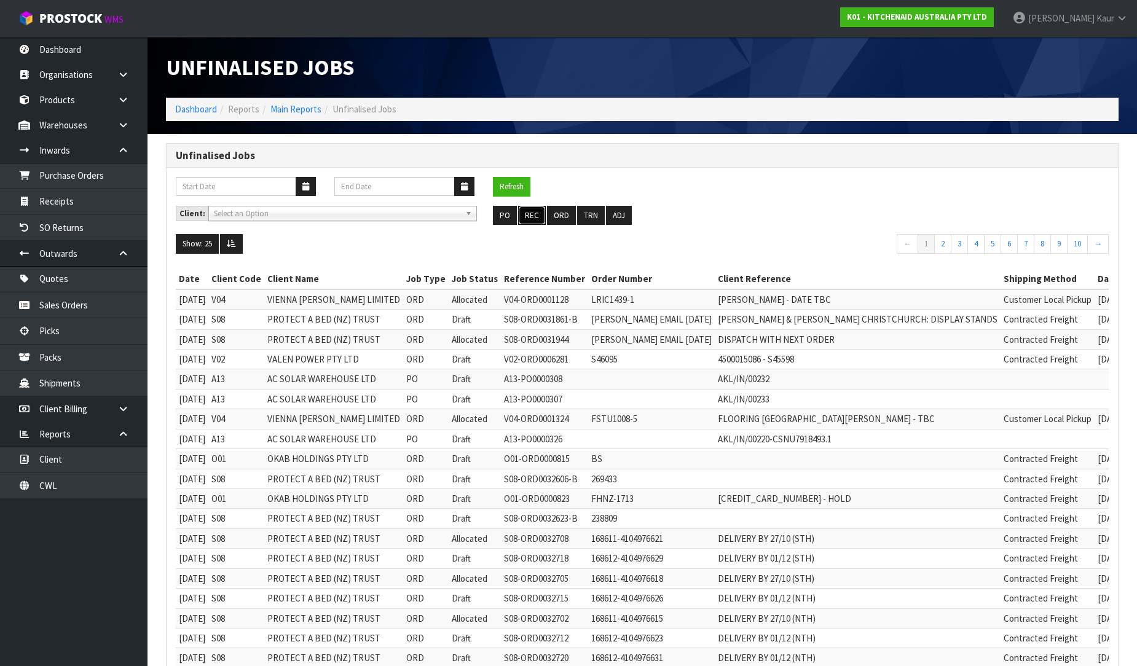
click at [536, 221] on button "REC" at bounding box center [532, 216] width 28 height 20
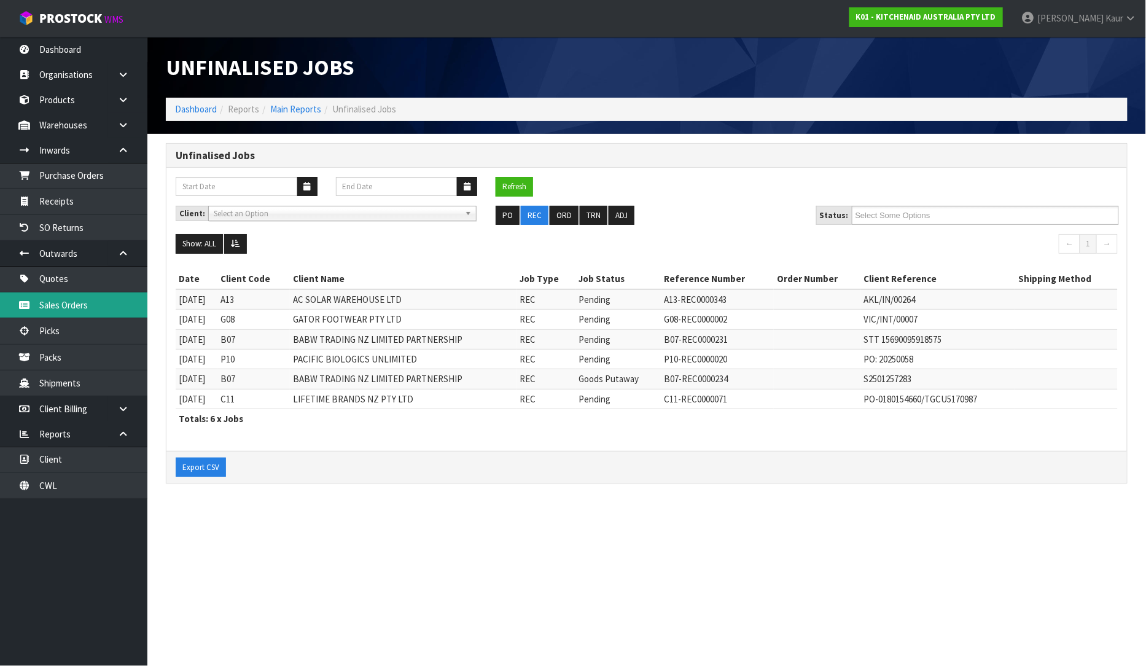
click at [76, 306] on link "Sales Orders" at bounding box center [73, 304] width 147 height 25
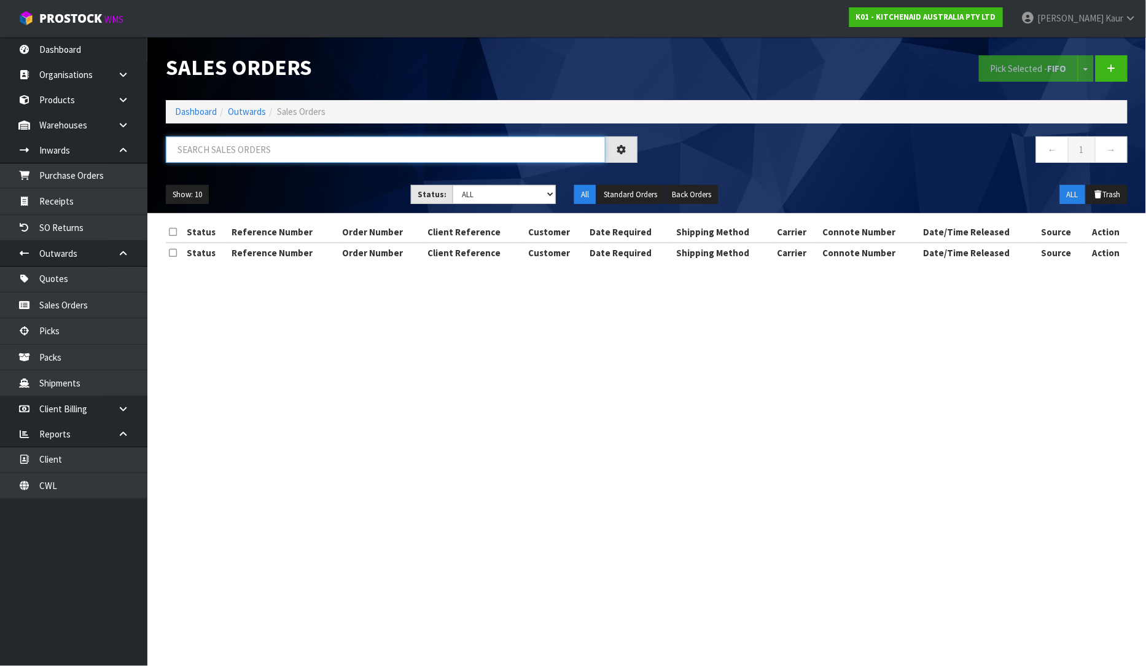
click at [229, 155] on input "text" at bounding box center [386, 149] width 440 height 26
paste input "0000012627"
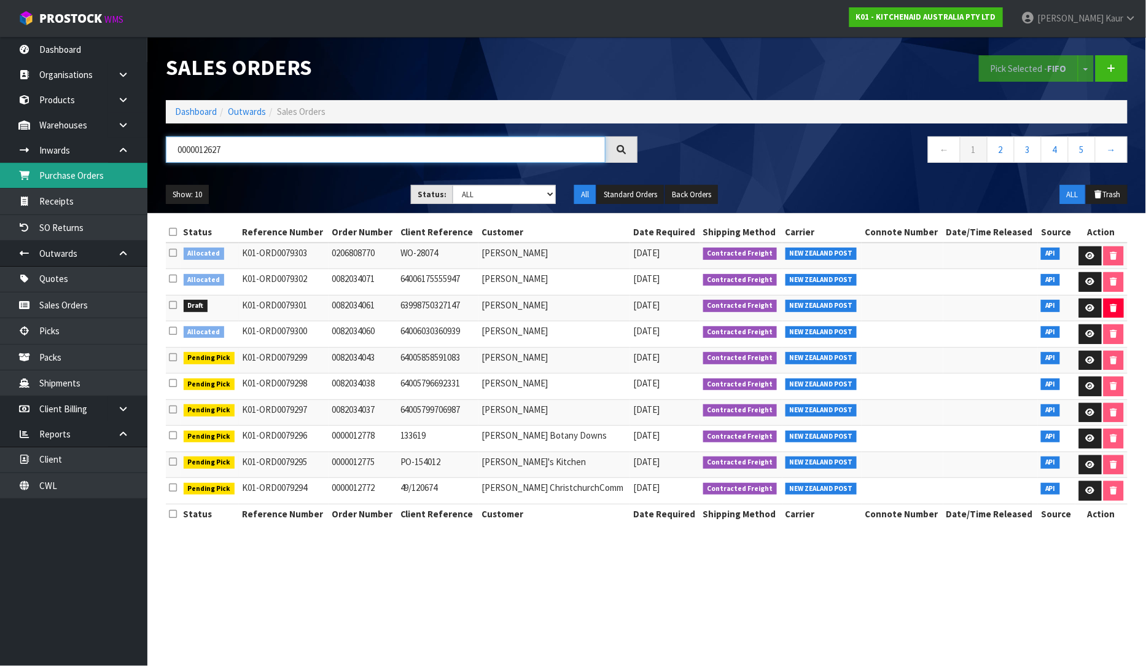
type input "0000012627"
click at [81, 170] on link "Purchase Orders" at bounding box center [73, 175] width 147 height 25
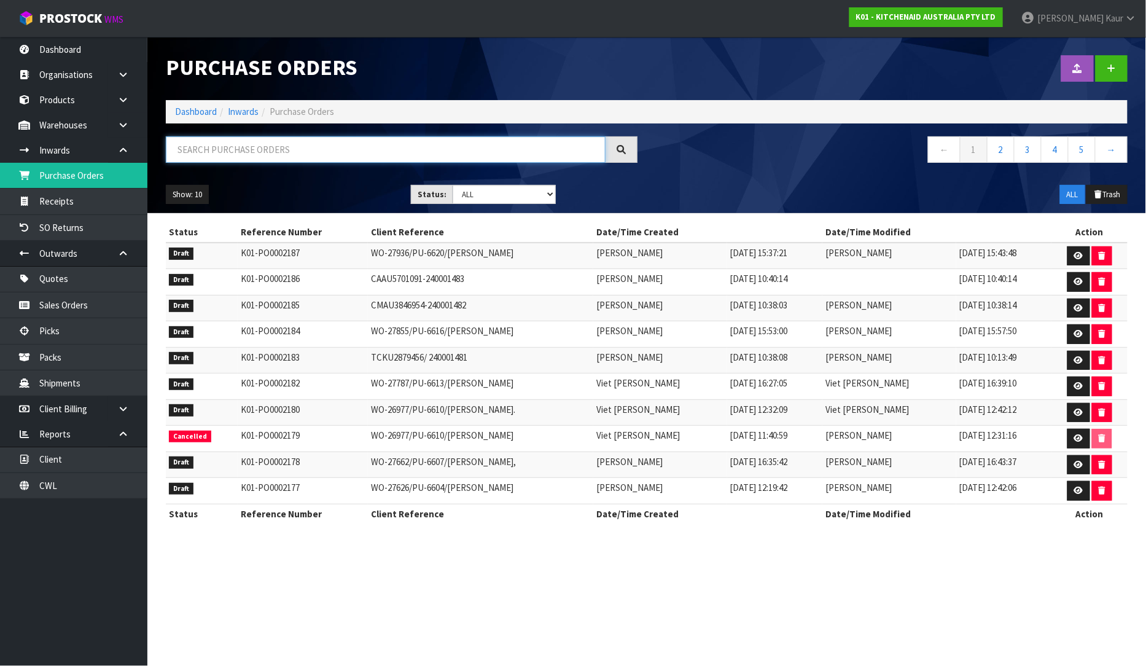
click at [230, 144] on input "text" at bounding box center [386, 149] width 440 height 26
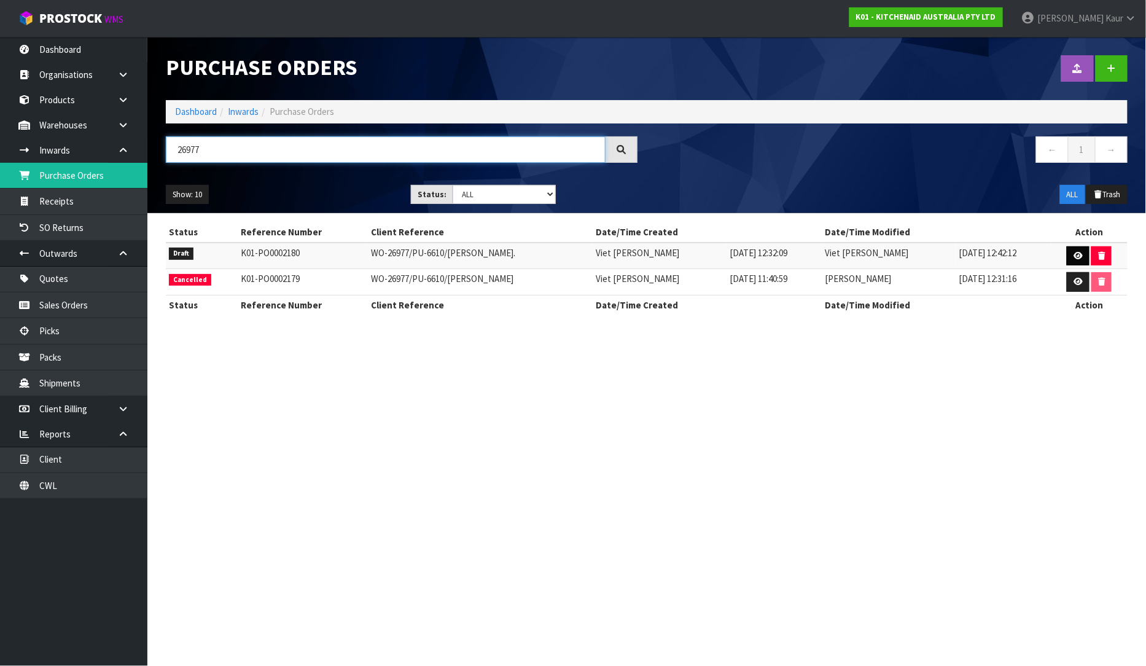
type input "26977"
click at [1083, 248] on link at bounding box center [1078, 256] width 23 height 20
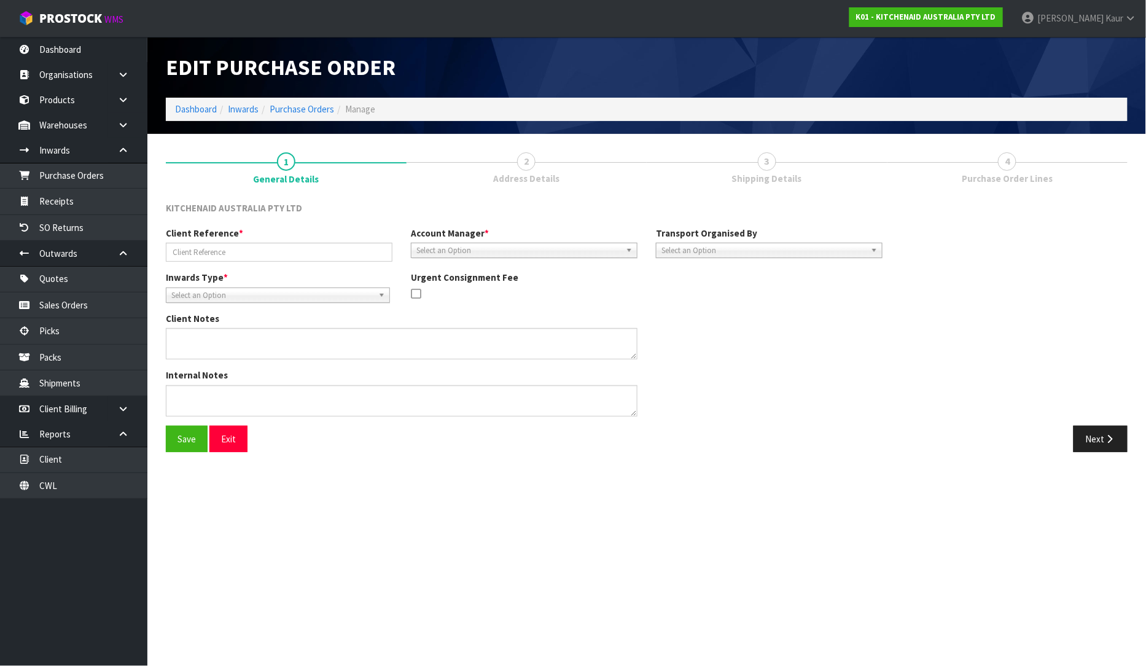
type input "WO-26977/PU-6610/LEANNE FERGUS."
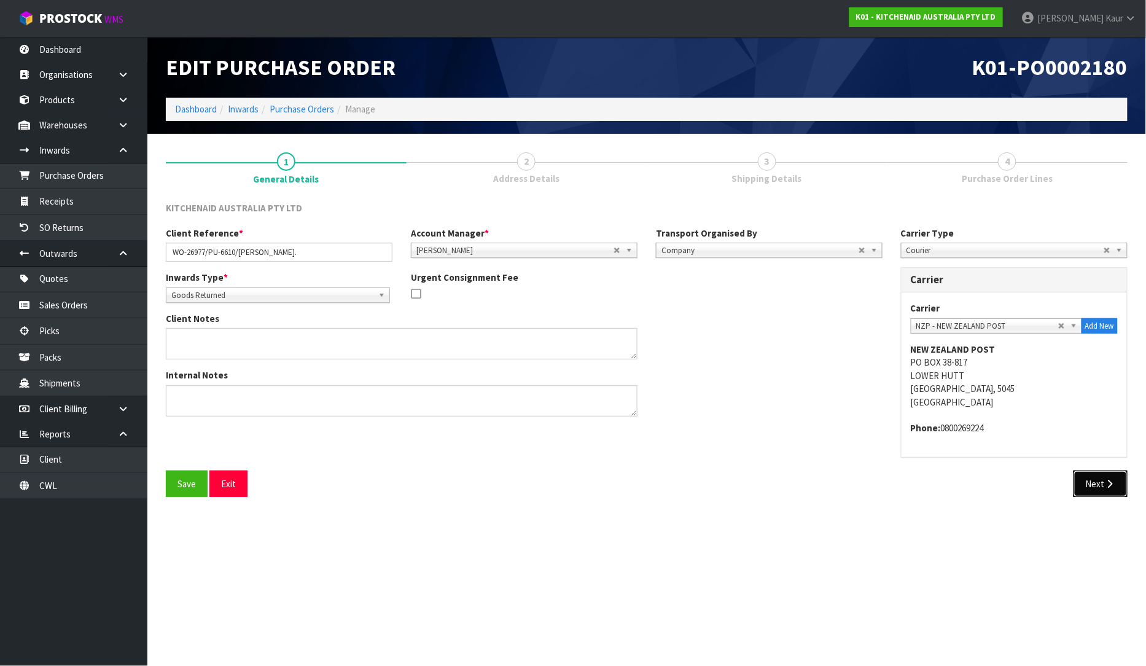
click at [1103, 474] on button "Next" at bounding box center [1101, 484] width 54 height 26
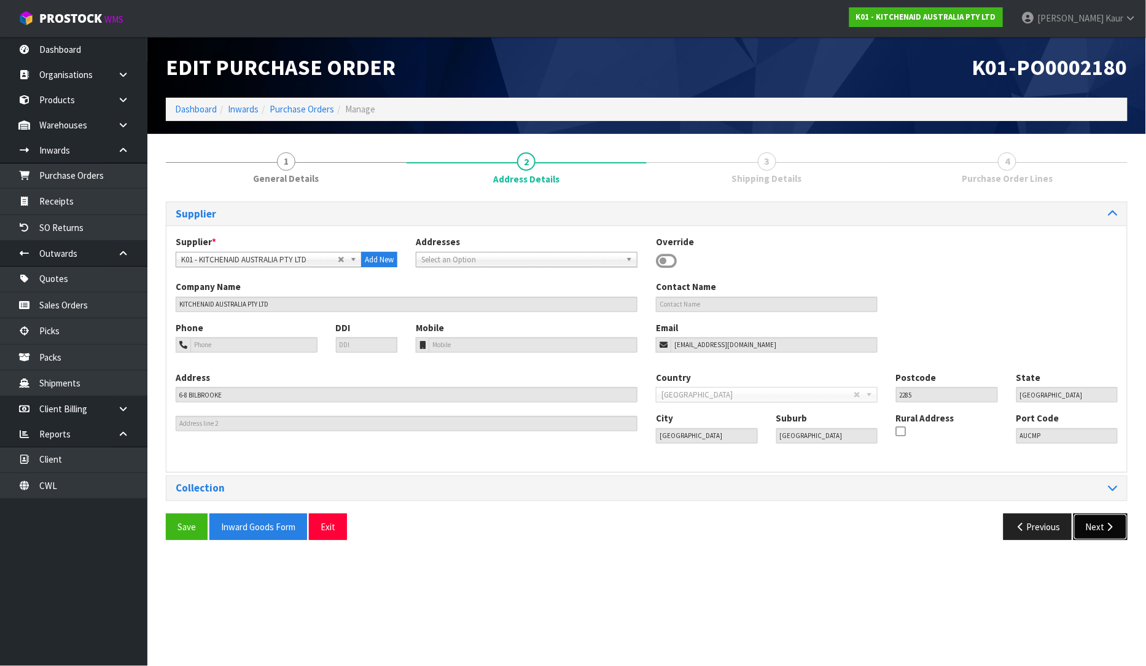
click at [1107, 517] on button "Next" at bounding box center [1101, 527] width 54 height 26
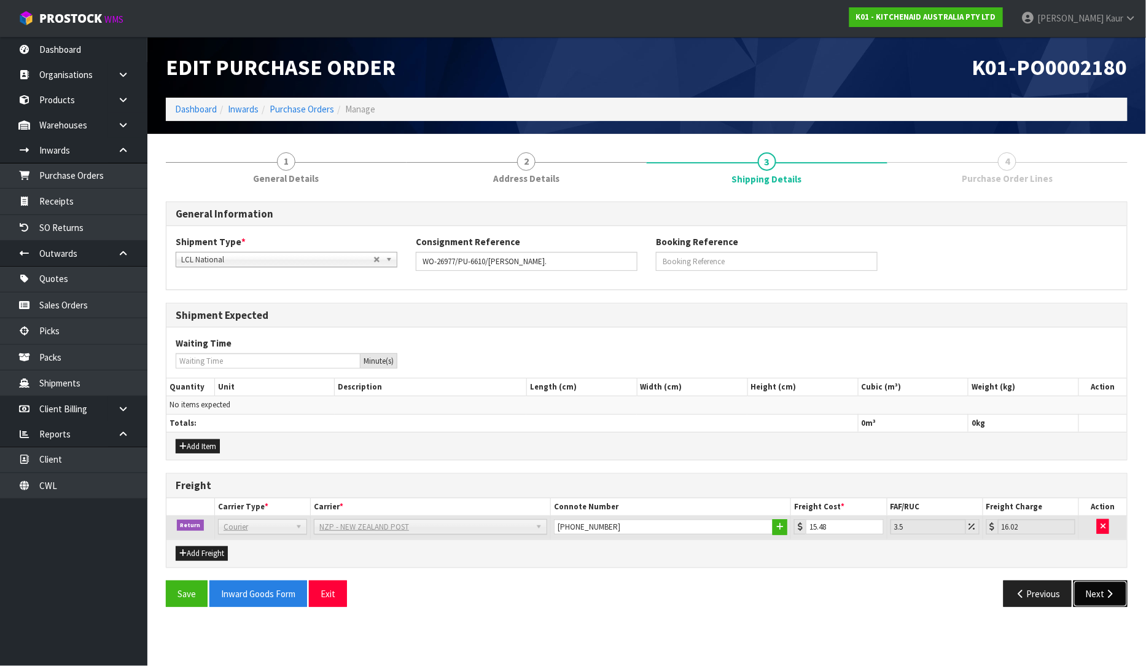
click at [1094, 593] on button "Next" at bounding box center [1101, 594] width 54 height 26
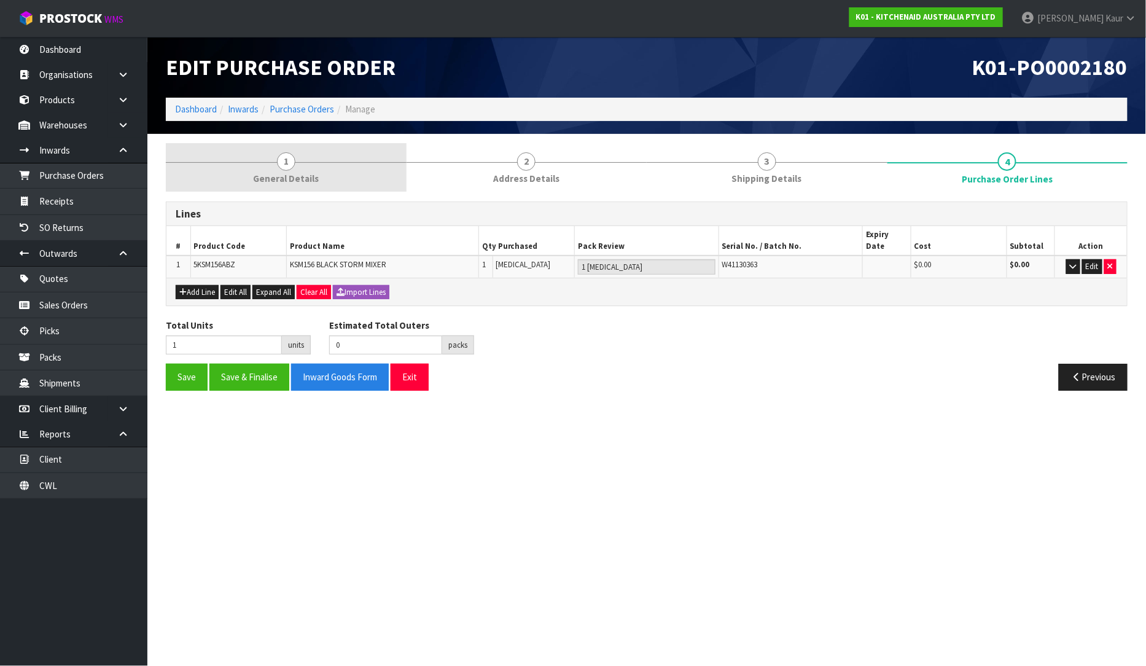
click at [265, 168] on link "1 General Details" at bounding box center [286, 167] width 241 height 49
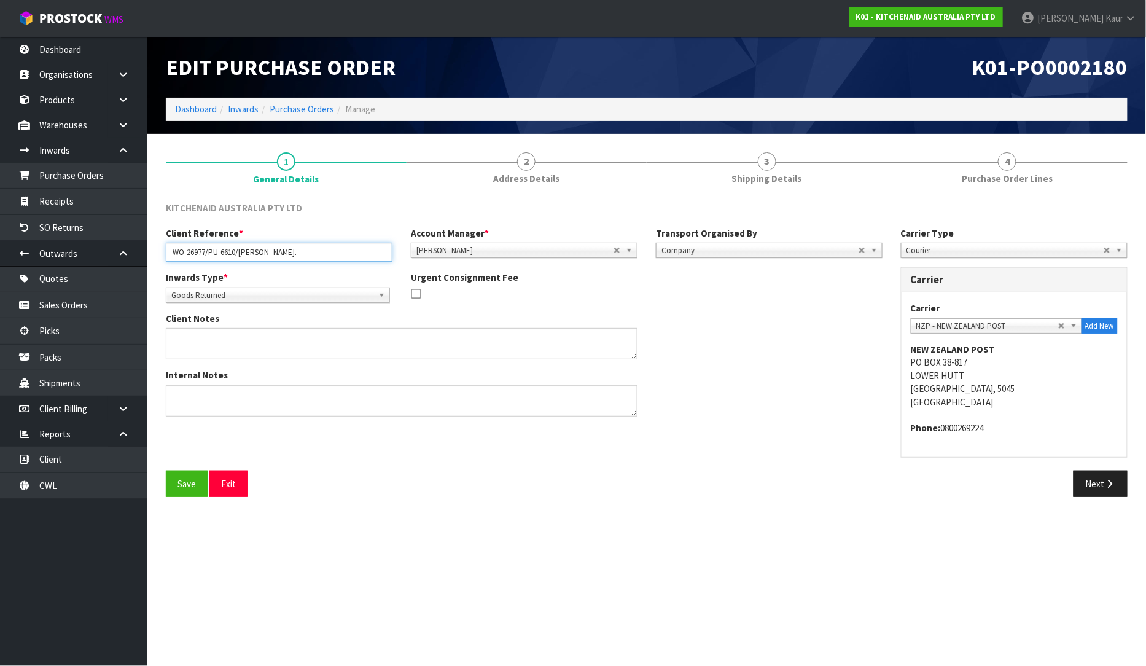
drag, startPoint x: 316, startPoint y: 256, endPoint x: 167, endPoint y: 260, distance: 149.3
click at [167, 260] on input "WO-26977/PU-6610/LEANNE FERGUS." at bounding box center [279, 252] width 227 height 19
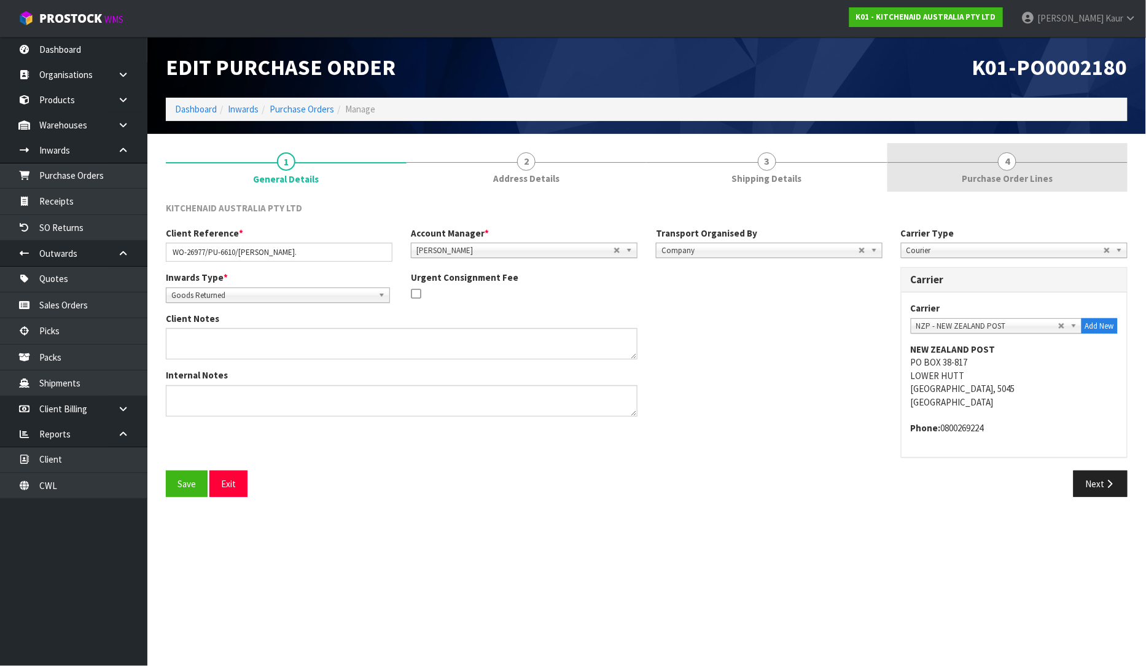
click at [1025, 189] on link "4 Purchase Order Lines" at bounding box center [1008, 167] width 241 height 49
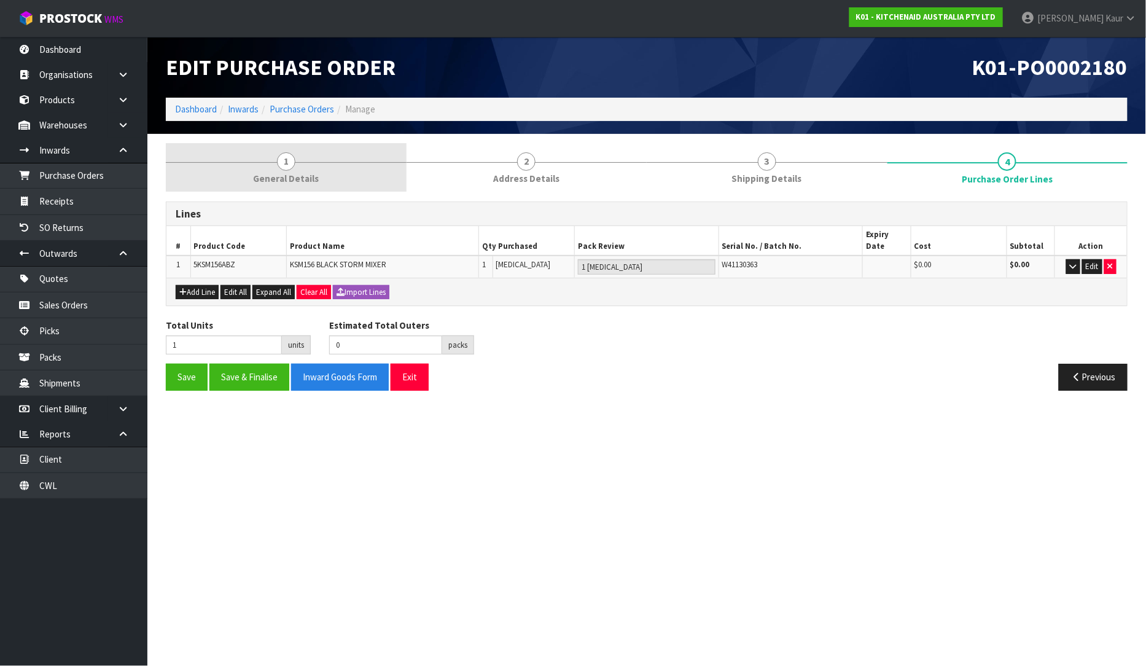
click at [280, 177] on span "General Details" at bounding box center [286, 178] width 66 height 13
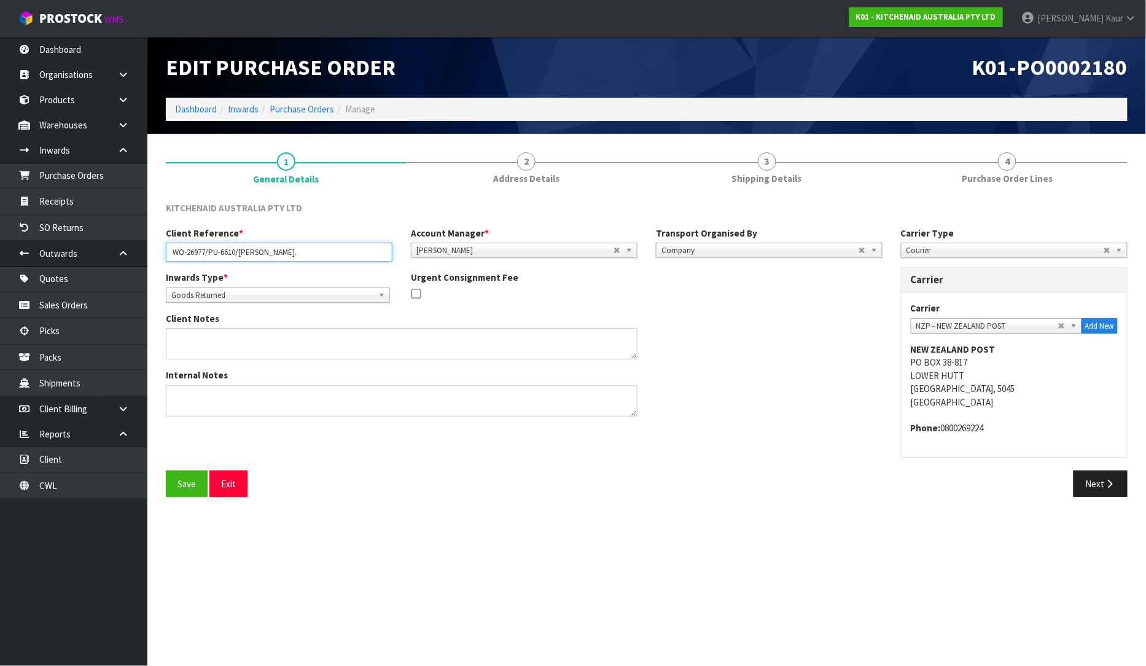
drag, startPoint x: 296, startPoint y: 250, endPoint x: 241, endPoint y: 255, distance: 54.9
click at [241, 255] on input "WO-26977/PU-6610/LEANNE FERGUS." at bounding box center [279, 252] width 227 height 19
click at [103, 308] on link "Sales Orders" at bounding box center [73, 304] width 147 height 25
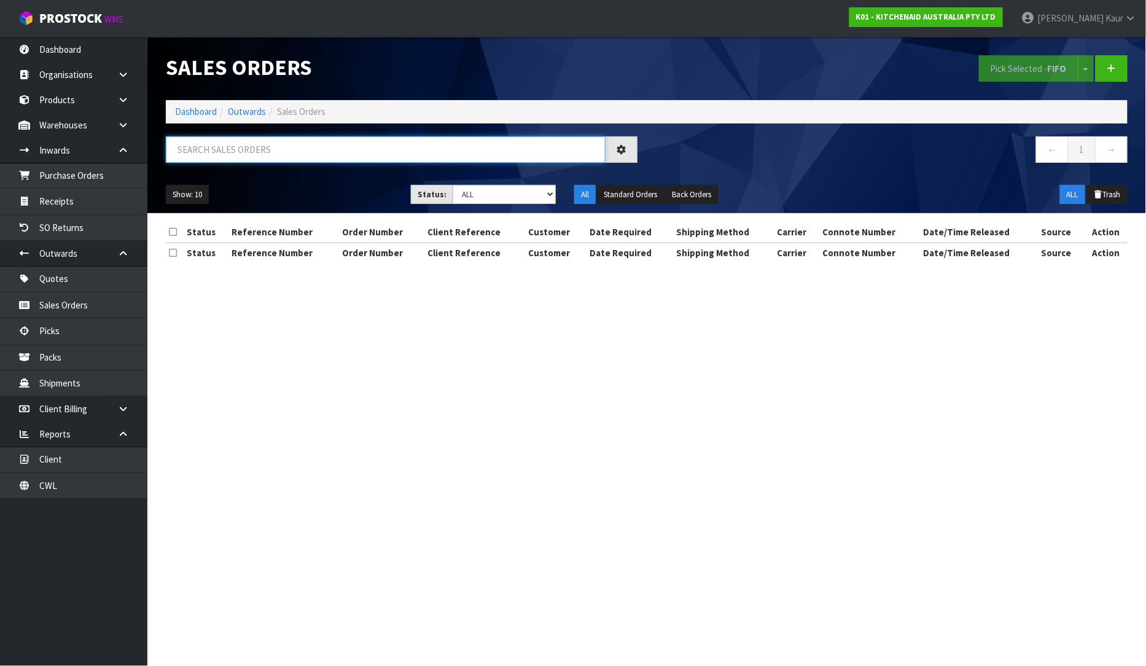
click at [227, 157] on input "text" at bounding box center [386, 149] width 440 height 26
paste input "LEANNE FERGUS"
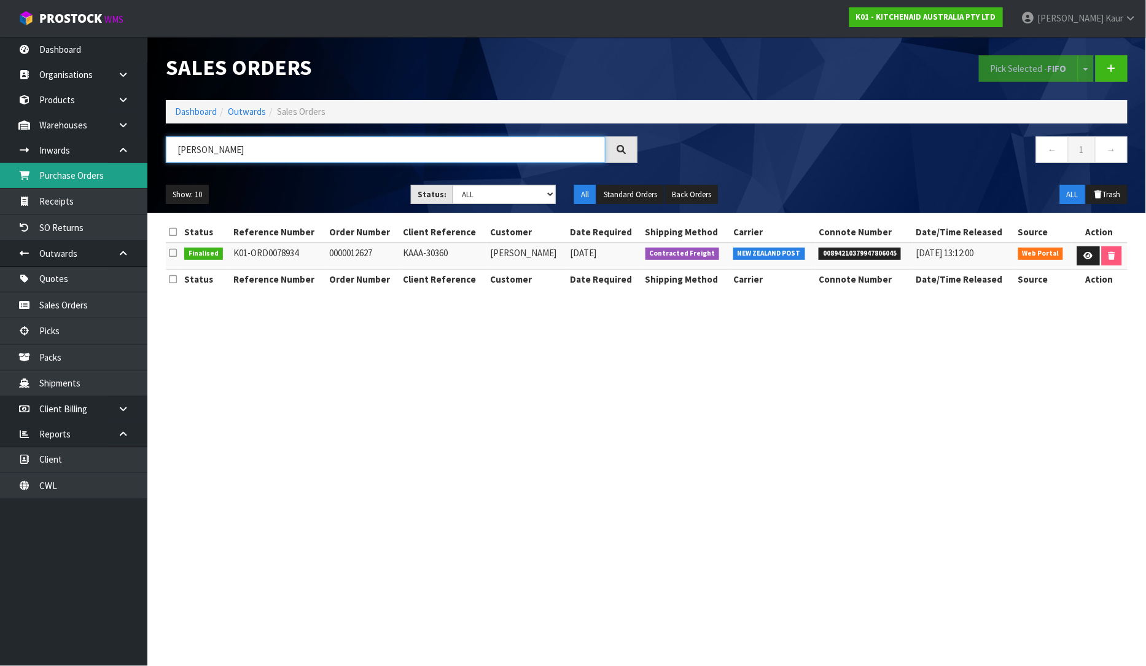
type input "LEANNE FERGUS"
click at [77, 180] on link "Purchase Orders" at bounding box center [73, 175] width 147 height 25
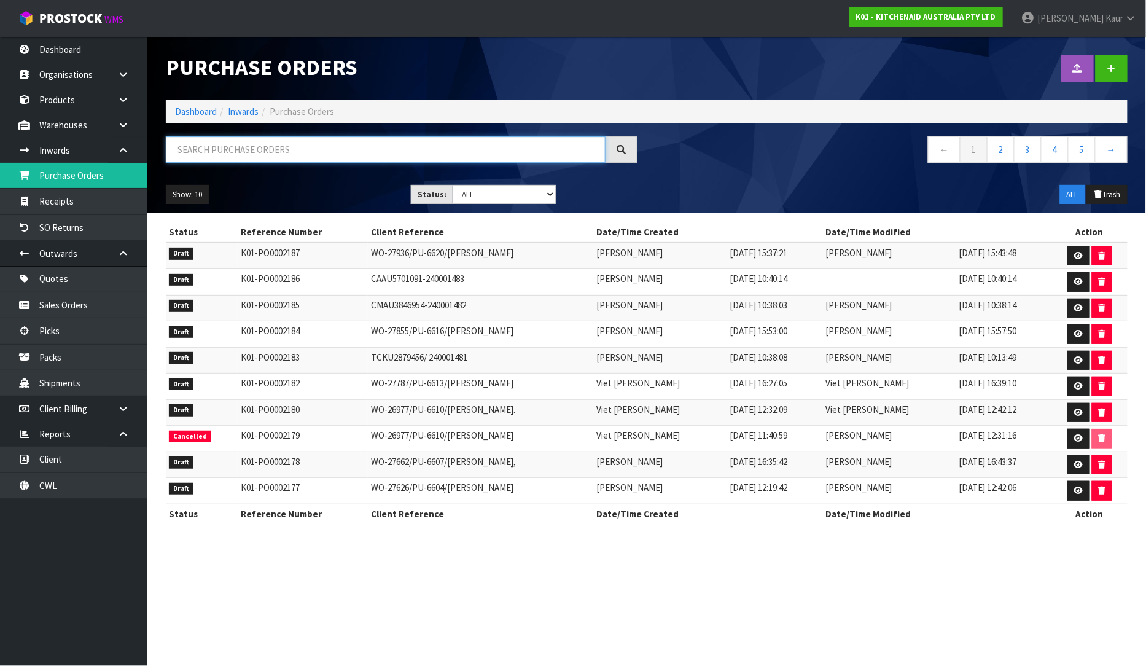
click at [234, 142] on input "text" at bounding box center [386, 149] width 440 height 26
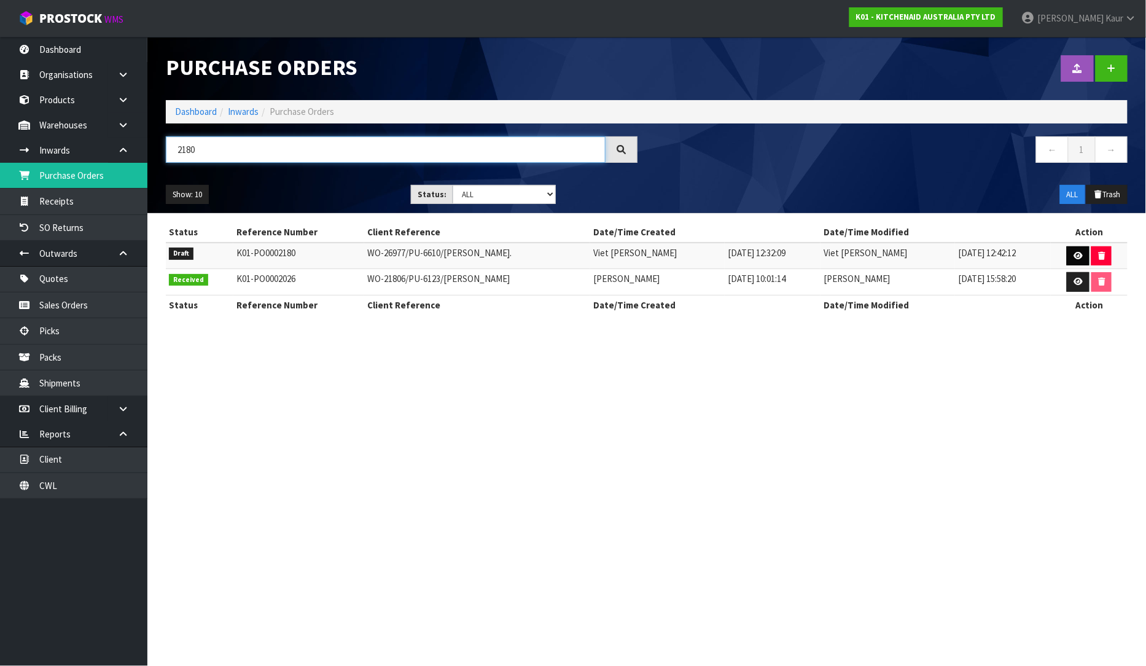
type input "2180"
click at [1077, 246] on link at bounding box center [1078, 256] width 23 height 20
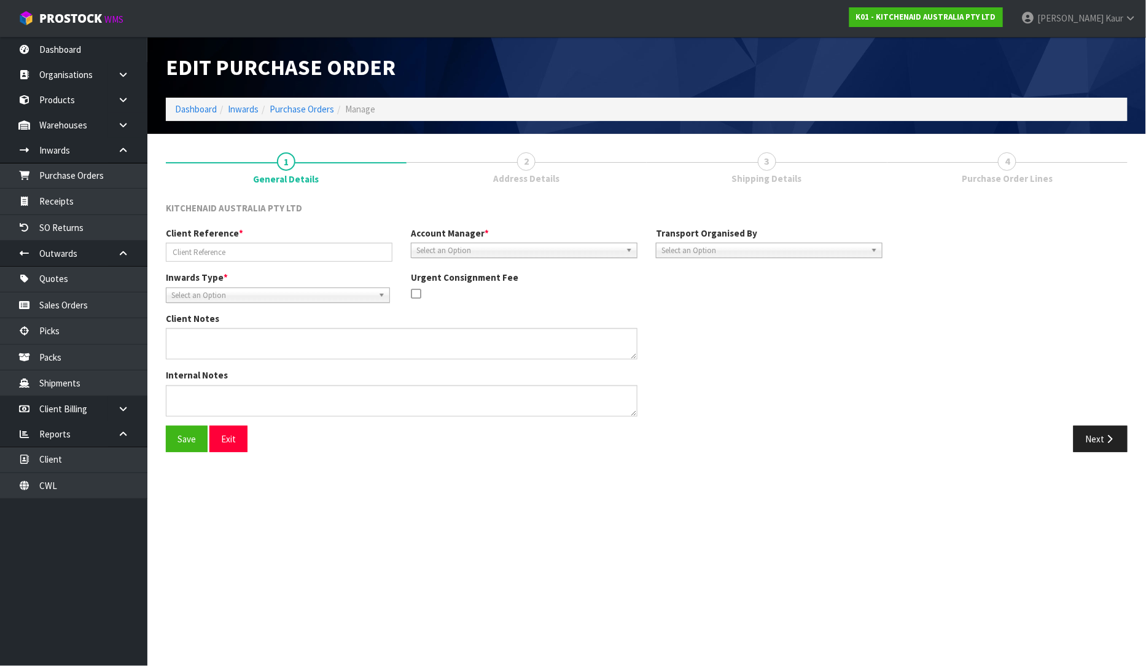
type input "WO-26977/PU-6610/LEANNE FERGUS."
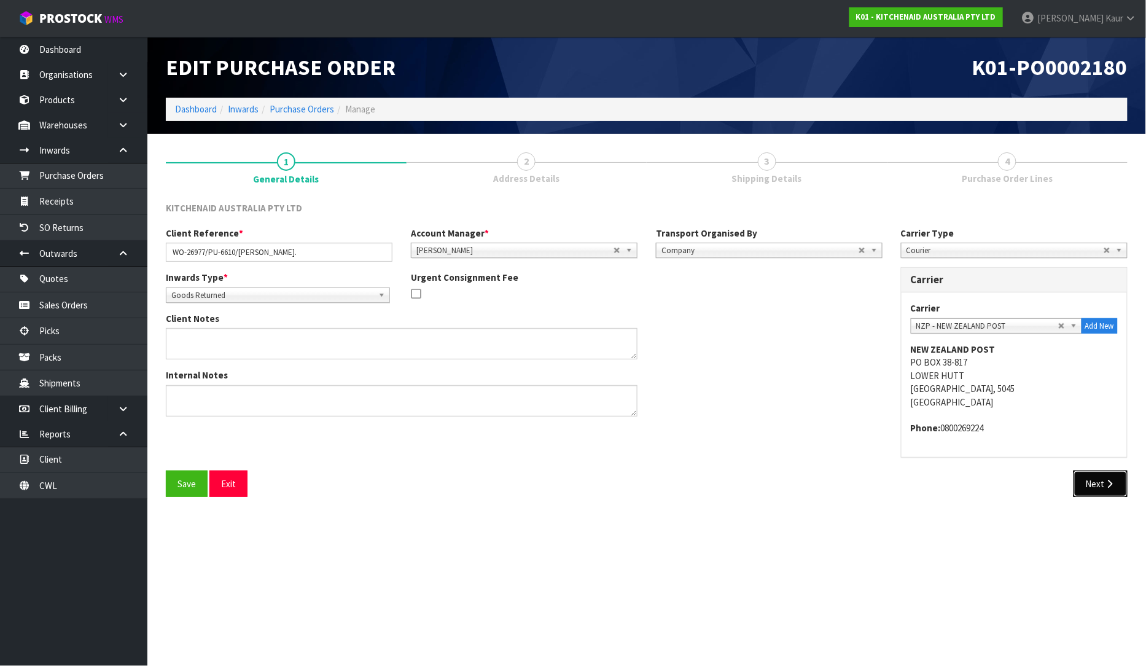
click at [1120, 482] on button "Next" at bounding box center [1101, 484] width 54 height 26
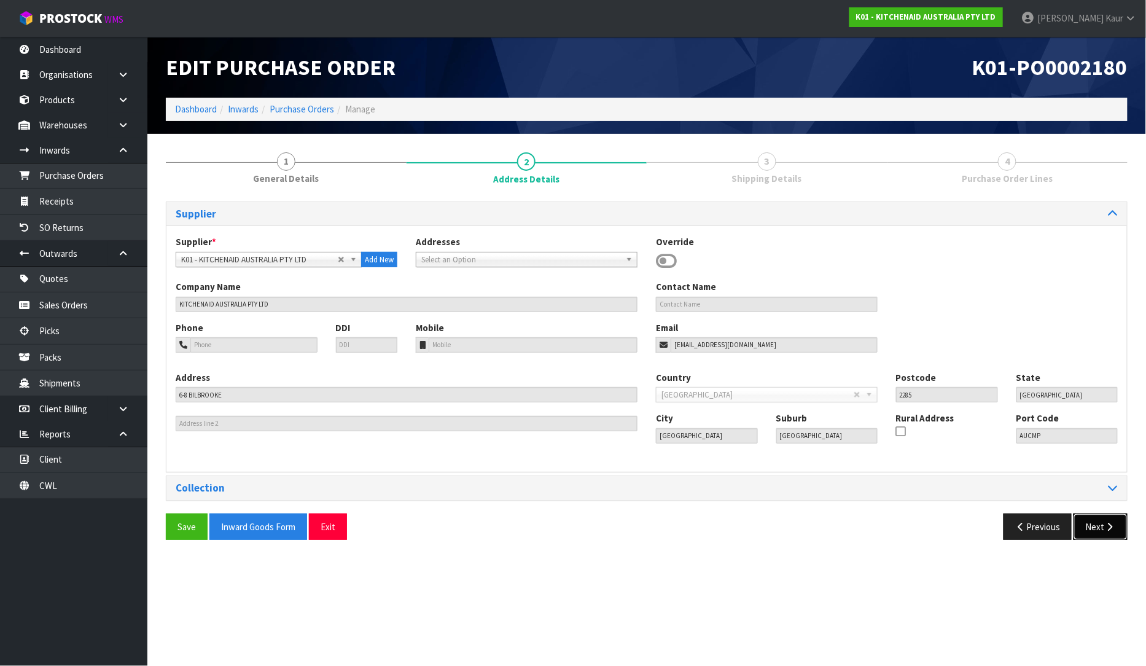
click at [1107, 527] on icon "button" at bounding box center [1111, 526] width 12 height 9
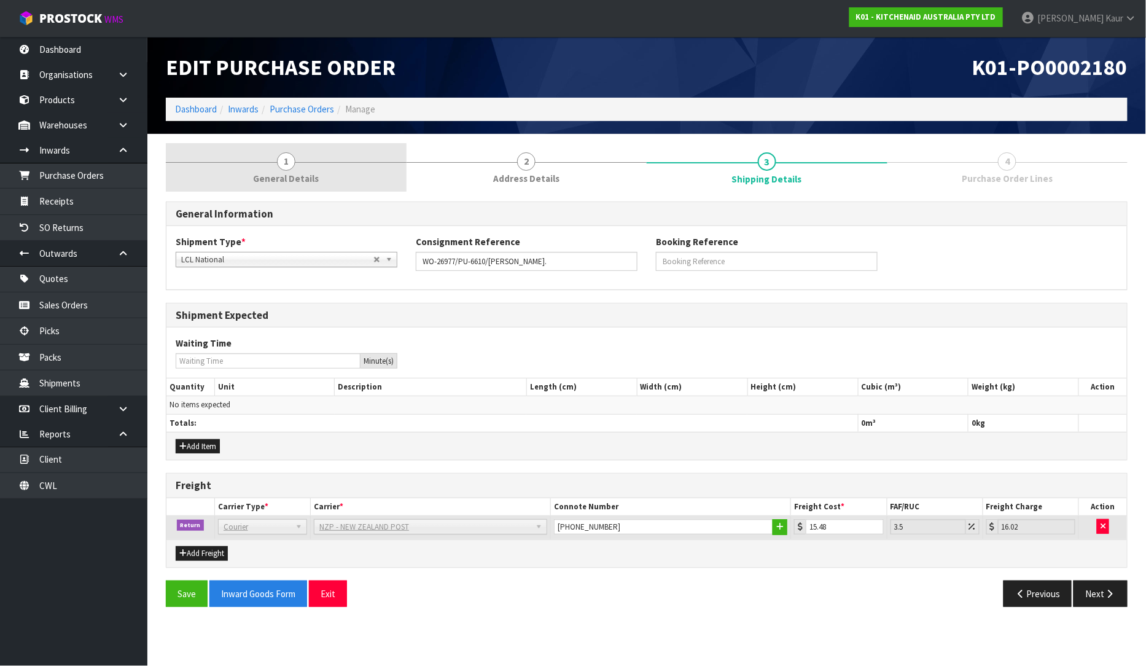
click at [274, 170] on link "1 General Details" at bounding box center [286, 167] width 241 height 49
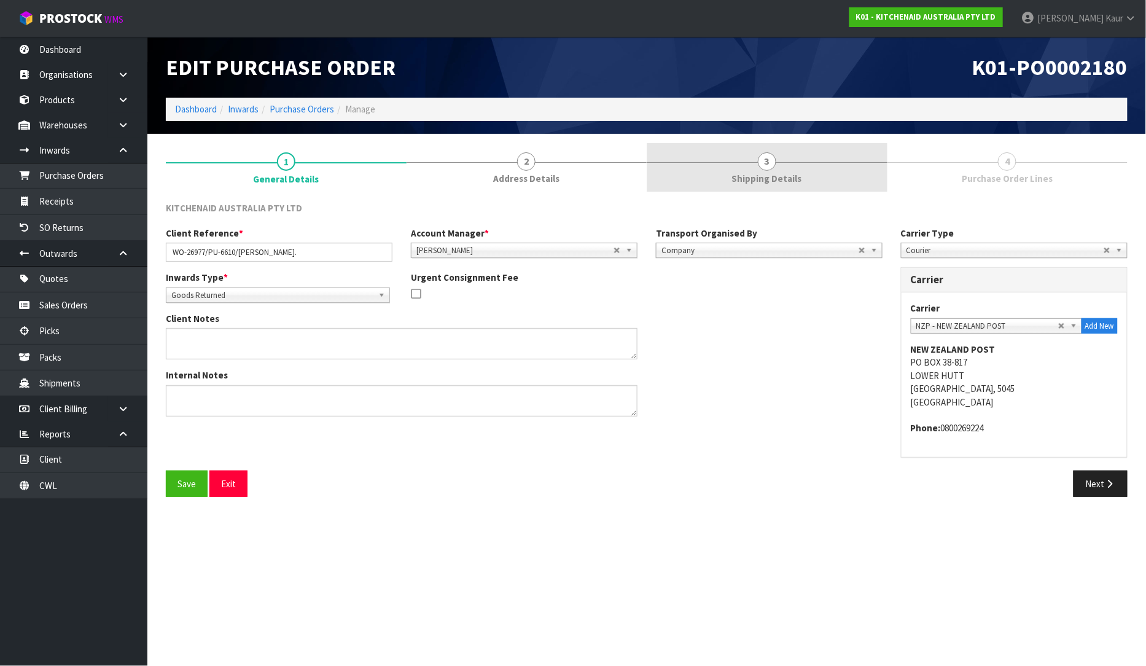
click at [791, 178] on span "Shipping Details" at bounding box center [767, 178] width 70 height 13
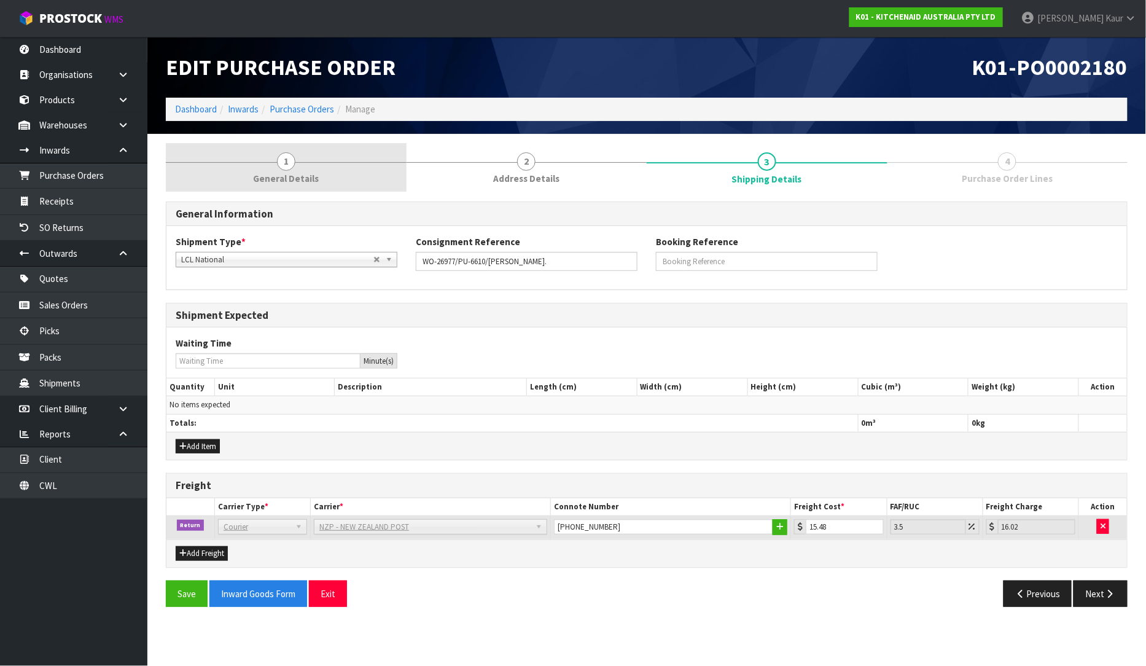
click at [291, 170] on link "1 General Details" at bounding box center [286, 167] width 241 height 49
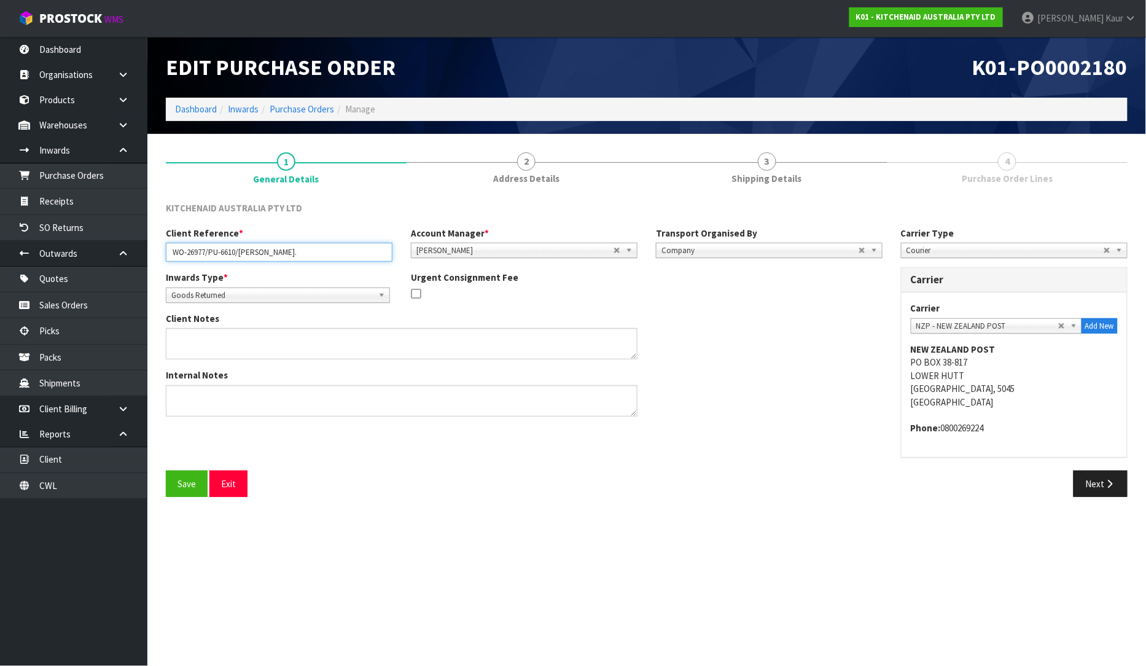
click at [288, 254] on input "WO-26977/PU-6610/LEANNE FERGUS." at bounding box center [279, 252] width 227 height 19
drag, startPoint x: 295, startPoint y: 254, endPoint x: 243, endPoint y: 256, distance: 52.2
click at [241, 256] on input "WO-26977/PU-6610/LEAUNNE FERGS." at bounding box center [279, 252] width 227 height 19
type input "WO-26977/PU-6610/LEAUNNE FERGS."
click at [68, 316] on link "Sales Orders" at bounding box center [73, 304] width 147 height 25
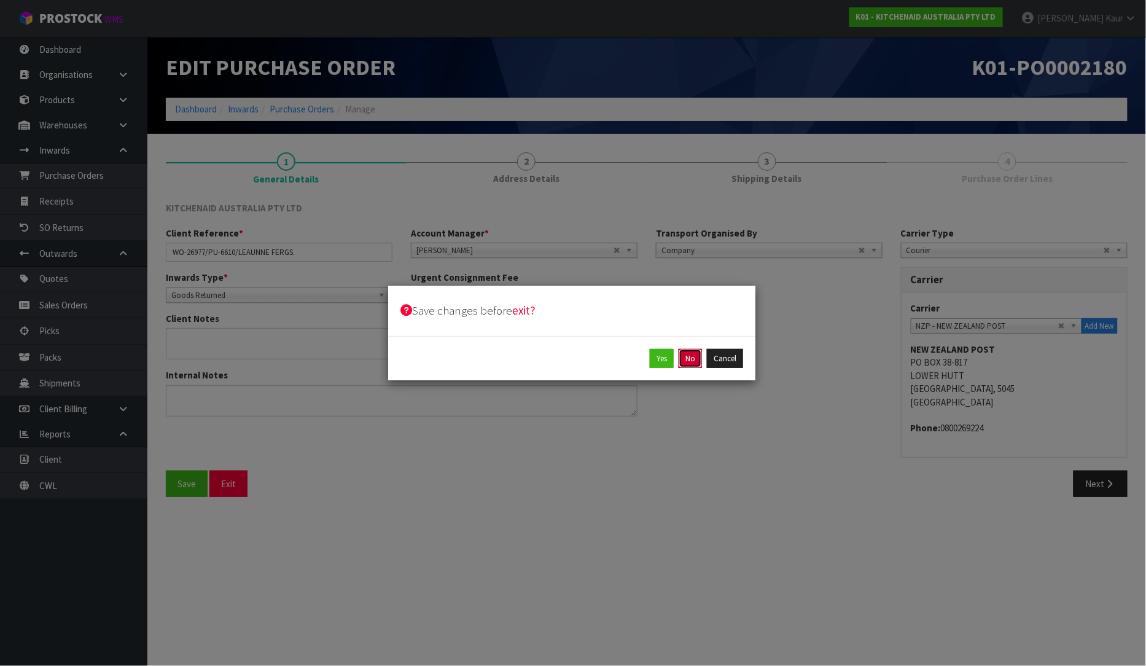
click at [681, 356] on button "No" at bounding box center [690, 359] width 23 height 20
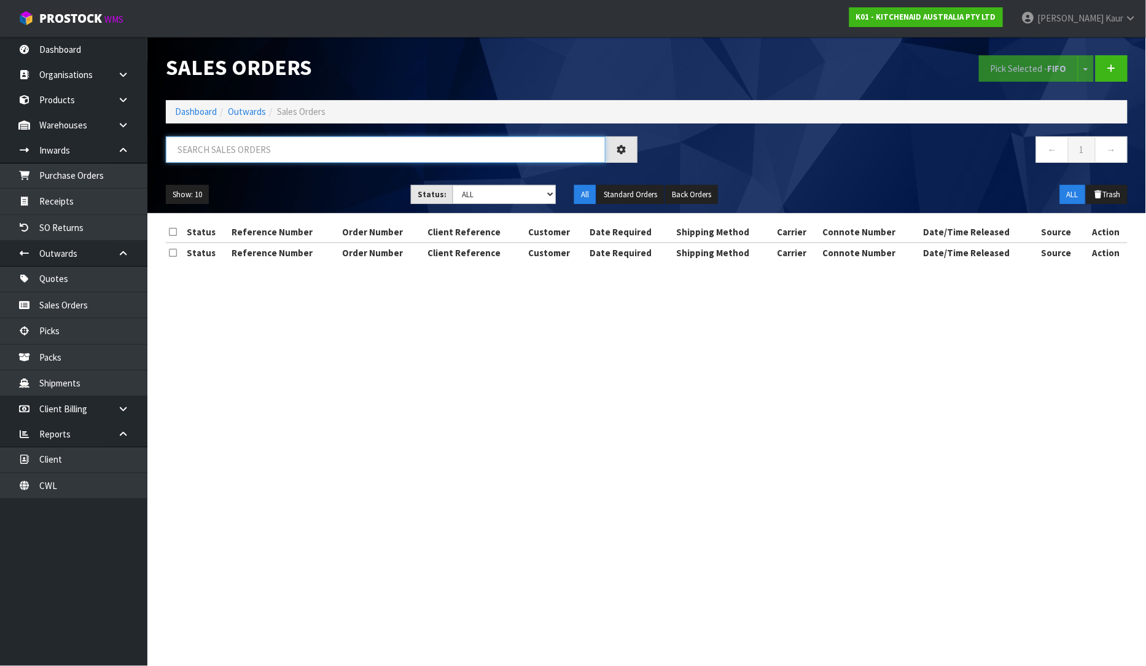
click at [200, 144] on input "text" at bounding box center [386, 149] width 440 height 26
click at [78, 309] on link "Sales Orders" at bounding box center [73, 304] width 147 height 25
click at [259, 154] on input "text" at bounding box center [386, 149] width 440 height 26
paste input "LEAUNNE FERGS"
type input "LEAUNNE FERGS"
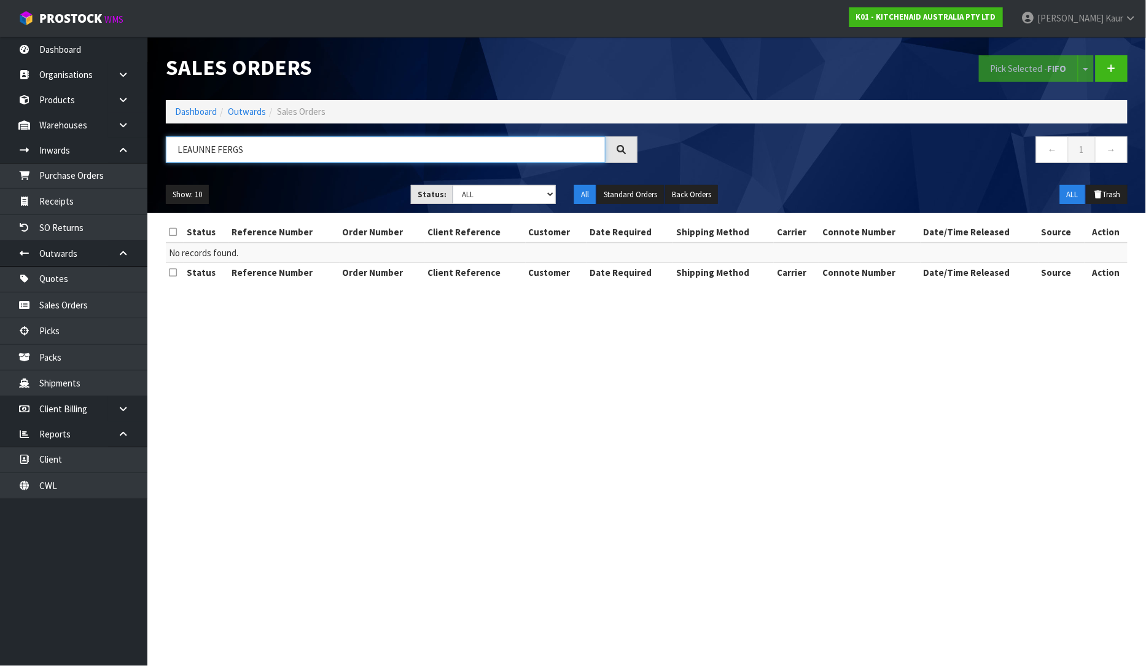
drag, startPoint x: 249, startPoint y: 148, endPoint x: 163, endPoint y: 154, distance: 86.2
click at [163, 154] on div "LEAUNNE FERGS" at bounding box center [402, 154] width 490 height 36
paste input "LEAUNNE FERGS"
type input "LEAUNNE FERGS"
drag, startPoint x: 250, startPoint y: 150, endPoint x: 168, endPoint y: 151, distance: 81.7
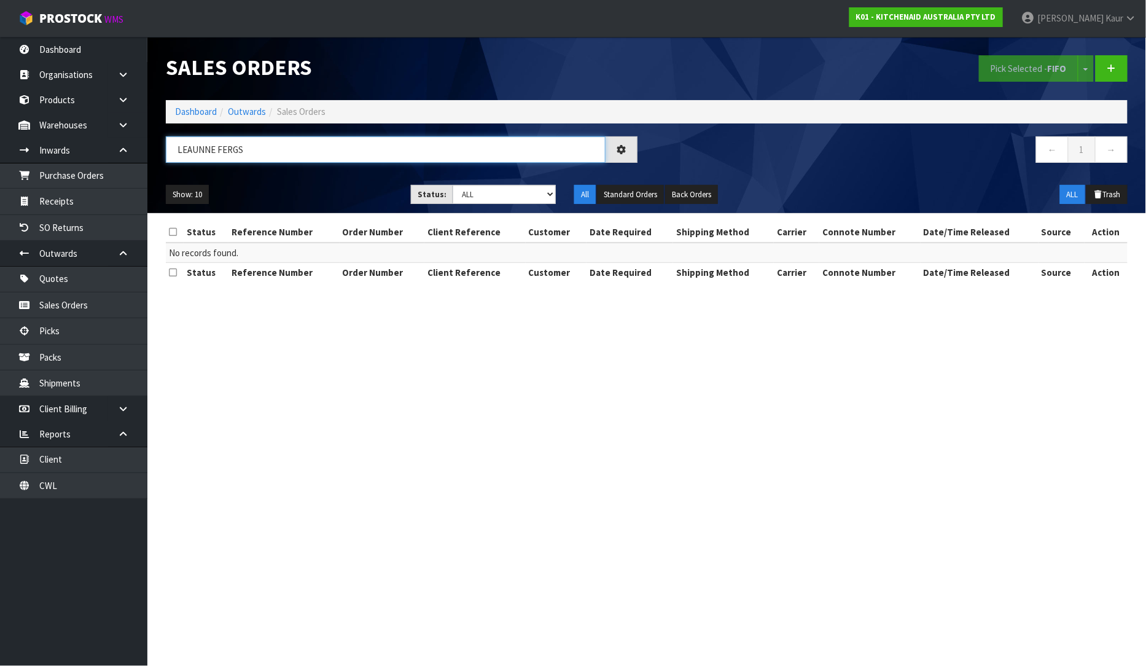
click at [168, 151] on input "LEAUNNE FERGS" at bounding box center [386, 149] width 440 height 26
paste input "LEANNE FERGUS/TAIRIKI"
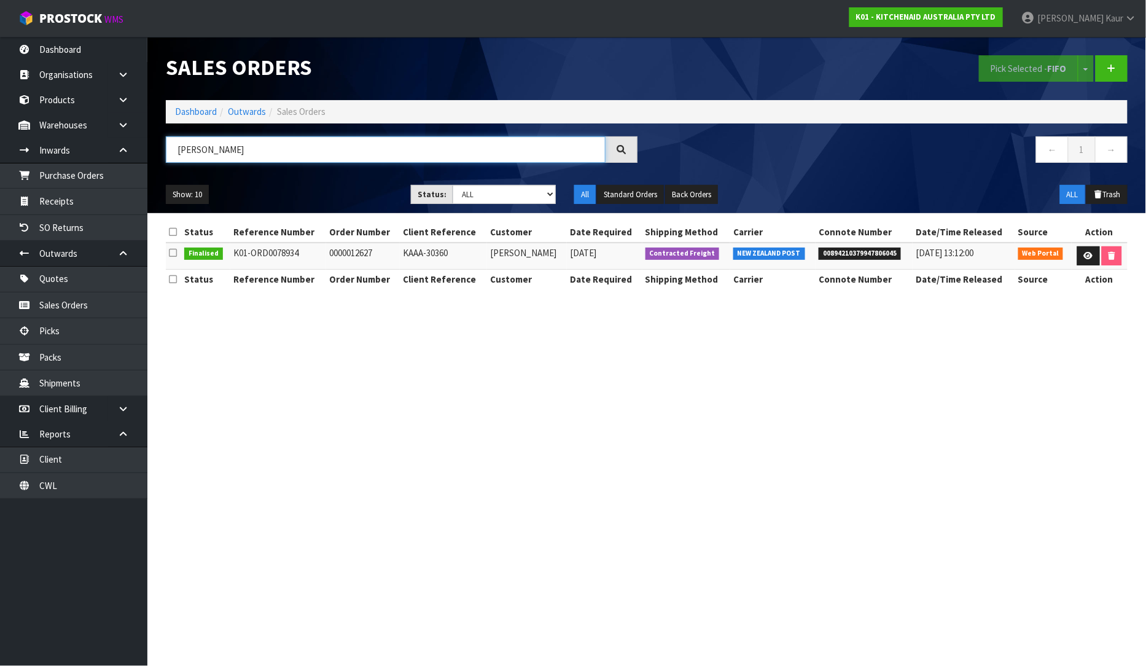
type input "LEANNE FERGUS"
click at [1091, 256] on icon at bounding box center [1088, 256] width 9 height 8
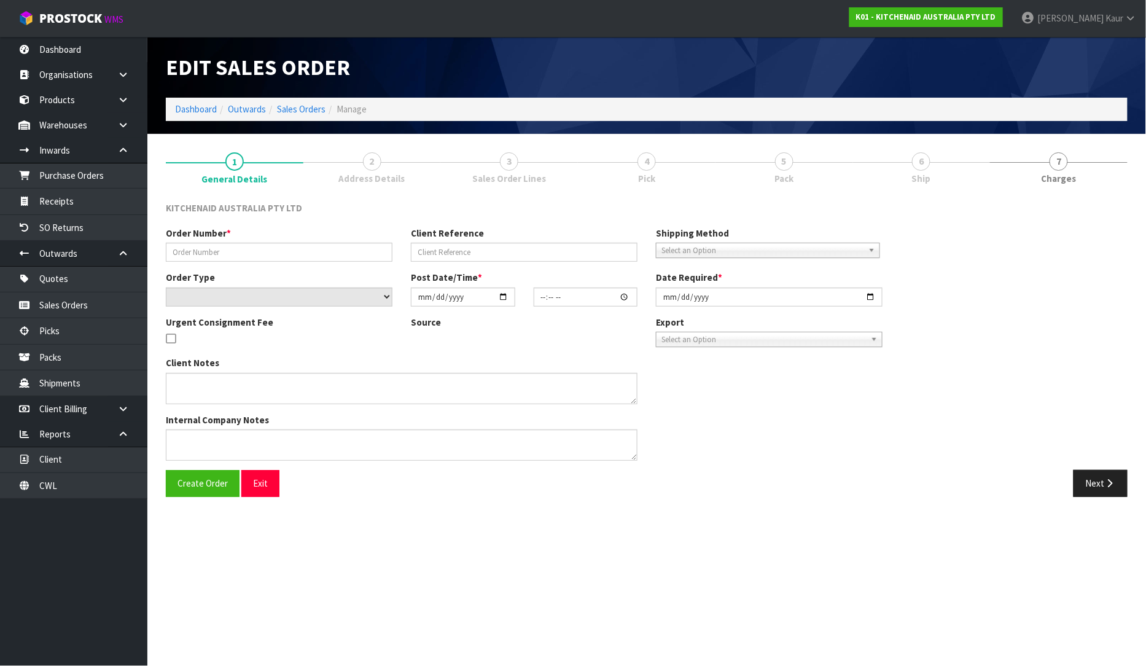
type input "0000012627"
type input "KAAA-30360"
select select "number:0"
type input "2025-09-08"
type input "13:40:00.000"
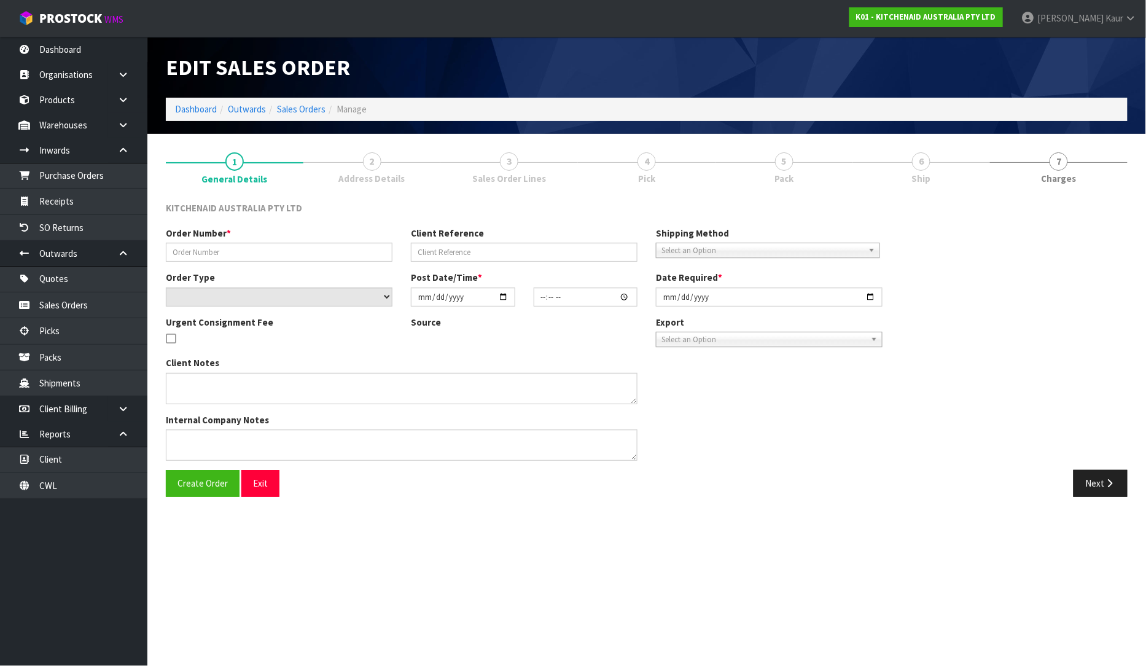
type input "2025-09-08"
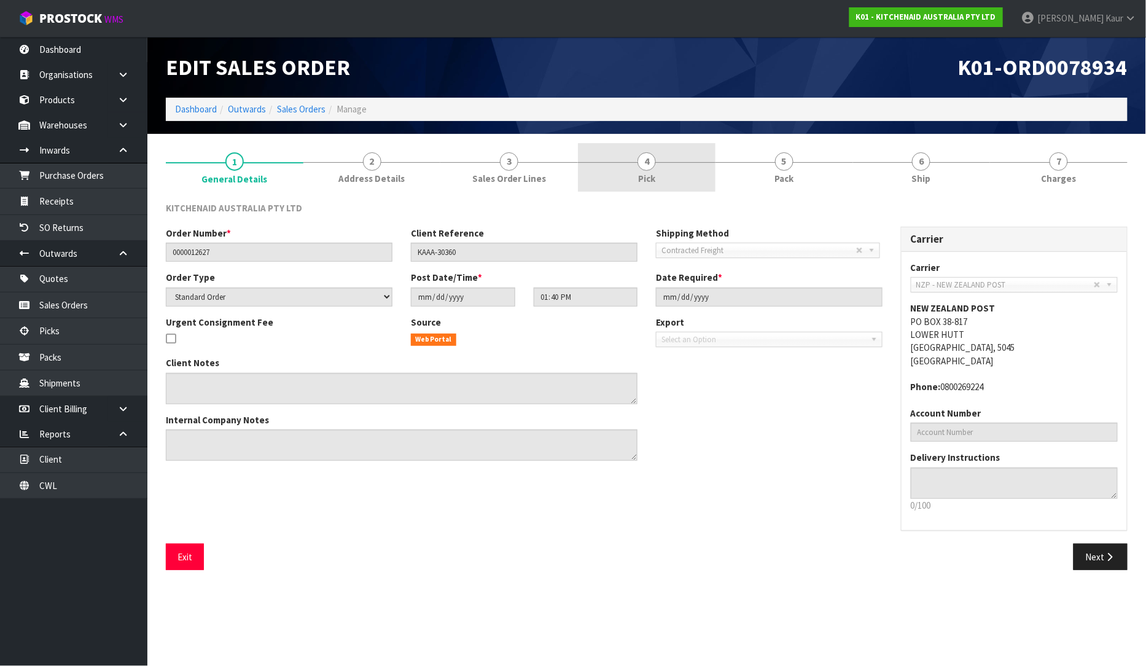
click at [639, 173] on span "Pick" at bounding box center [646, 178] width 17 height 13
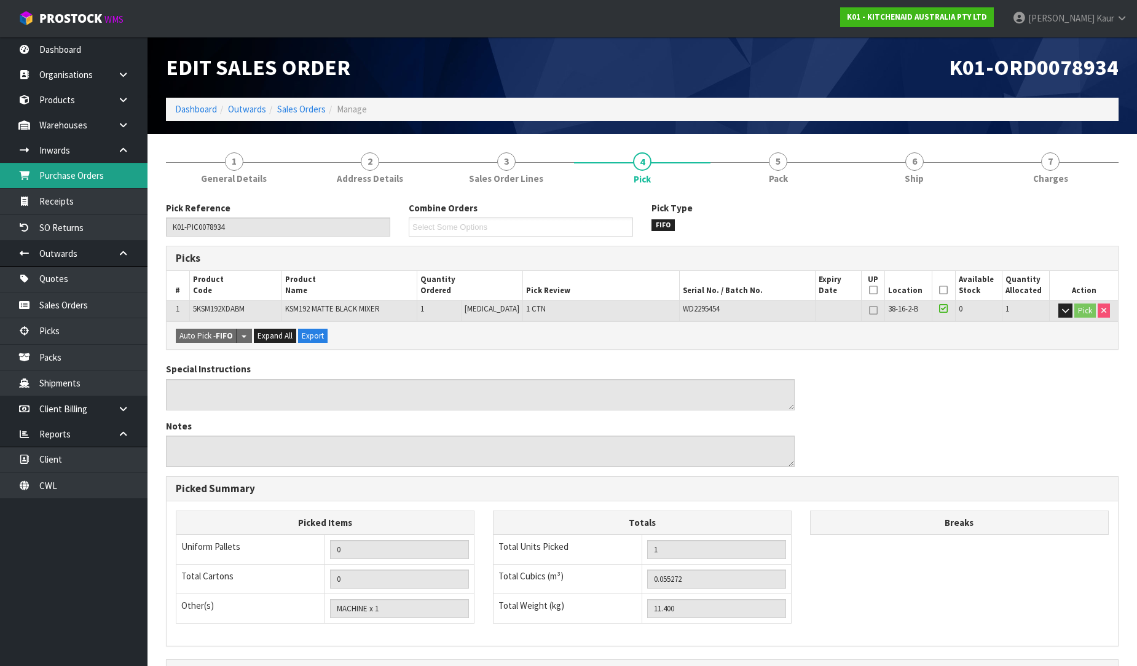
click at [97, 174] on link "Purchase Orders" at bounding box center [73, 175] width 147 height 25
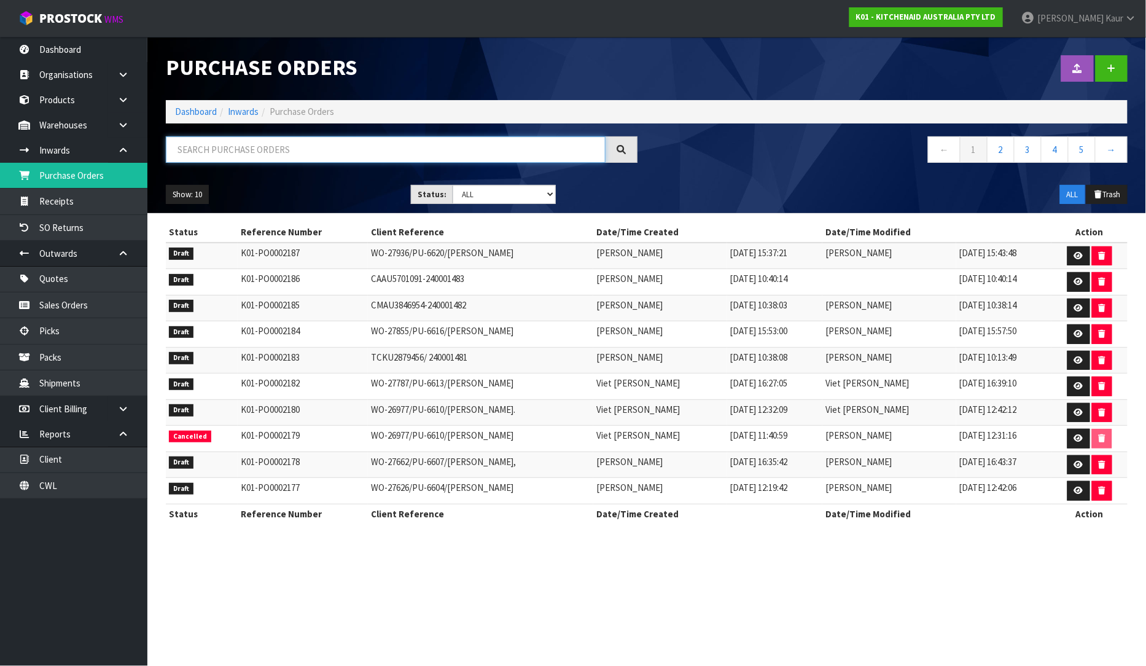
click at [261, 141] on input "text" at bounding box center [386, 149] width 440 height 26
paste input "l"
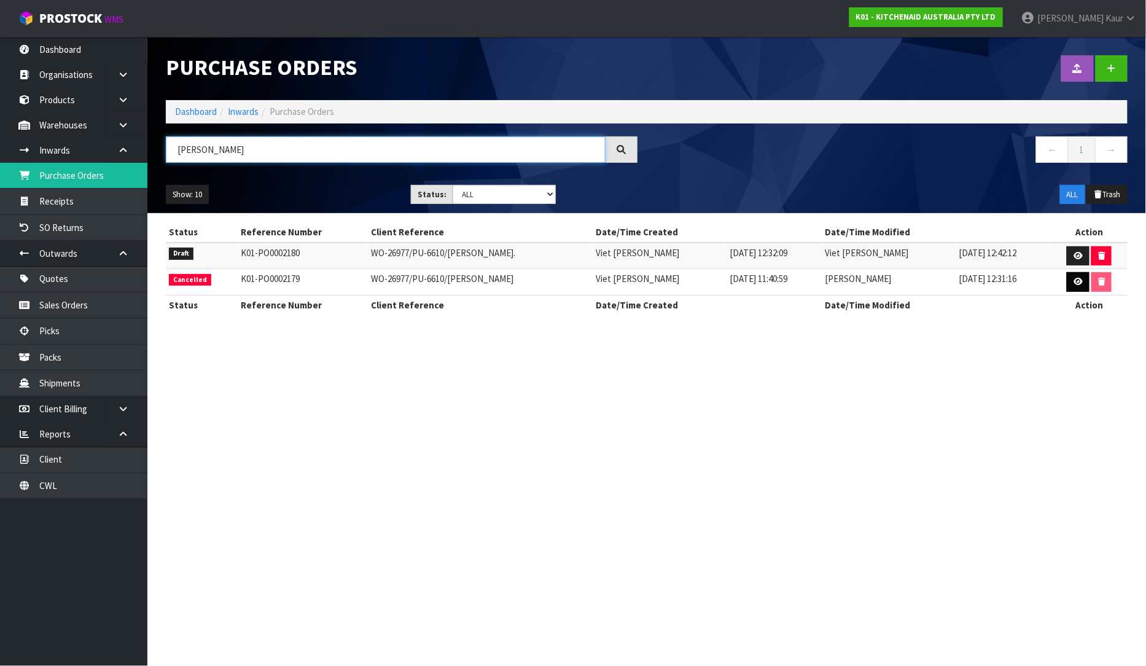
type input "LEANNE"
click at [1084, 280] on link at bounding box center [1078, 282] width 23 height 20
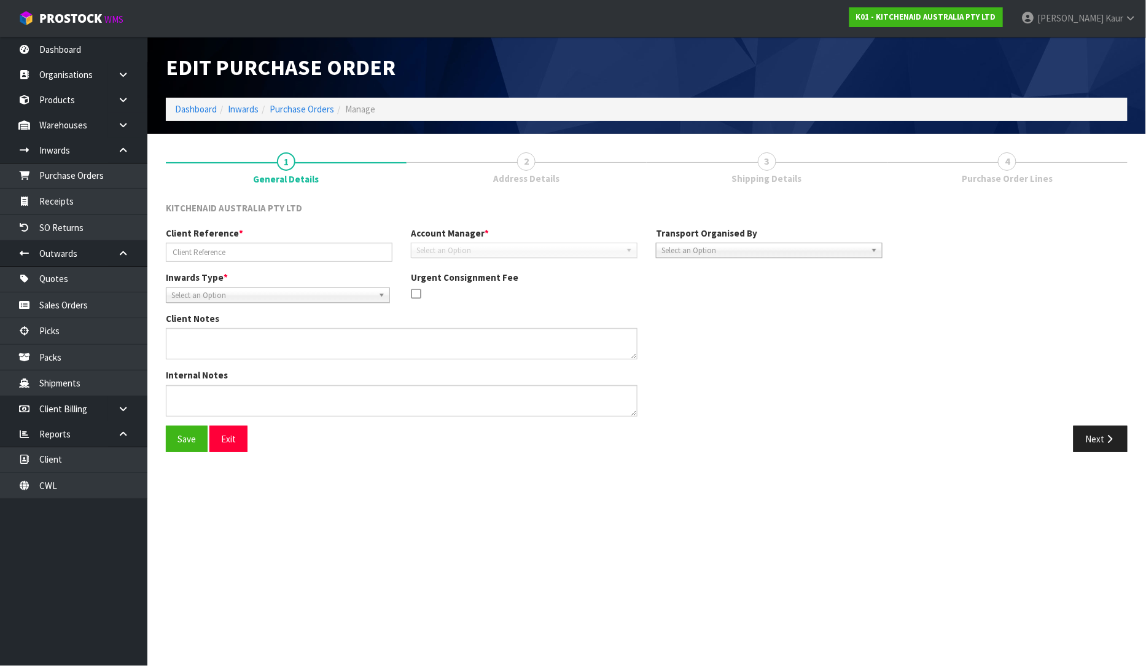
type input "WO-26977/PU-6610/LEANNE FERGUS"
type textarea "CANCELLATION REASON:"
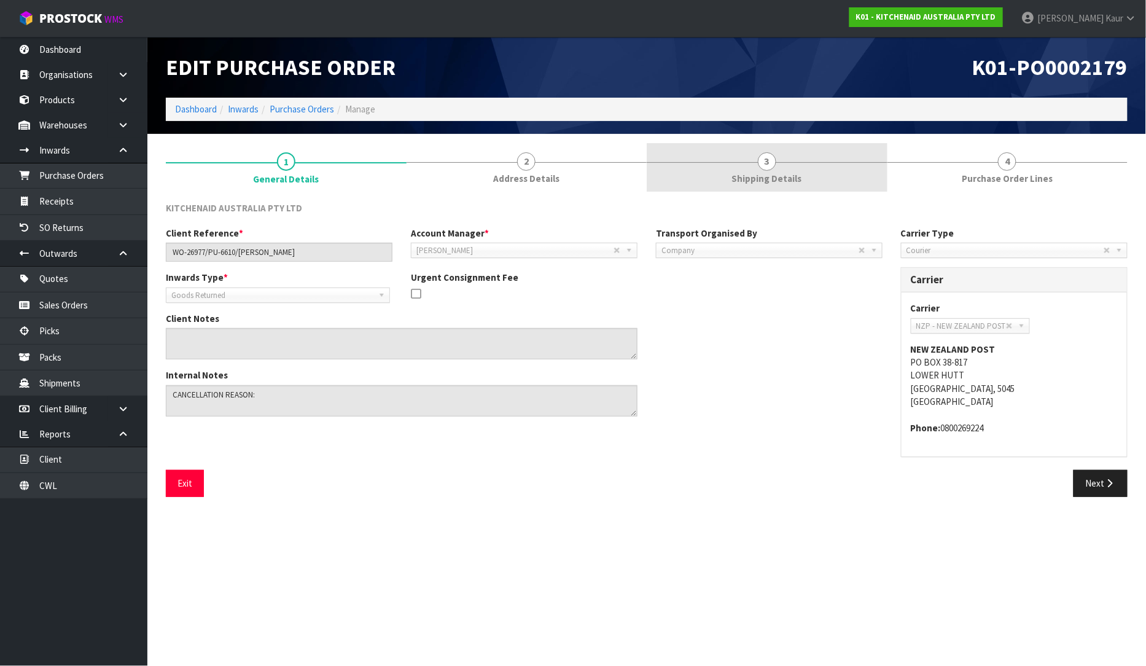
click at [805, 176] on link "3 Shipping Details" at bounding box center [767, 167] width 241 height 49
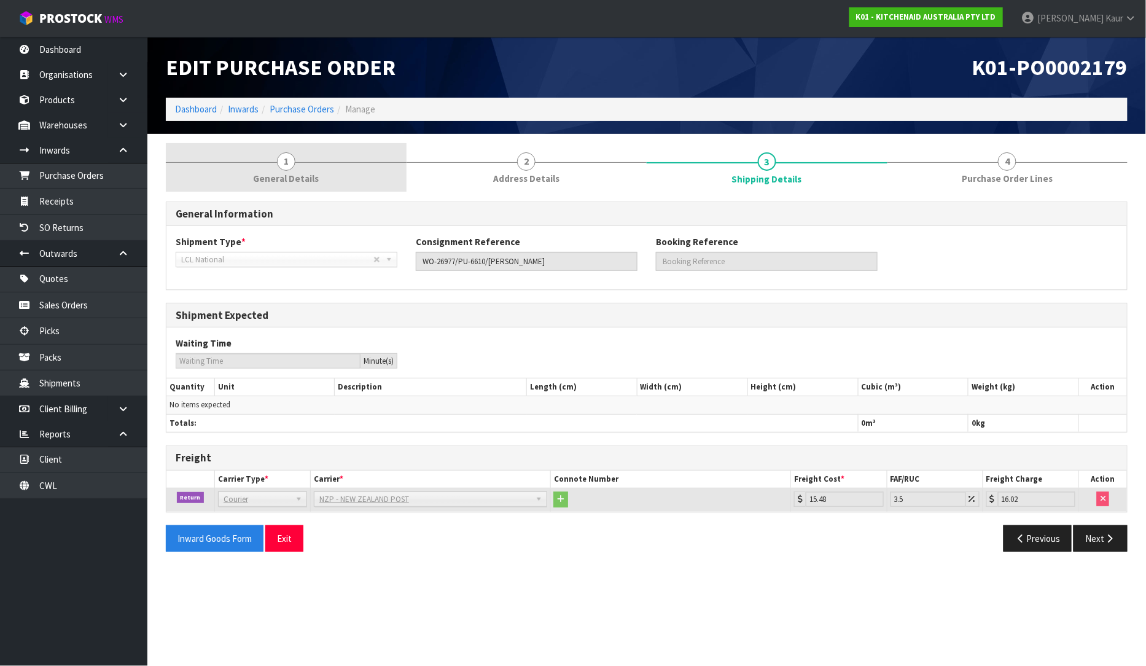
click at [283, 168] on span "1" at bounding box center [286, 161] width 18 height 18
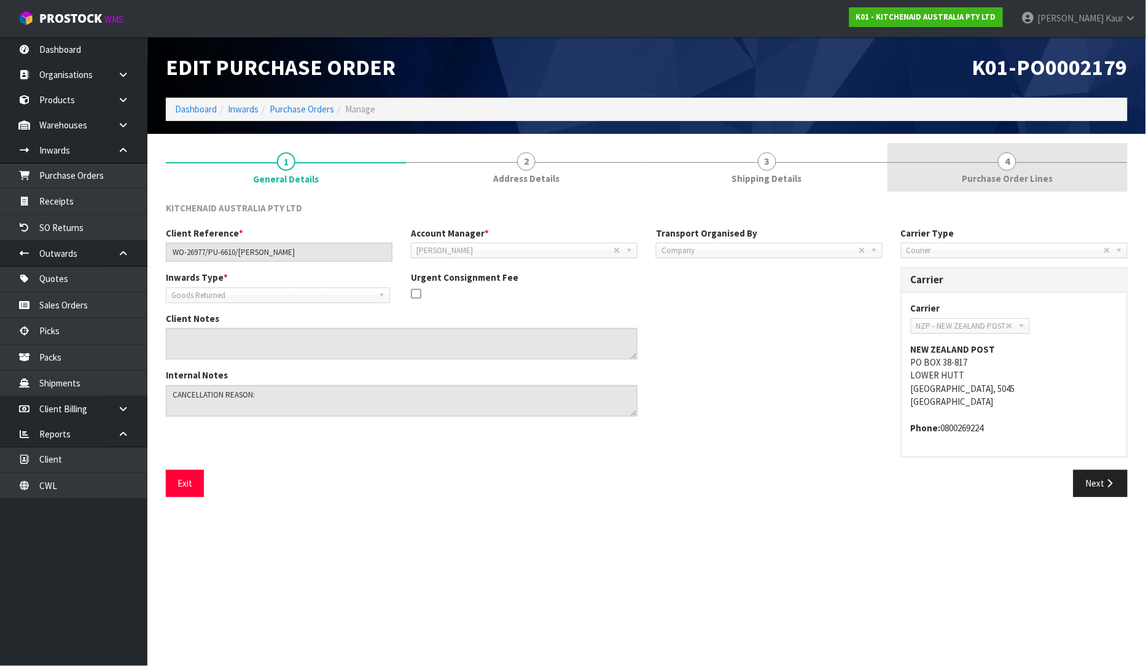
click at [993, 170] on link "4 Purchase Order Lines" at bounding box center [1008, 167] width 241 height 49
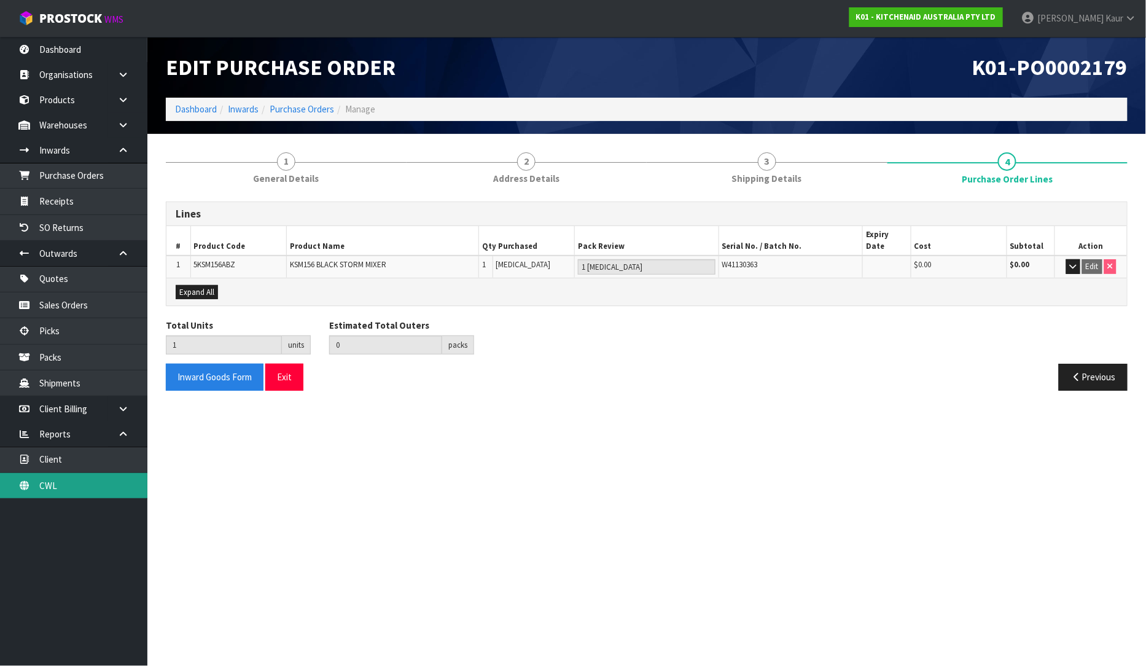
click at [59, 479] on link "CWL" at bounding box center [73, 485] width 147 height 25
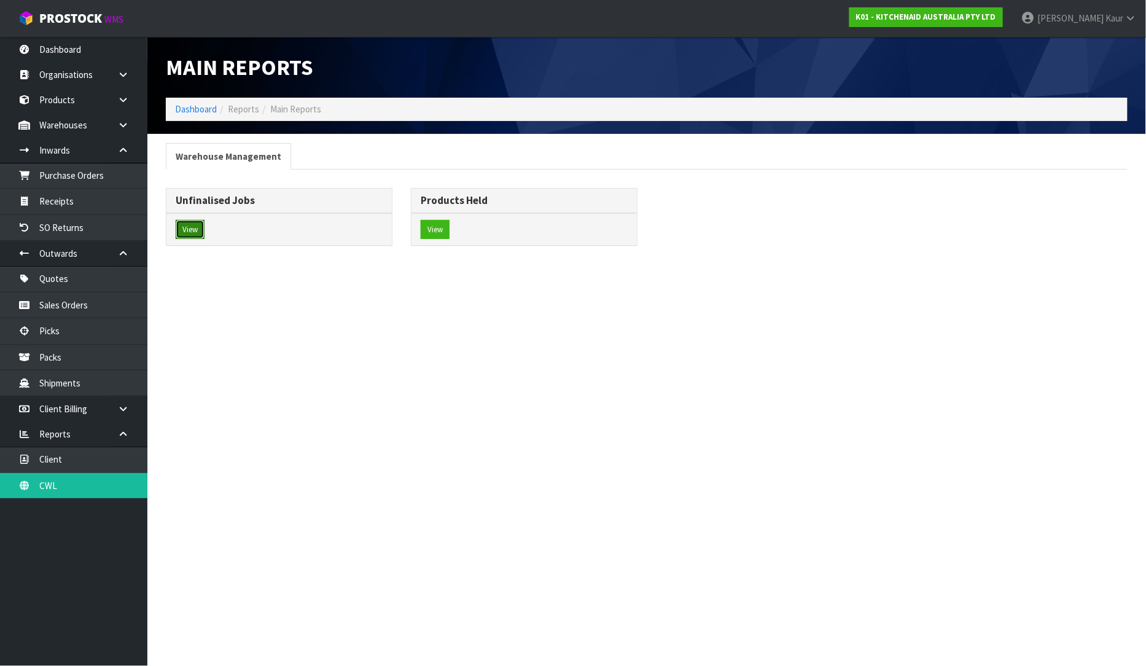
click at [194, 225] on button "View" at bounding box center [190, 230] width 29 height 20
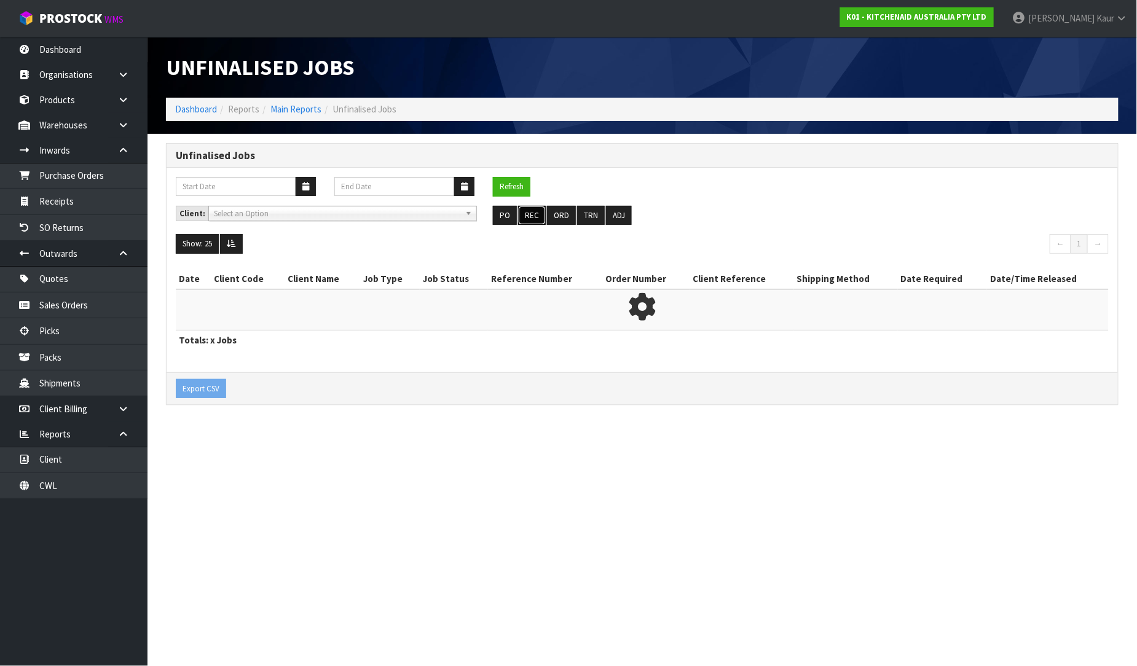
click at [532, 206] on button "REC" at bounding box center [532, 216] width 28 height 20
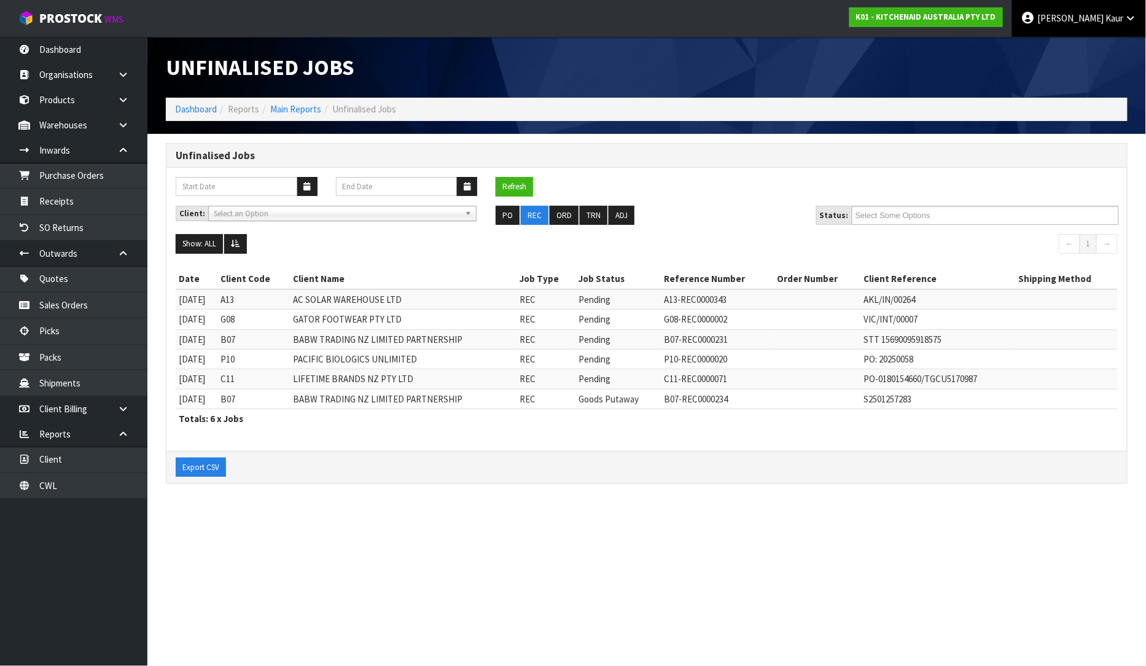
click at [1128, 26] on link "Prabhneet Kaur" at bounding box center [1080, 18] width 134 height 37
click at [1103, 50] on link "Logout" at bounding box center [1097, 49] width 97 height 17
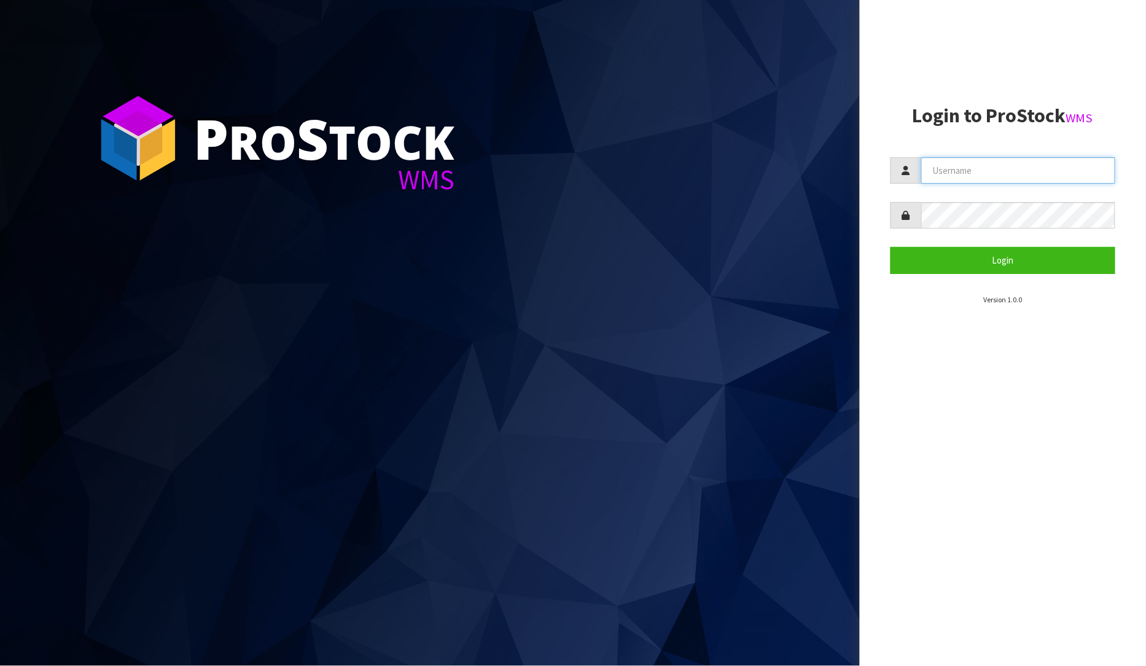
type input "[PERSON_NAME]"
click at [1130, 1] on aside "Login to ProStock WMS [PERSON_NAME] Login Version 1.0.0" at bounding box center [1003, 333] width 287 height 666
click at [972, 171] on input "[PERSON_NAME]" at bounding box center [1019, 170] width 195 height 26
type input "[PERSON_NAME]"
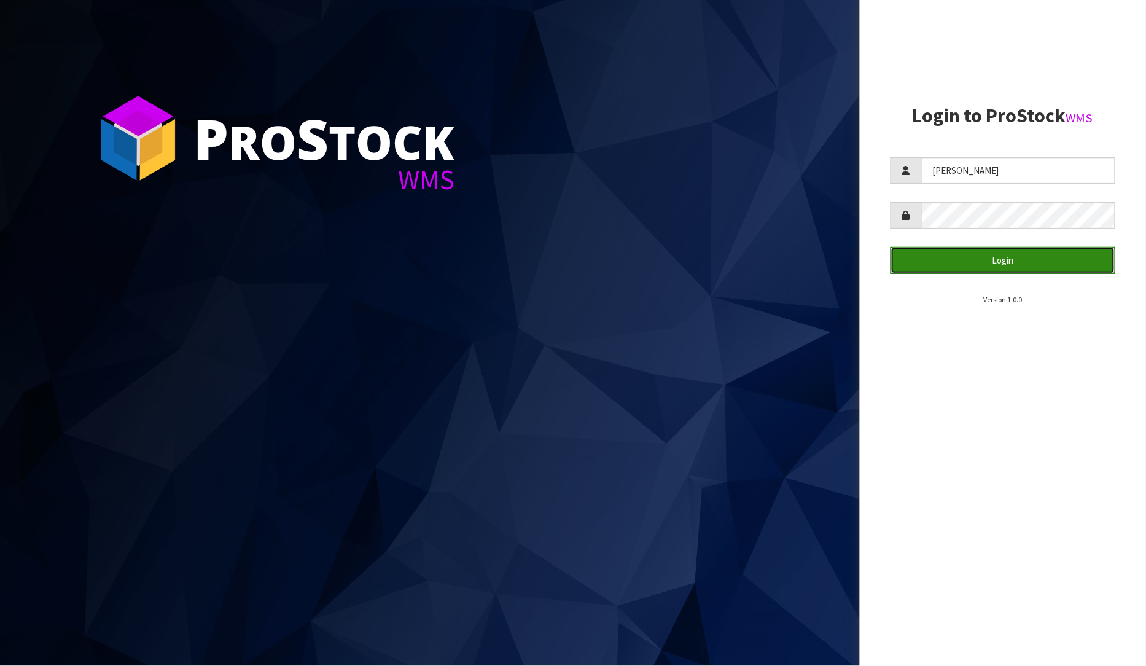
click at [957, 259] on button "Login" at bounding box center [1003, 260] width 225 height 26
